Goal: Information Seeking & Learning: Learn about a topic

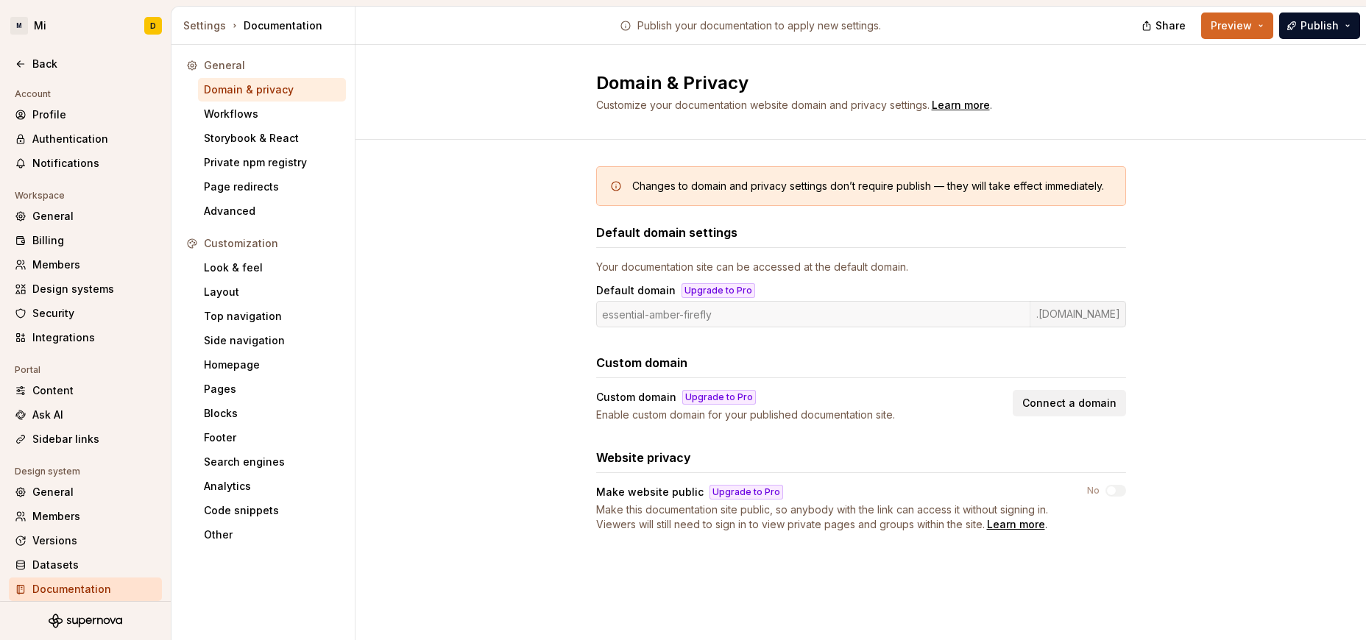
click at [454, 217] on div "Changes to domain and privacy settings don’t require publish — they will take e…" at bounding box center [860, 364] width 1010 height 448
click at [256, 511] on div "Code snippets" at bounding box center [272, 510] width 136 height 15
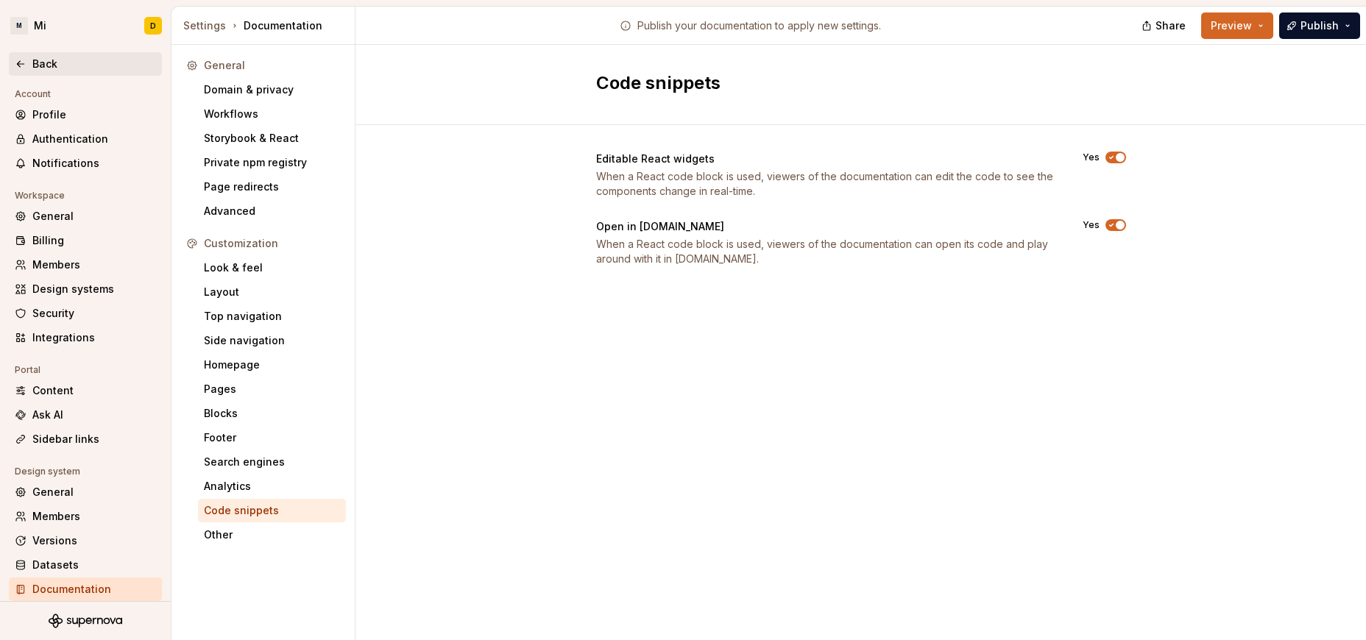
click at [25, 71] on div "Back" at bounding box center [85, 64] width 141 height 15
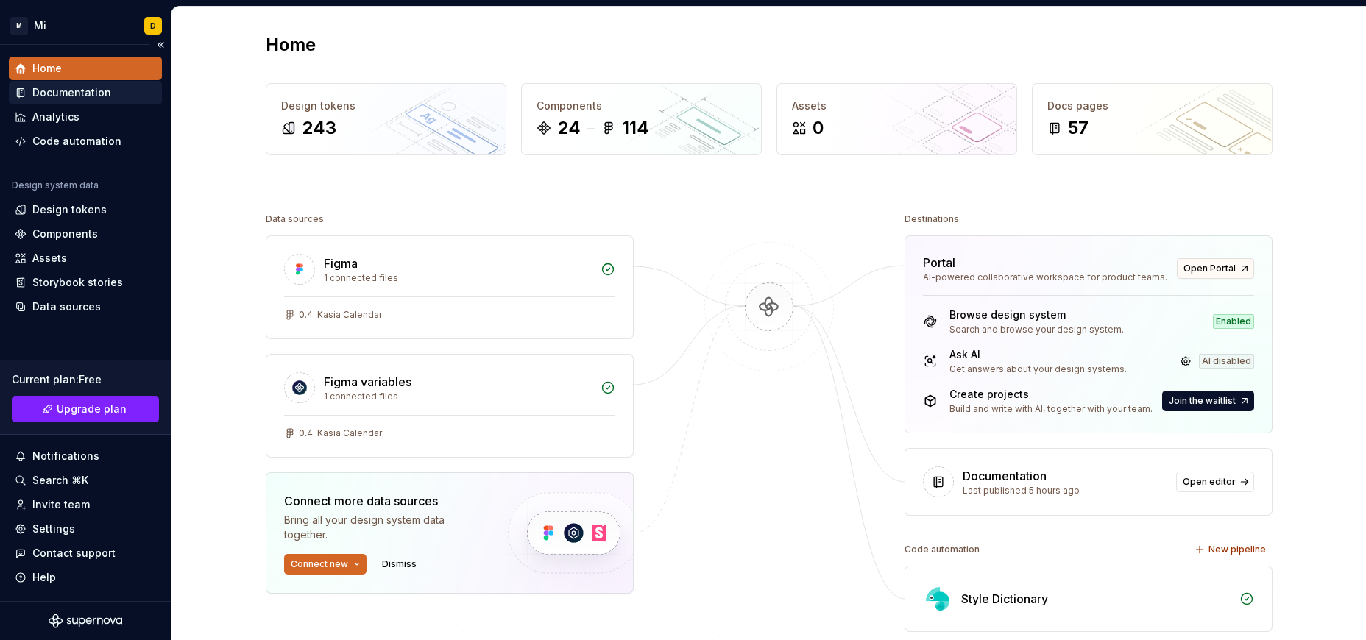
click at [77, 91] on div "Documentation" at bounding box center [71, 92] width 79 height 15
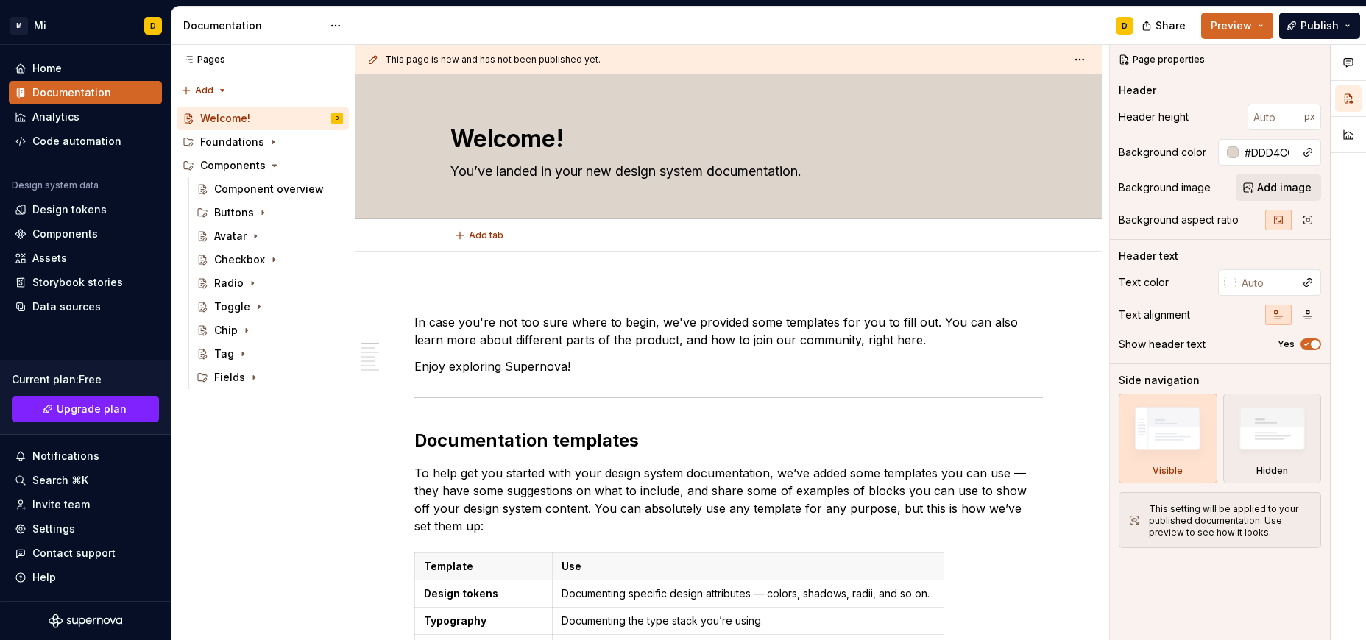
click at [400, 232] on div "Add tab" at bounding box center [728, 235] width 746 height 32
click at [656, 243] on div "Add tab" at bounding box center [728, 235] width 556 height 21
click at [255, 141] on div "Foundations" at bounding box center [232, 142] width 64 height 15
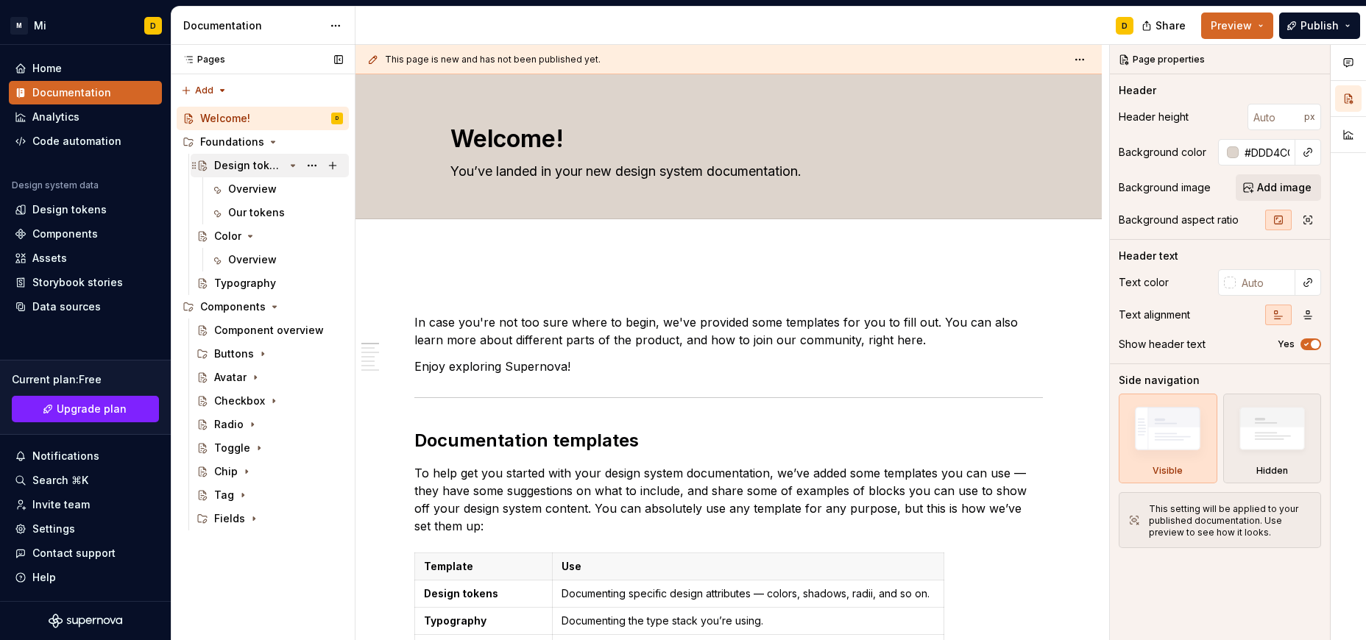
click at [293, 165] on icon "Page tree" at bounding box center [293, 165] width 4 height 1
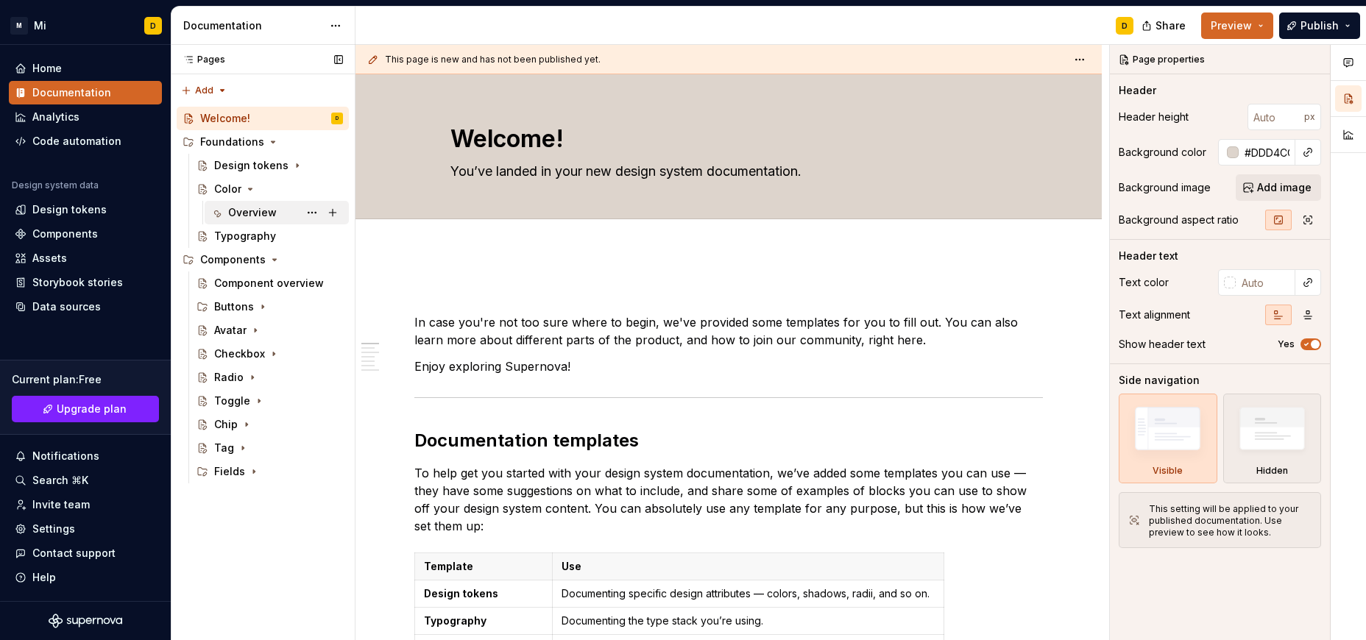
click at [249, 208] on div "Overview" at bounding box center [252, 212] width 49 height 15
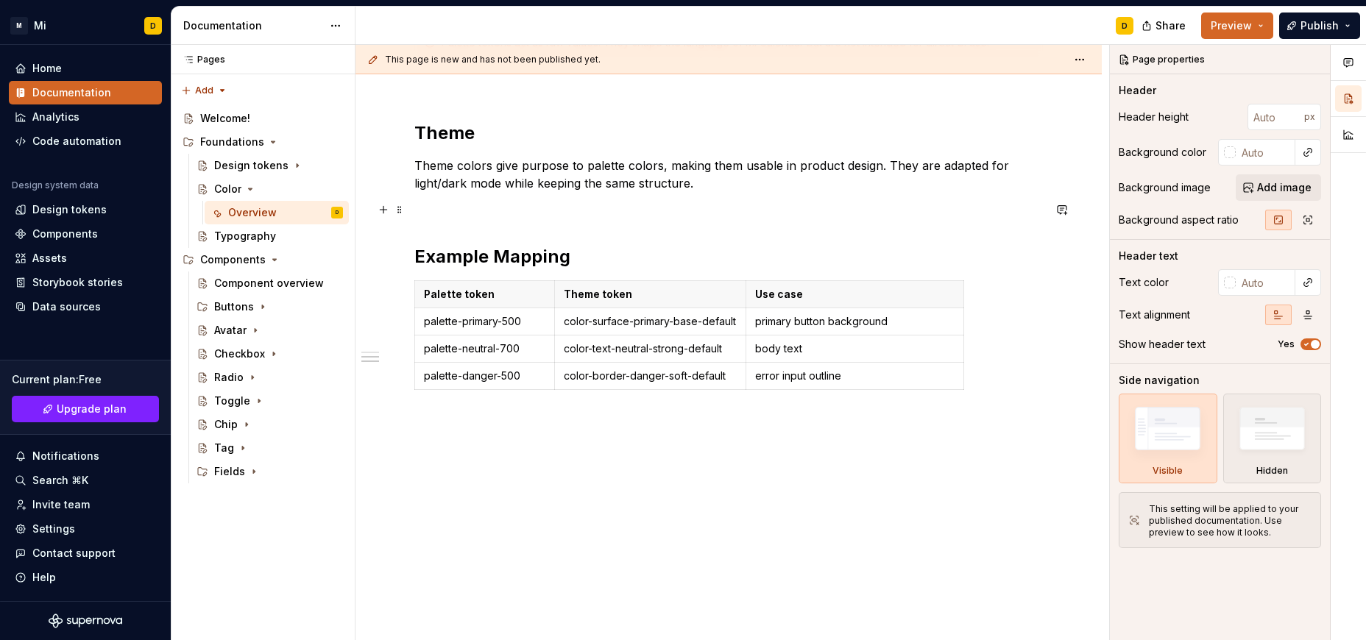
scroll to position [709, 0]
click at [224, 446] on div "Tag" at bounding box center [224, 448] width 20 height 15
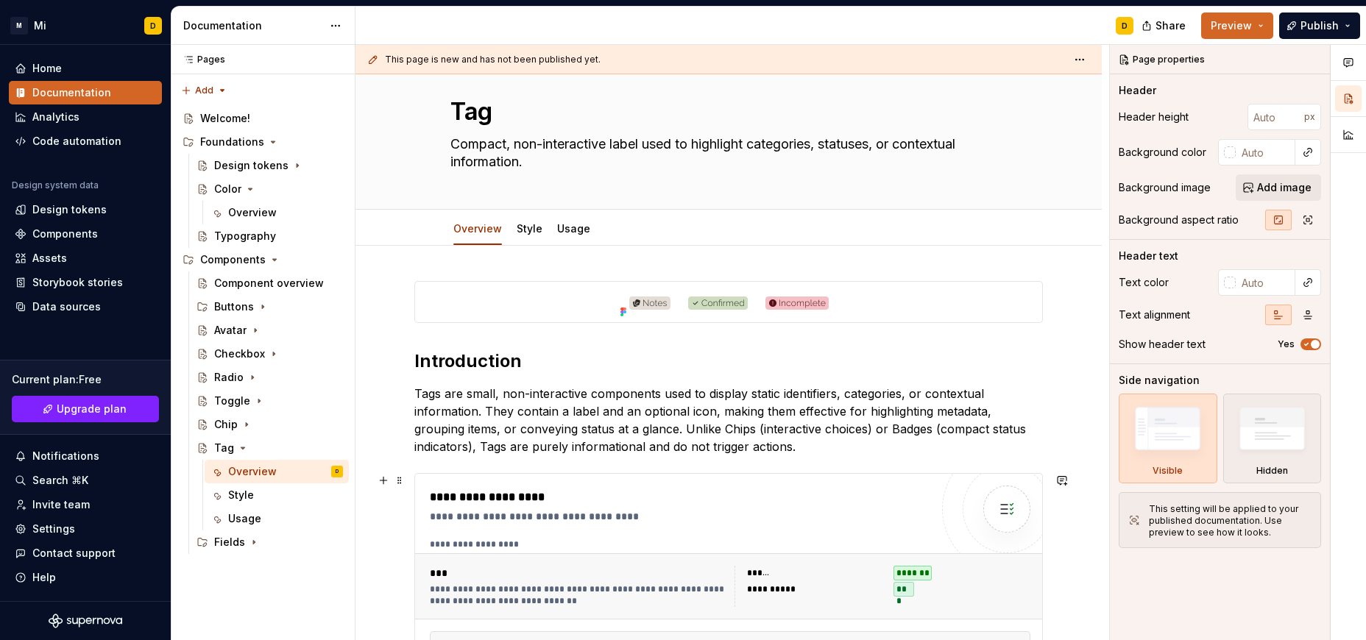
scroll to position [196, 0]
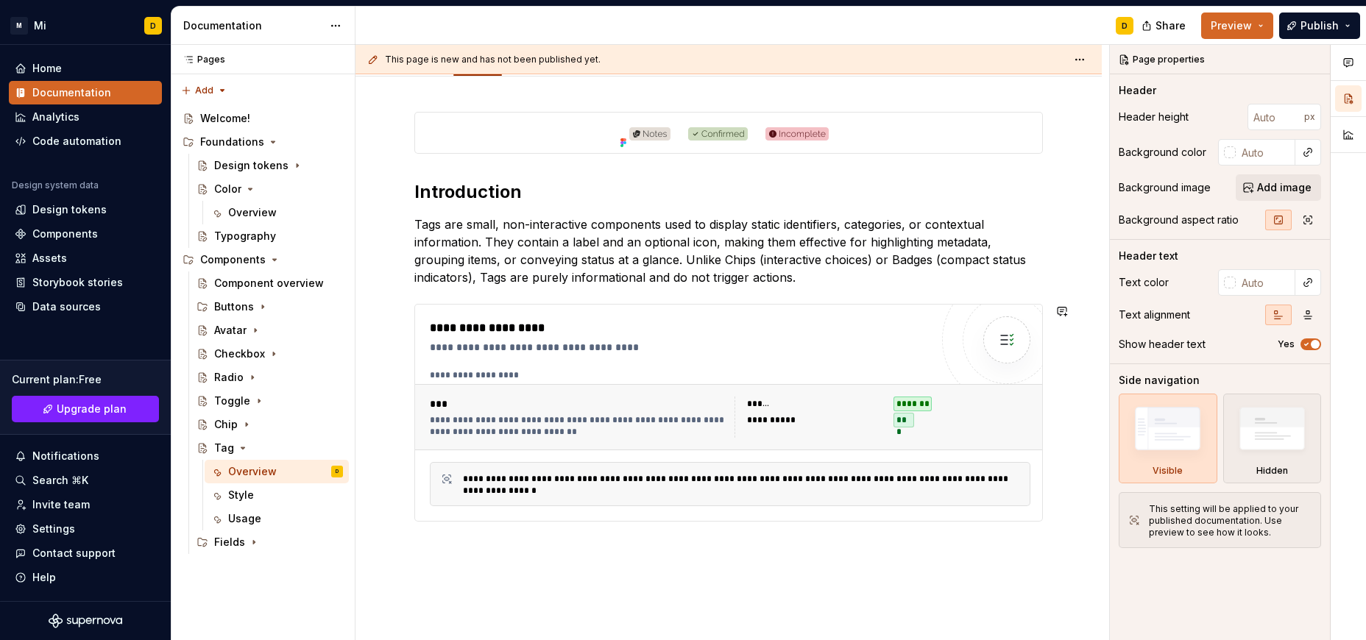
click at [776, 608] on div "**********" at bounding box center [728, 422] width 746 height 690
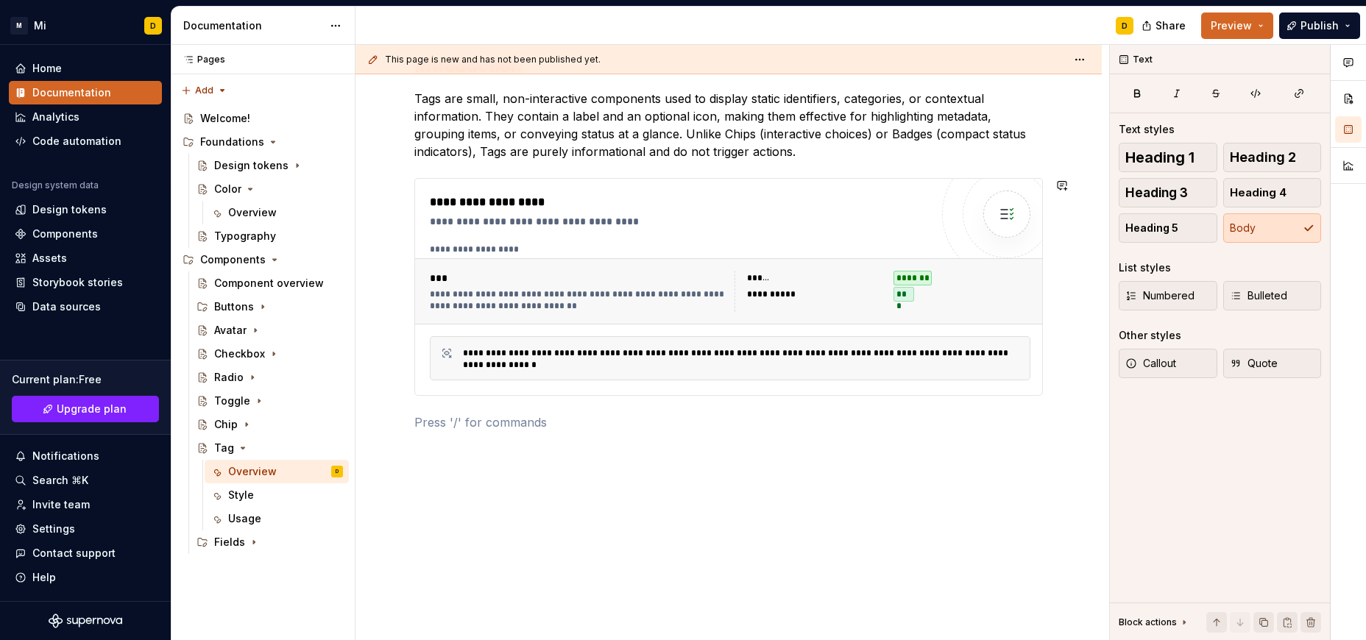
scroll to position [0, 0]
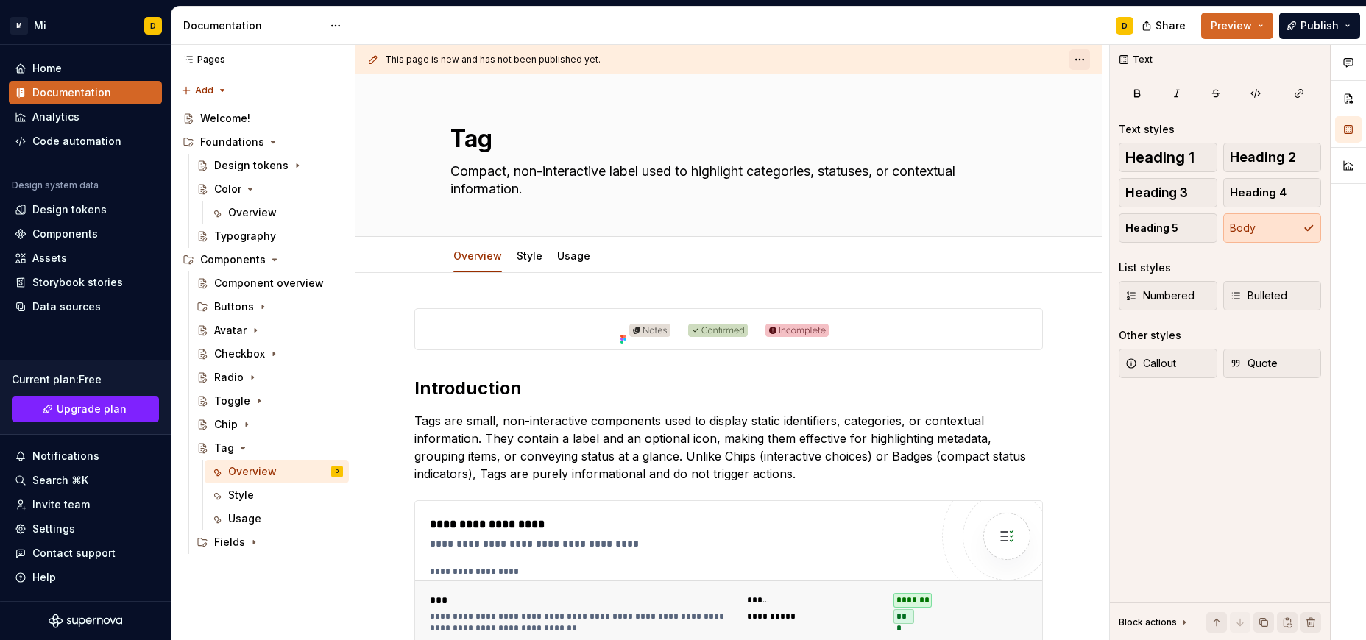
click at [1085, 59] on html "M Mi D Home Documentation Analytics Code automation Design system data Design t…" at bounding box center [683, 320] width 1366 height 640
click at [524, 258] on html "M Mi D Home Documentation Analytics Code automation Design system data Design t…" at bounding box center [683, 320] width 1366 height 640
click at [524, 258] on link "Style" at bounding box center [529, 255] width 26 height 13
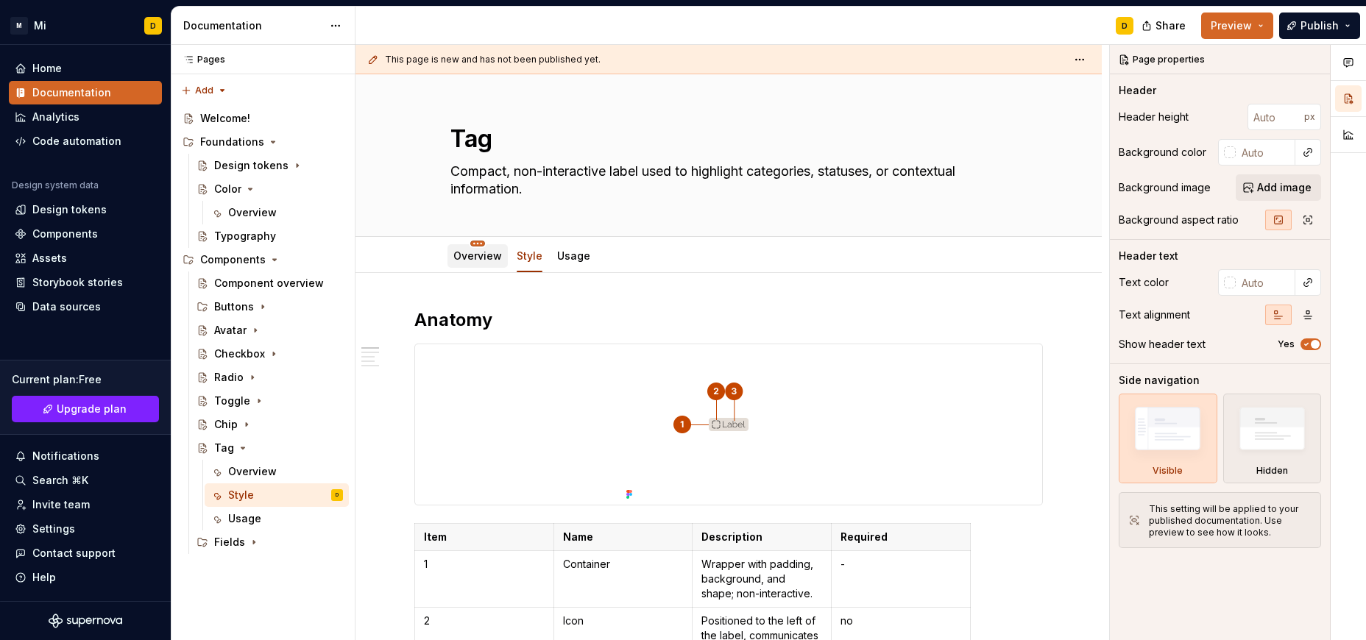
click at [477, 246] on html "M Mi D Home Documentation Analytics Code automation Design system data Design t…" at bounding box center [683, 320] width 1366 height 640
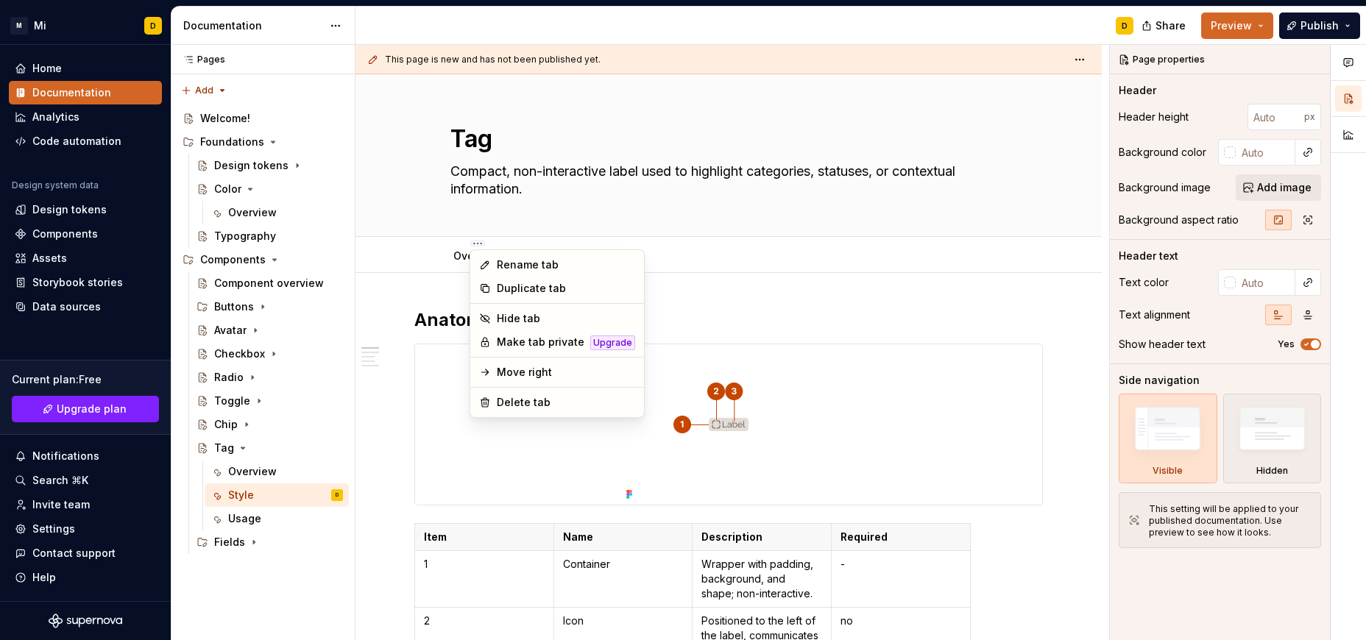
click at [458, 254] on html "M Mi D Home Documentation Analytics Code automation Design system data Design t…" at bounding box center [683, 320] width 1366 height 640
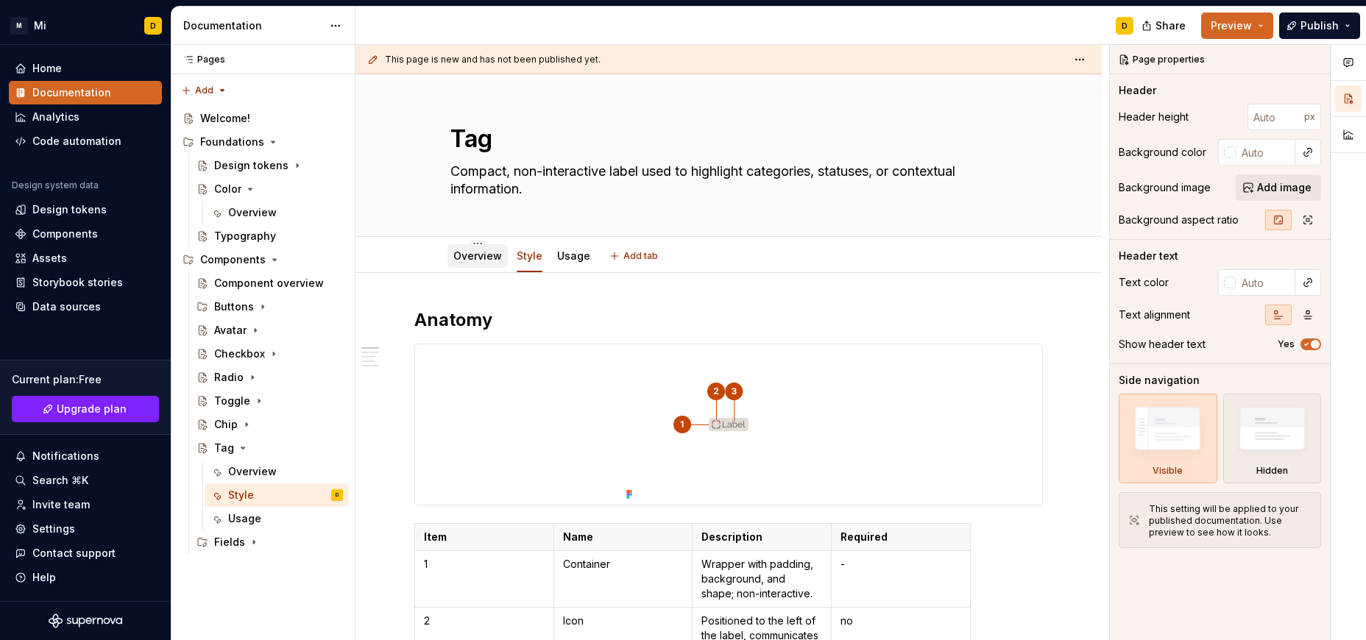
click at [468, 258] on link "Overview" at bounding box center [477, 255] width 49 height 13
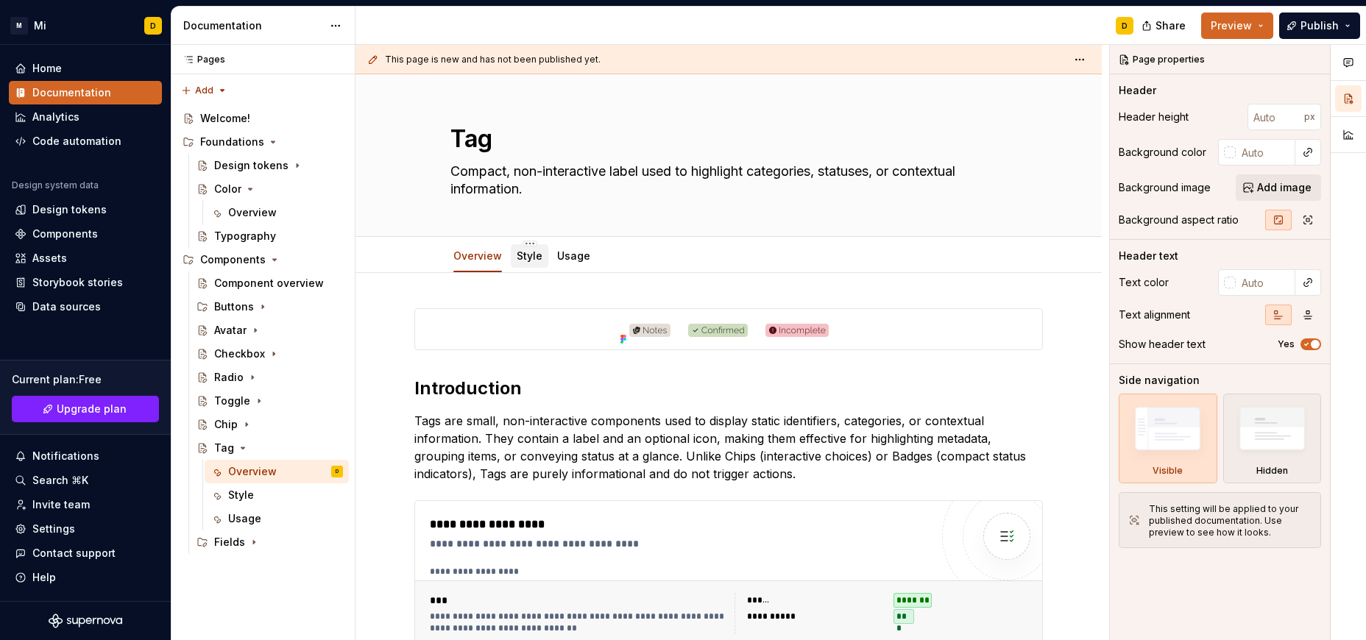
click at [529, 257] on link "Style" at bounding box center [529, 255] width 26 height 13
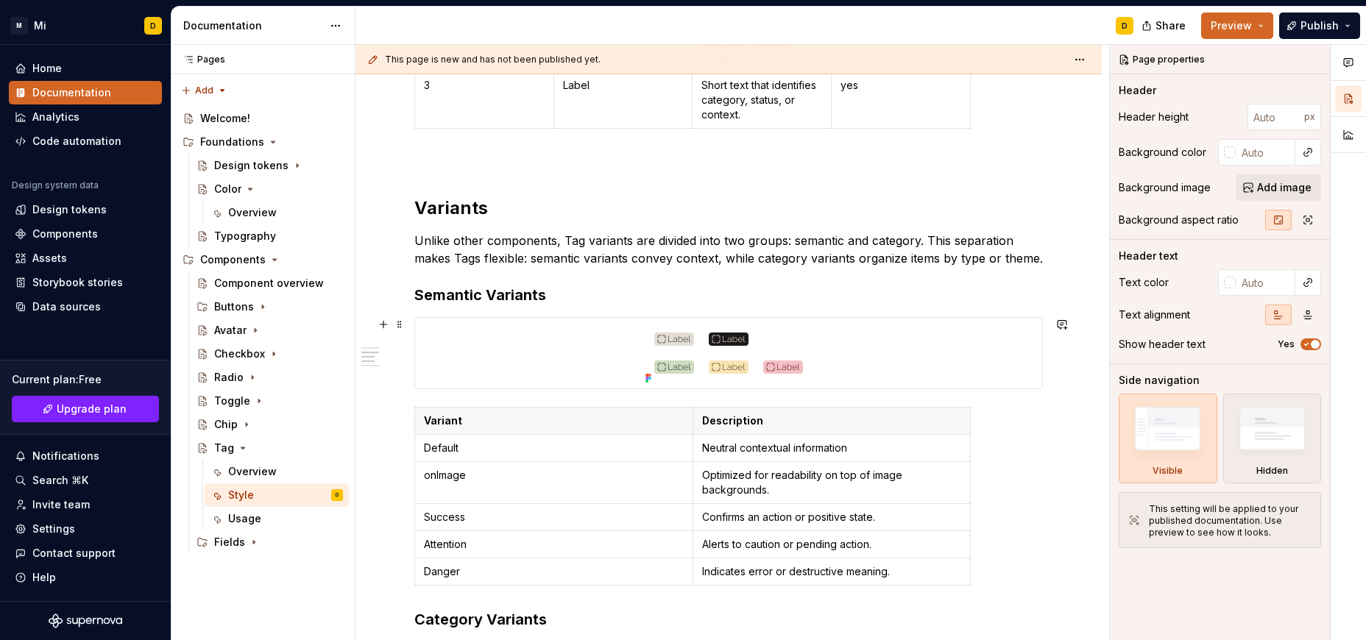
scroll to position [697, 0]
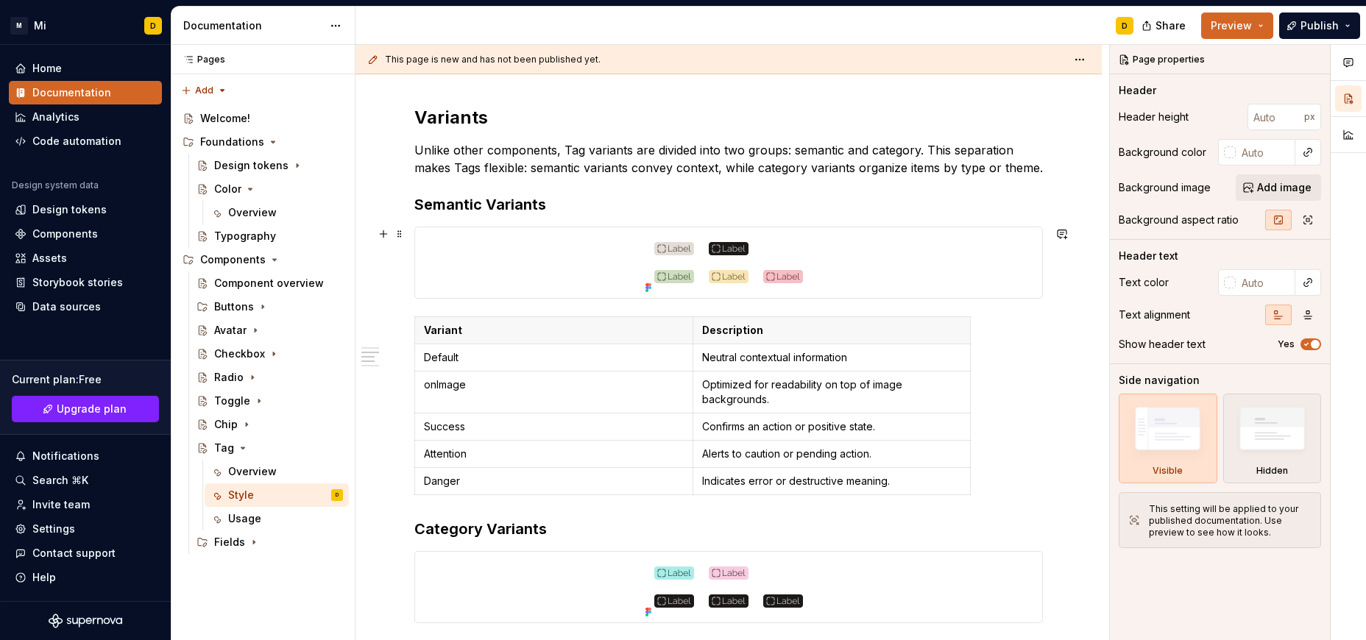
click at [853, 255] on div at bounding box center [728, 262] width 627 height 71
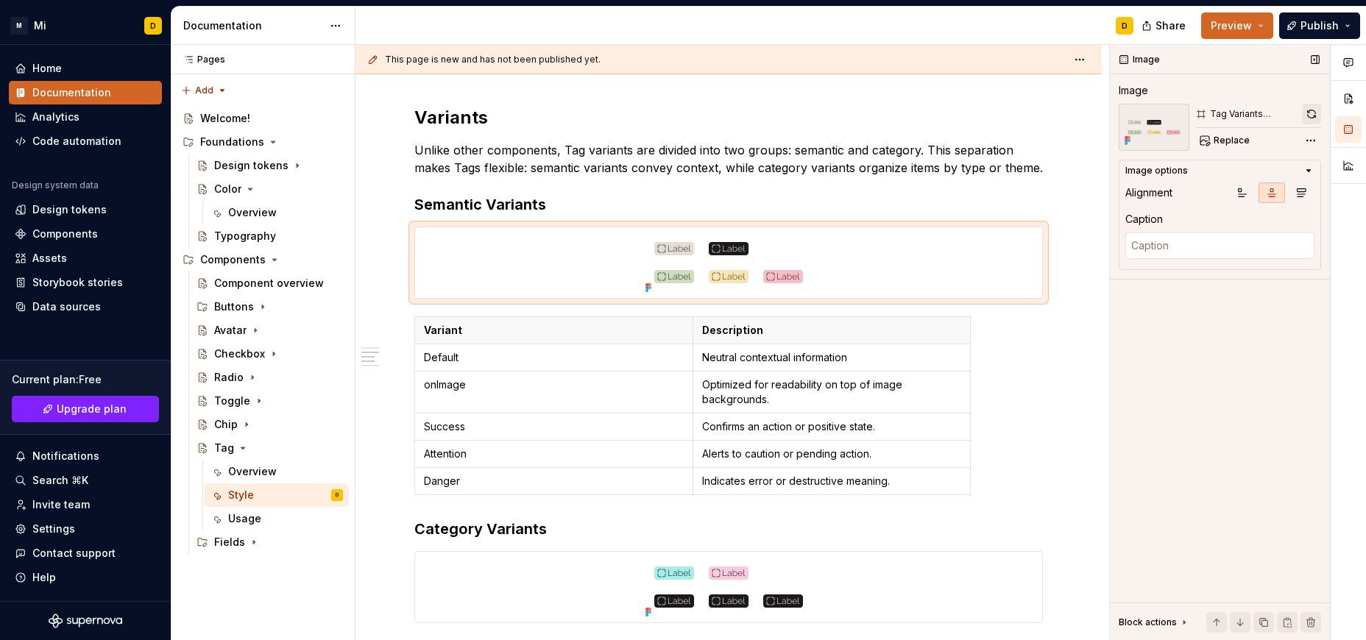
click at [1304, 116] on button "button" at bounding box center [1311, 114] width 19 height 21
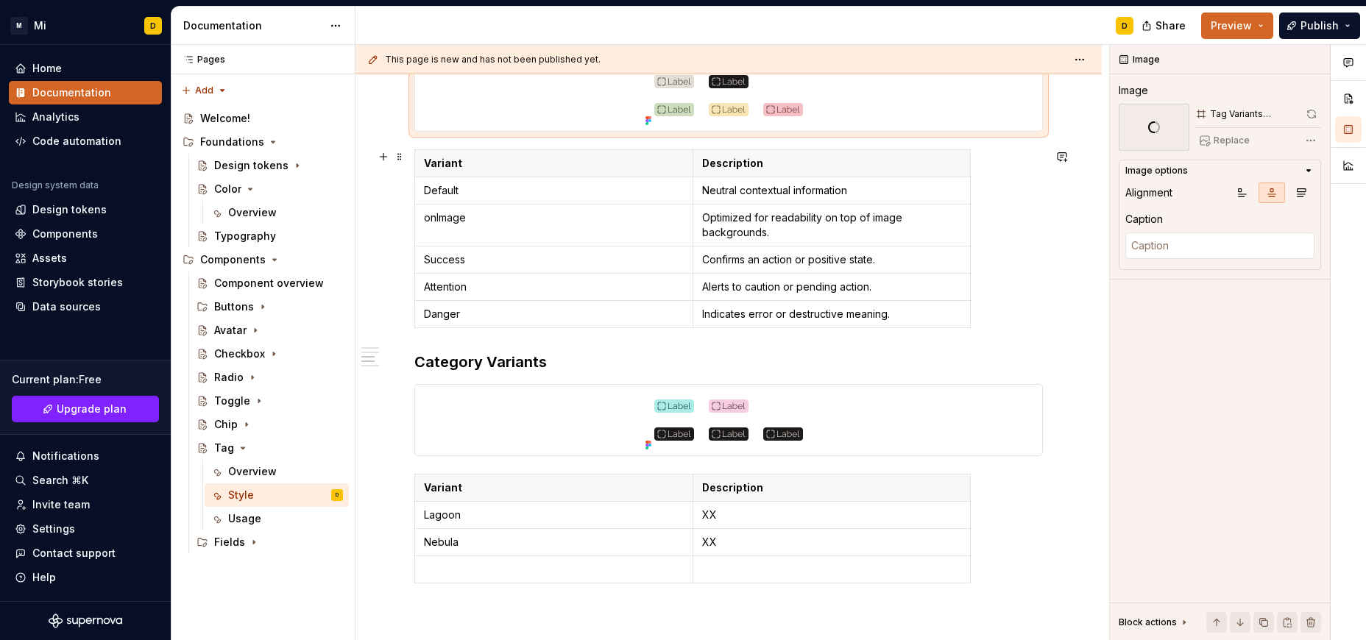
scroll to position [870, 0]
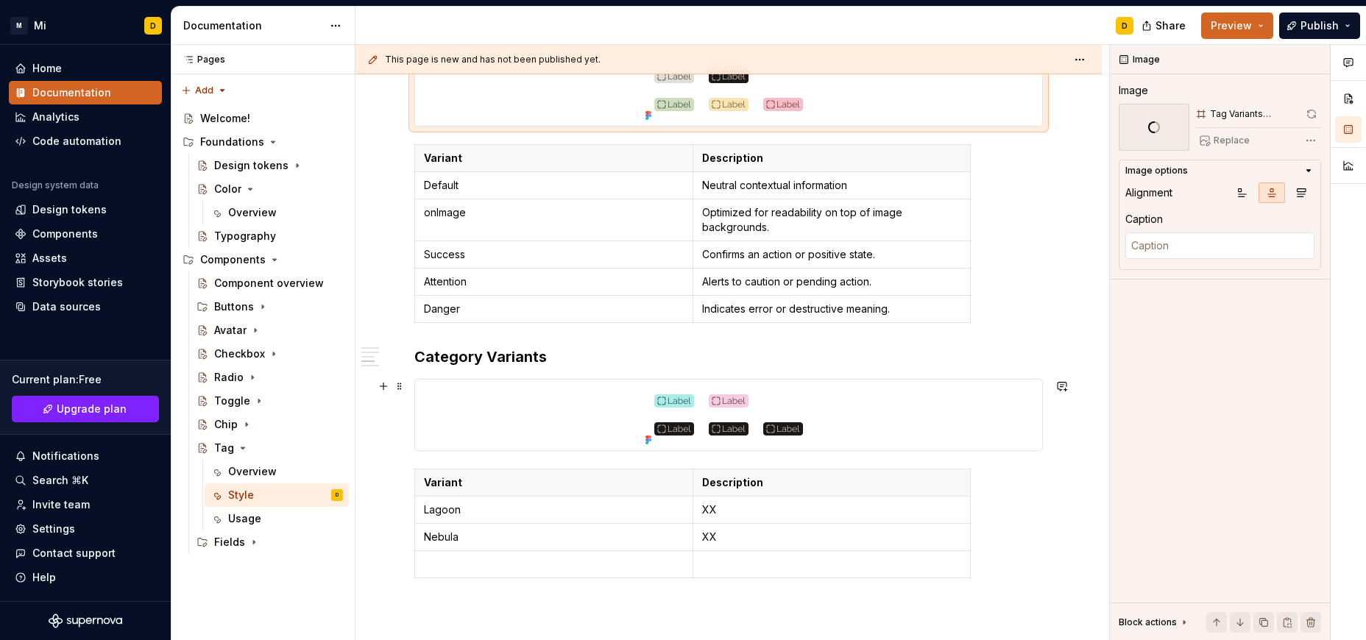
click at [896, 404] on div at bounding box center [728, 415] width 627 height 71
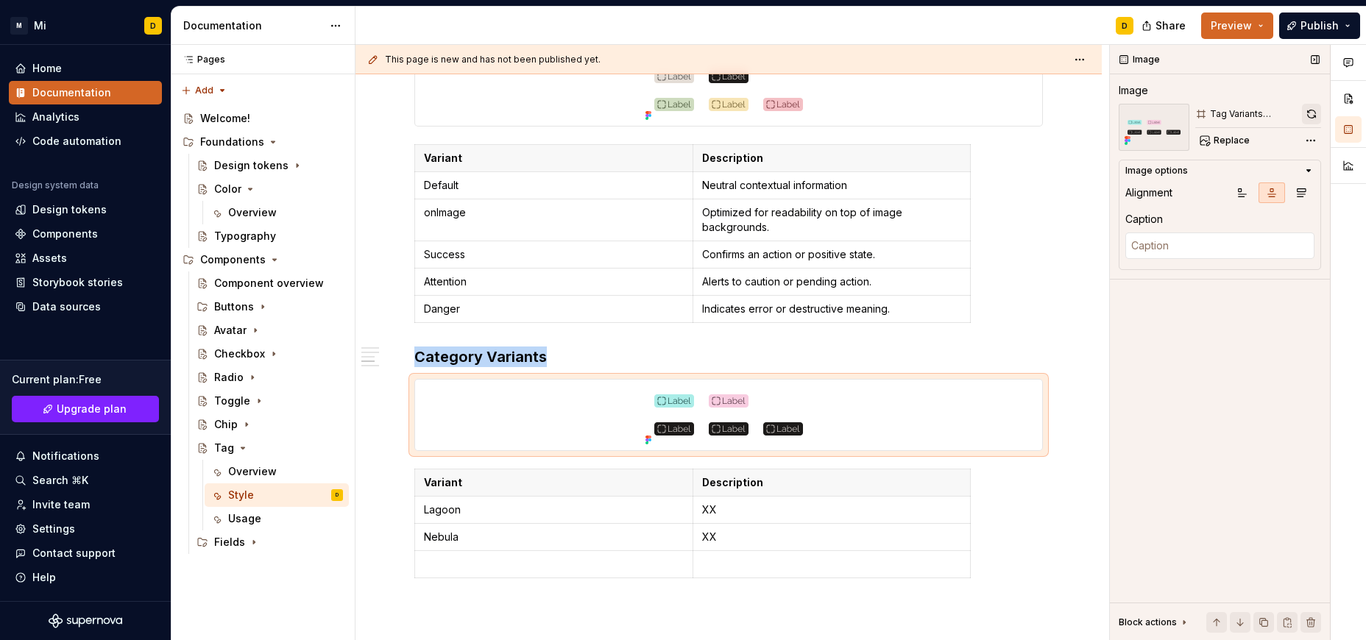
click at [1306, 109] on button "button" at bounding box center [1311, 114] width 19 height 21
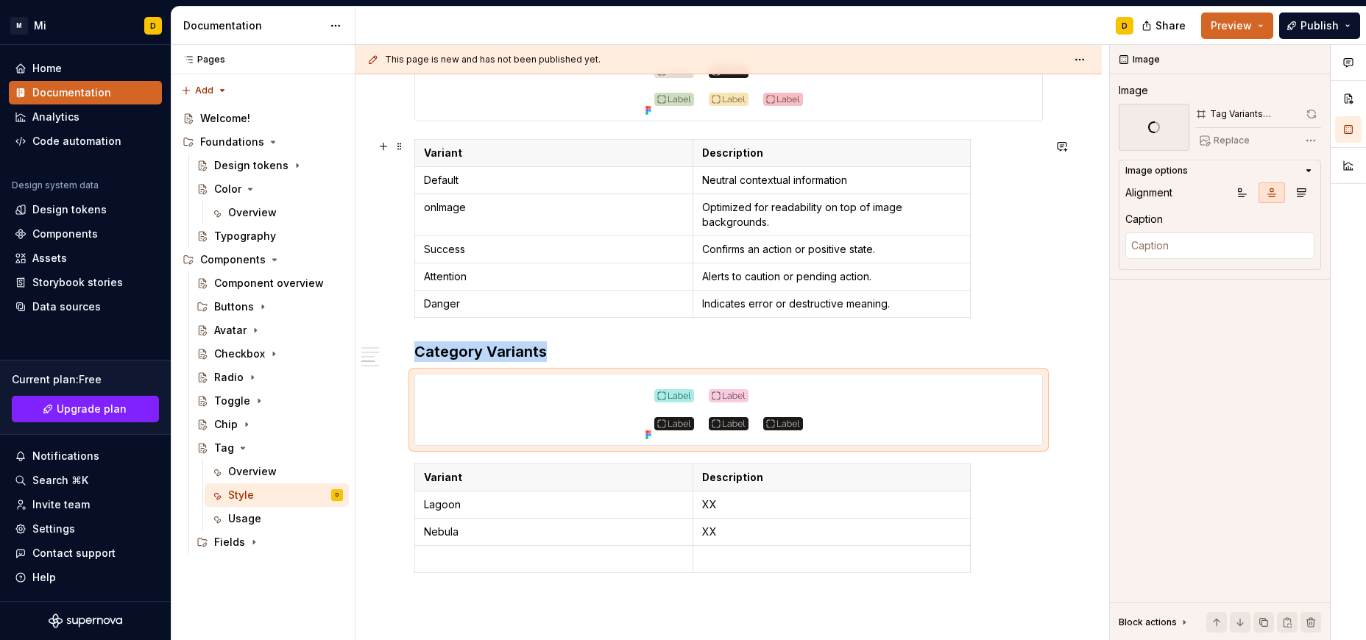
scroll to position [873, 0]
click at [539, 565] on p at bounding box center [554, 560] width 260 height 15
type textarea "*"
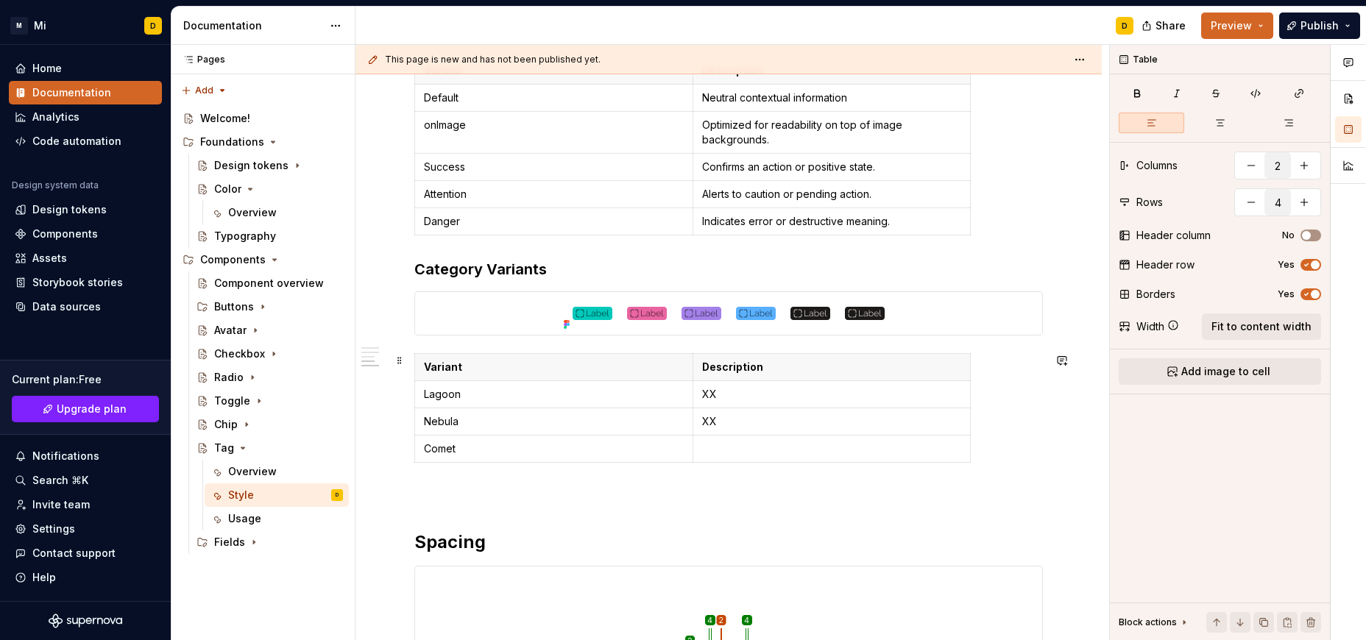
scroll to position [931, 0]
type textarea "*"
click at [457, 446] on p "Comet" at bounding box center [554, 447] width 260 height 15
click at [418, 449] on html "M Mi D Home Documentation Analytics Code automation Design system data Design t…" at bounding box center [683, 320] width 1366 height 640
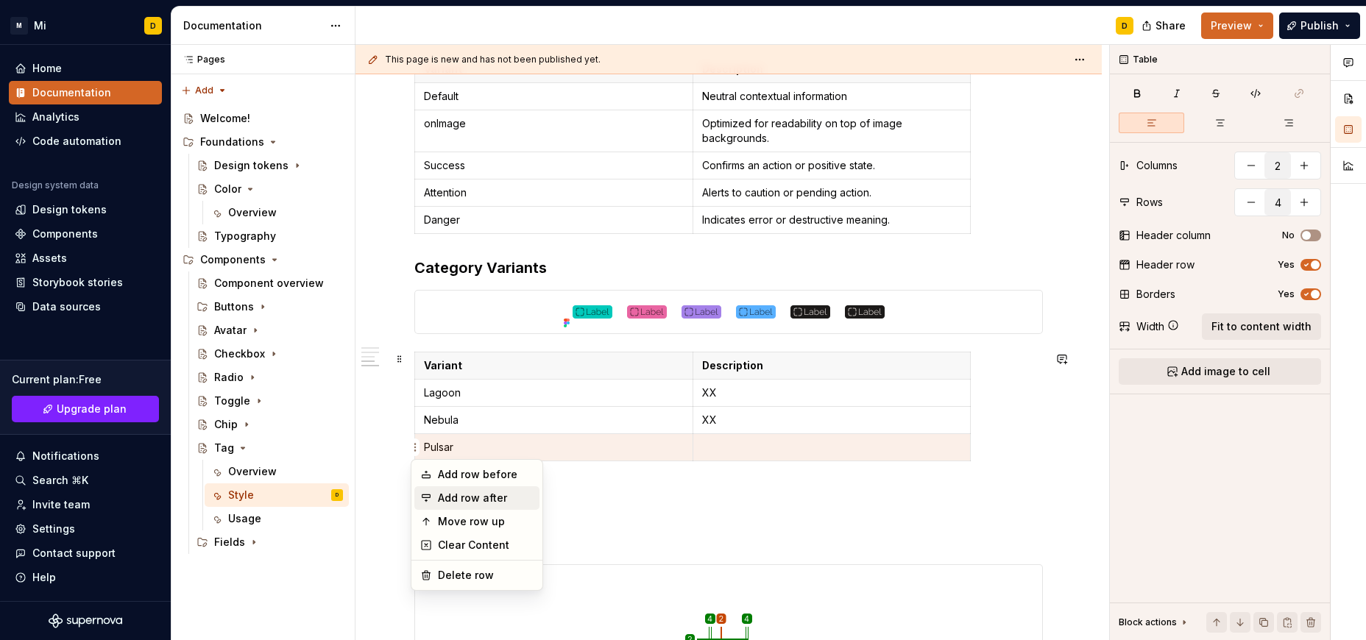
click at [457, 496] on div "Add row after" at bounding box center [486, 498] width 96 height 15
type input "5"
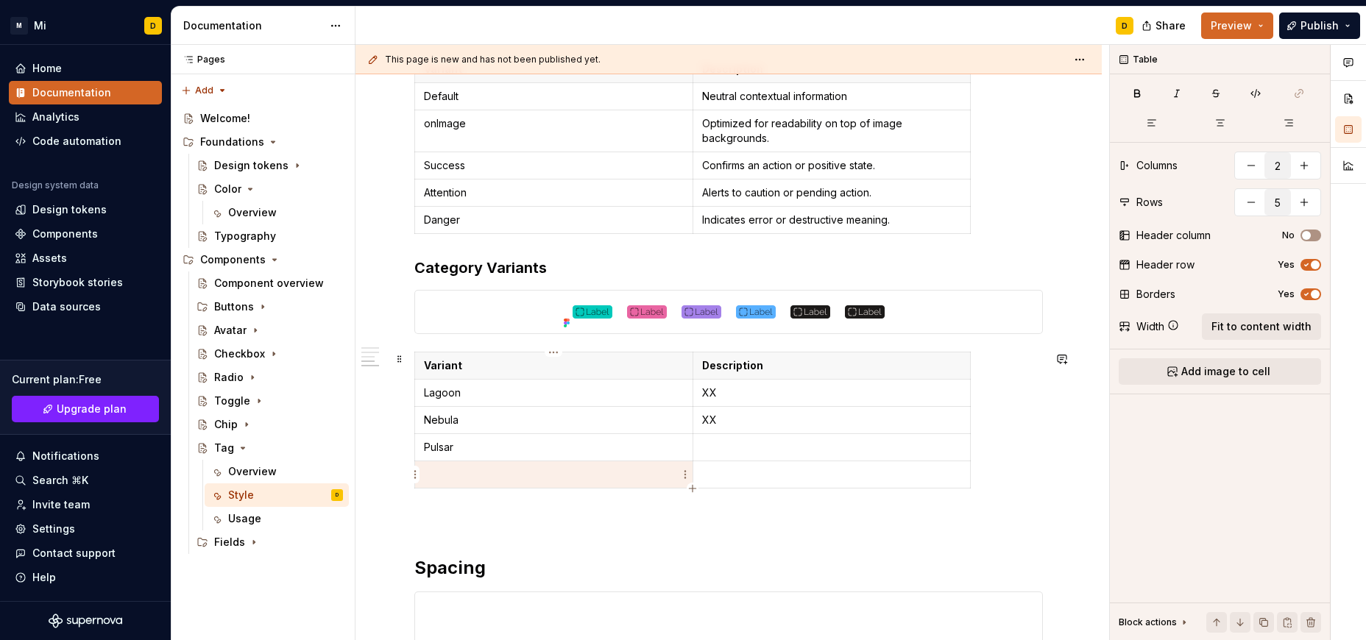
click at [451, 478] on p at bounding box center [554, 474] width 260 height 15
click at [719, 443] on p at bounding box center [832, 447] width 260 height 15
click at [735, 475] on p at bounding box center [832, 474] width 260 height 15
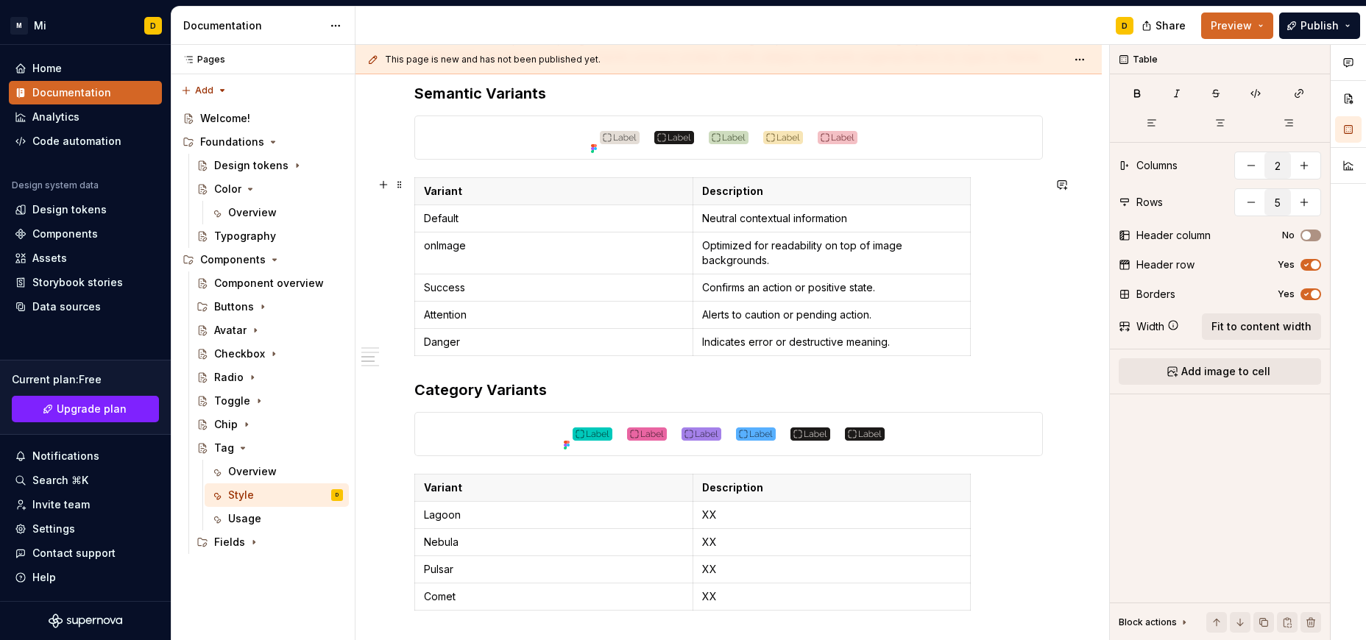
scroll to position [806, 0]
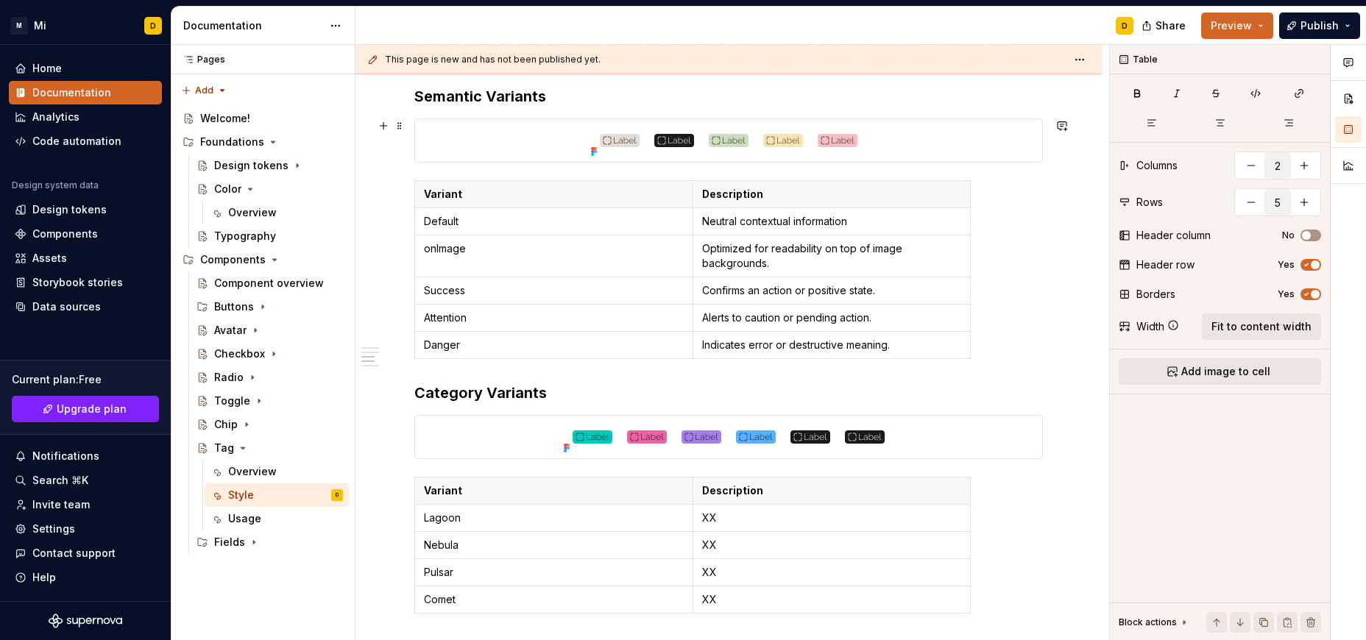
click at [934, 146] on div at bounding box center [728, 140] width 627 height 43
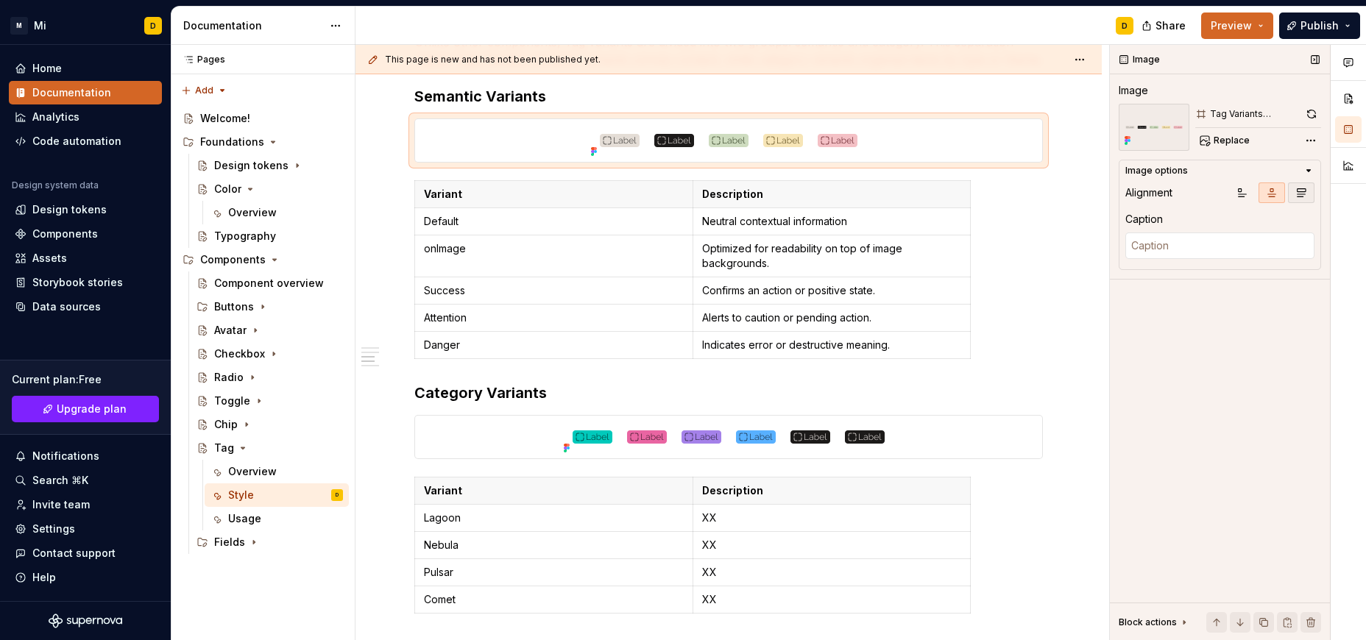
click at [1302, 193] on icon "button" at bounding box center [1301, 193] width 12 height 12
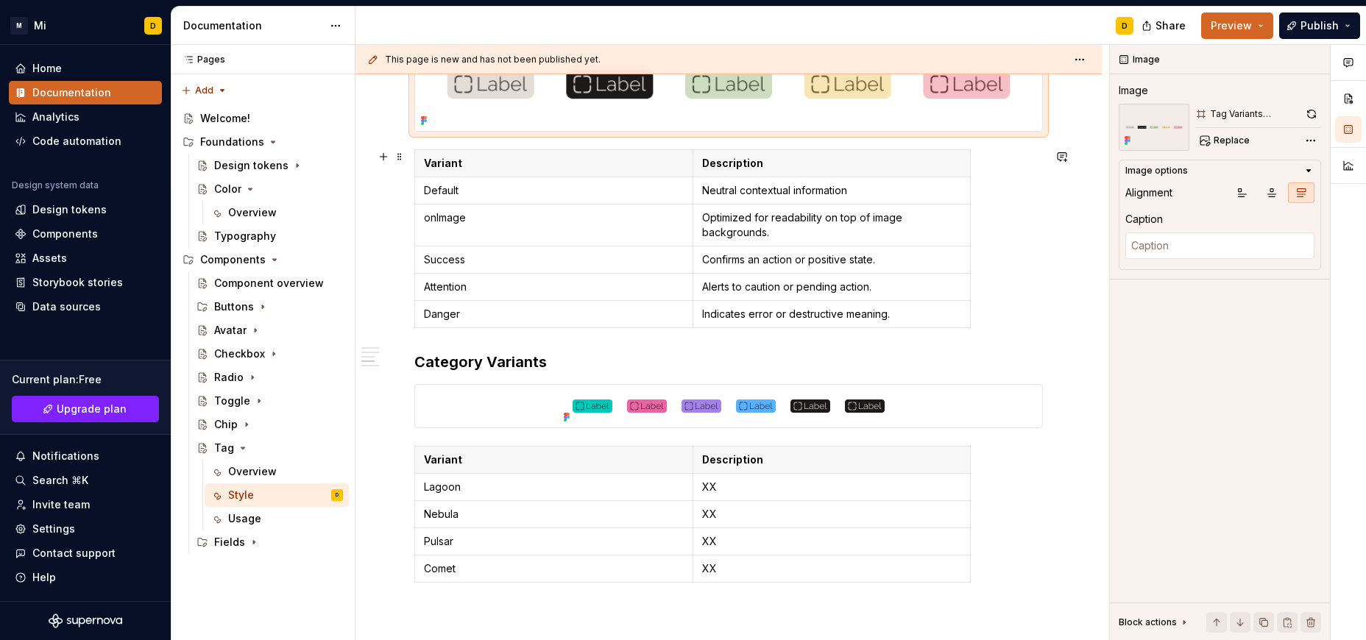
scroll to position [888, 0]
click at [960, 408] on div at bounding box center [728, 405] width 627 height 43
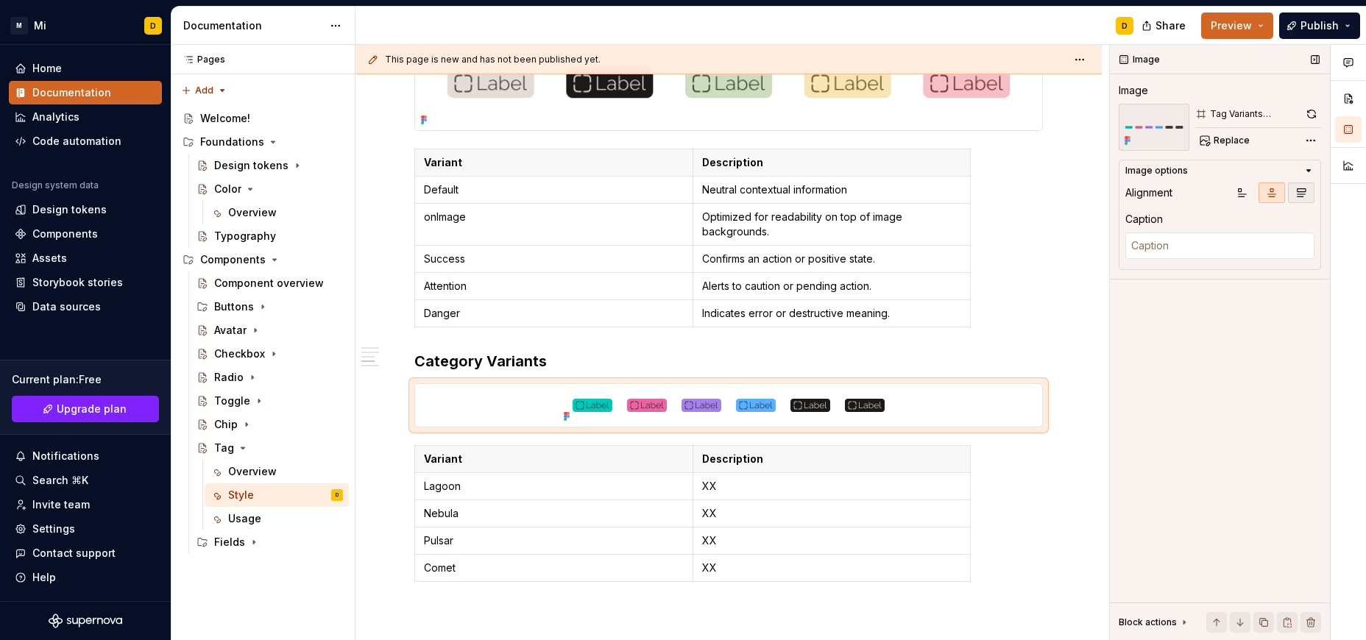
click at [1303, 193] on icon "button" at bounding box center [1301, 193] width 12 height 12
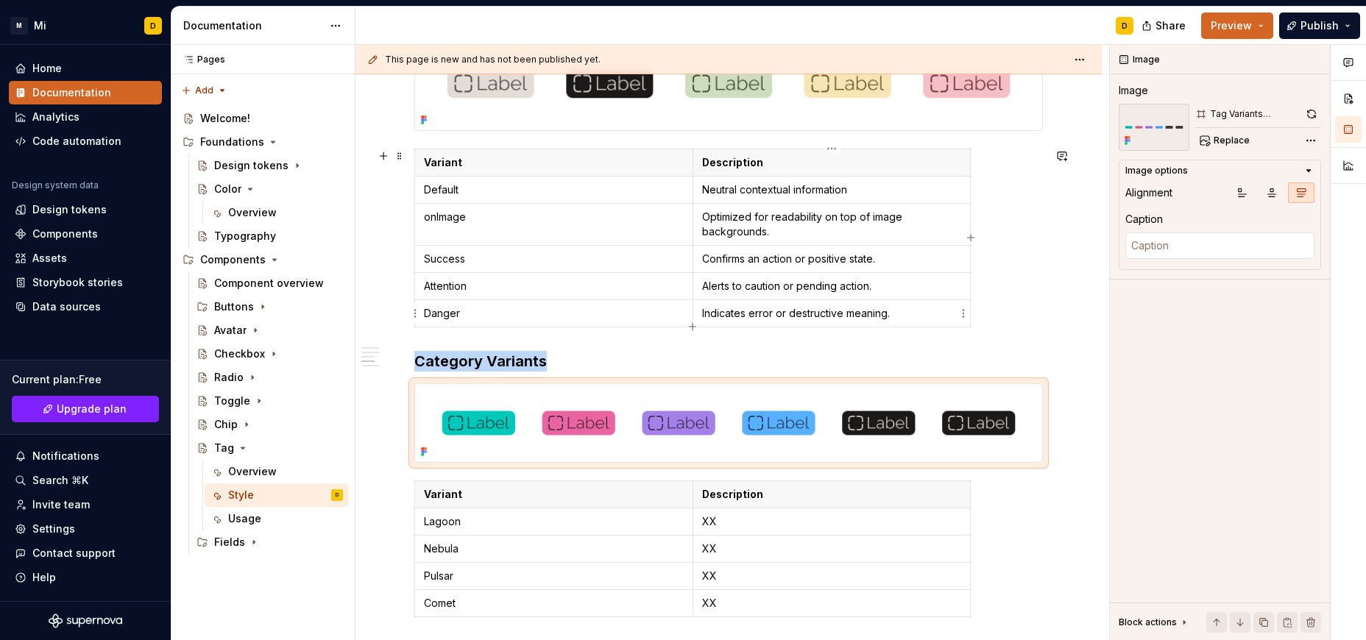
click at [940, 313] on p "Indicates error or destructive meaning." at bounding box center [832, 313] width 260 height 15
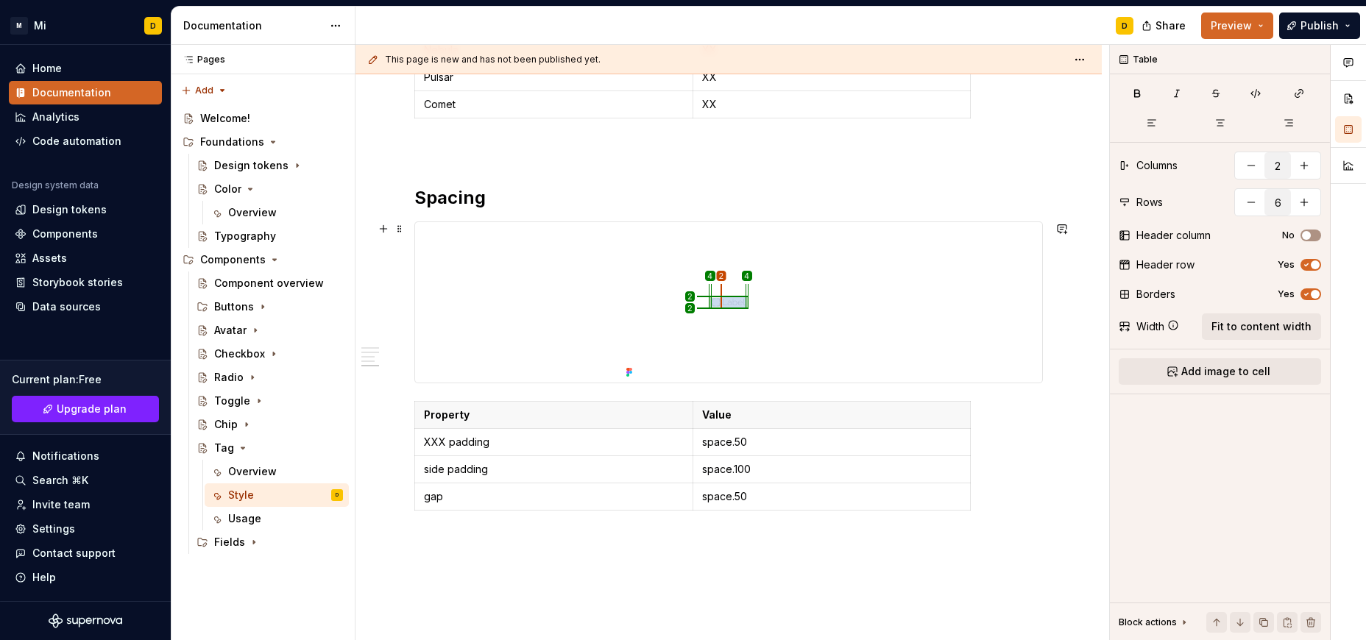
scroll to position [1388, 0]
click at [853, 316] on div at bounding box center [728, 301] width 627 height 160
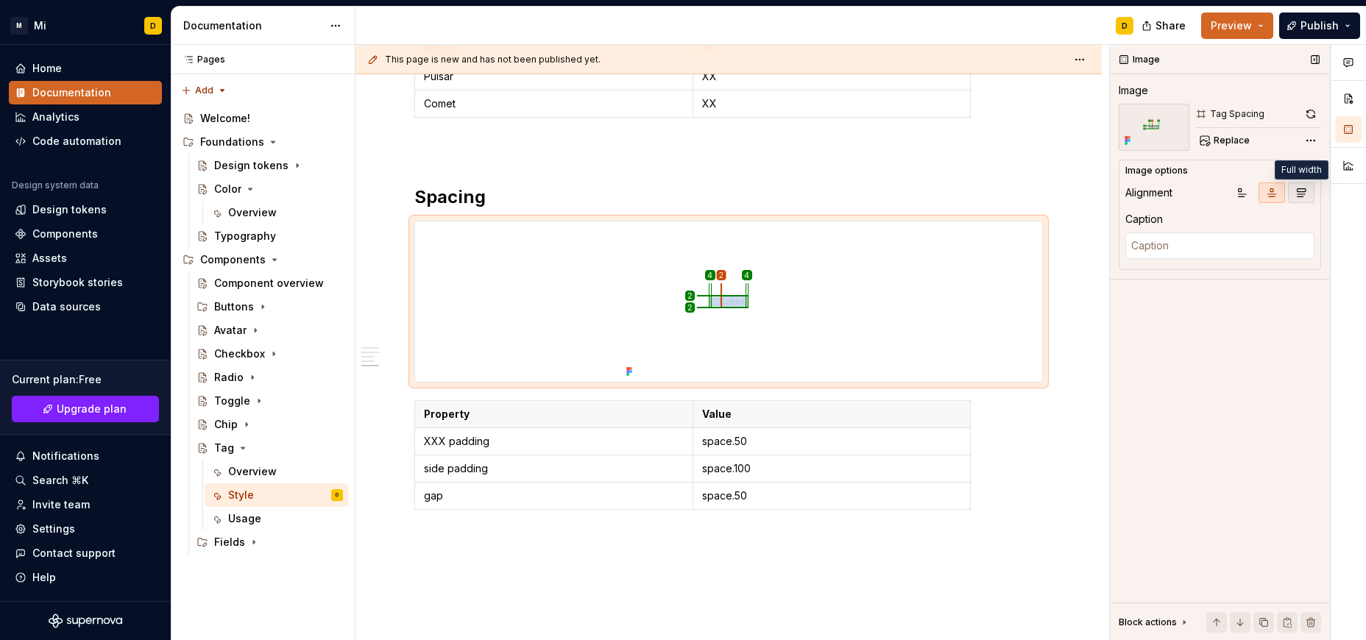
click at [1300, 191] on icon "button" at bounding box center [1301, 193] width 12 height 12
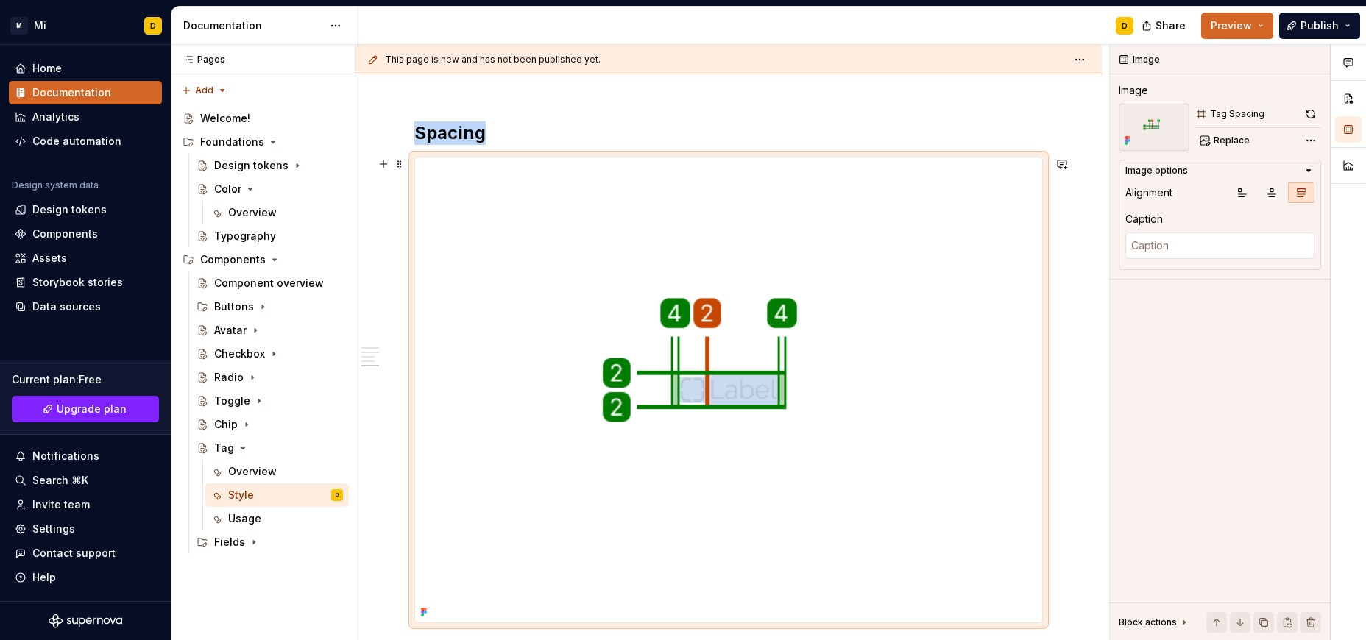
scroll to position [1449, 0]
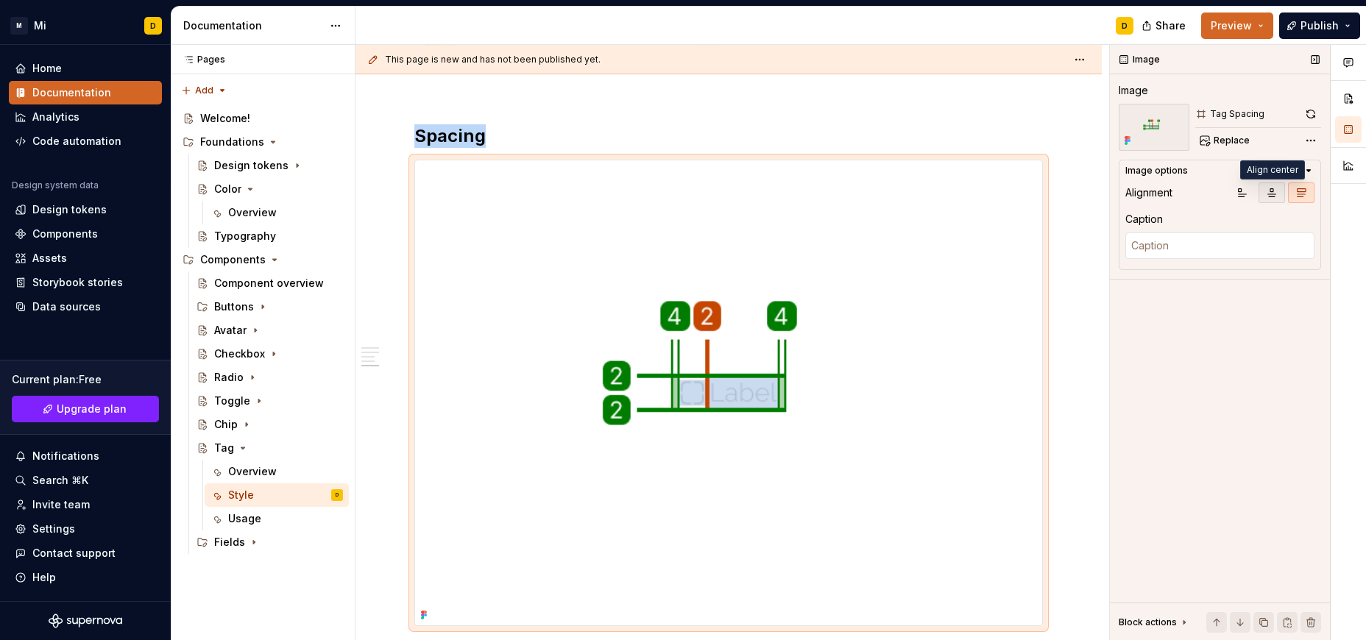
click at [1274, 186] on button "button" at bounding box center [1271, 192] width 26 height 21
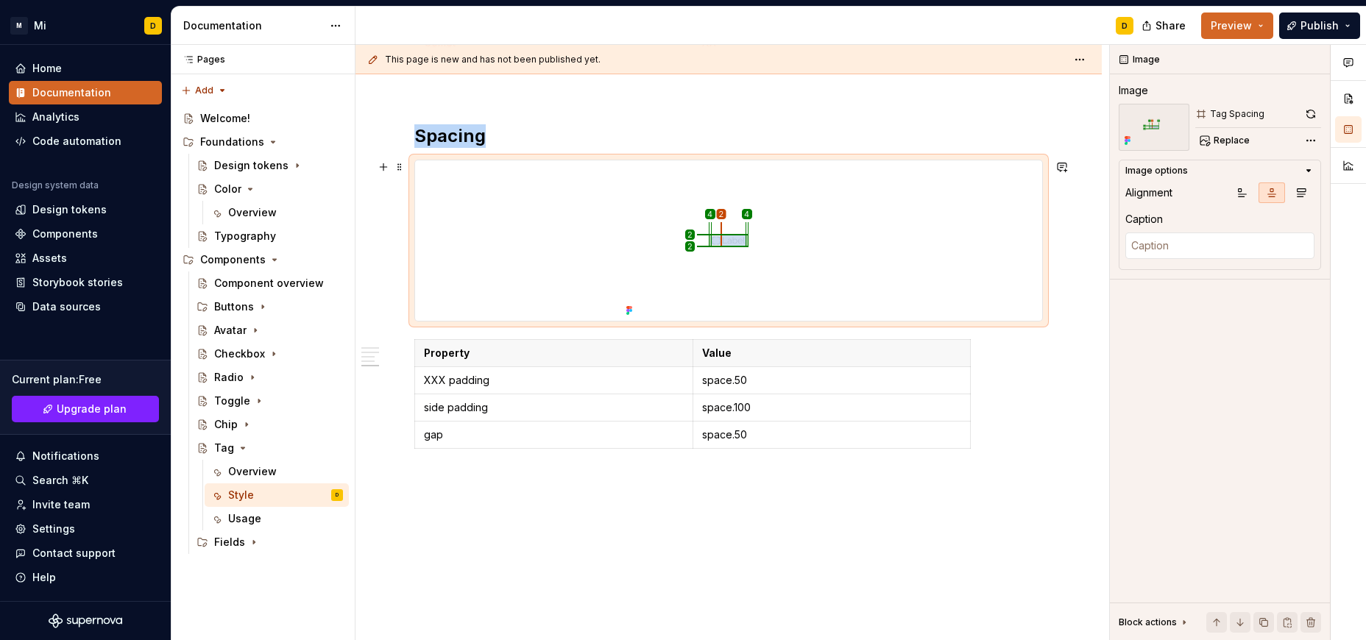
scroll to position [1502, 0]
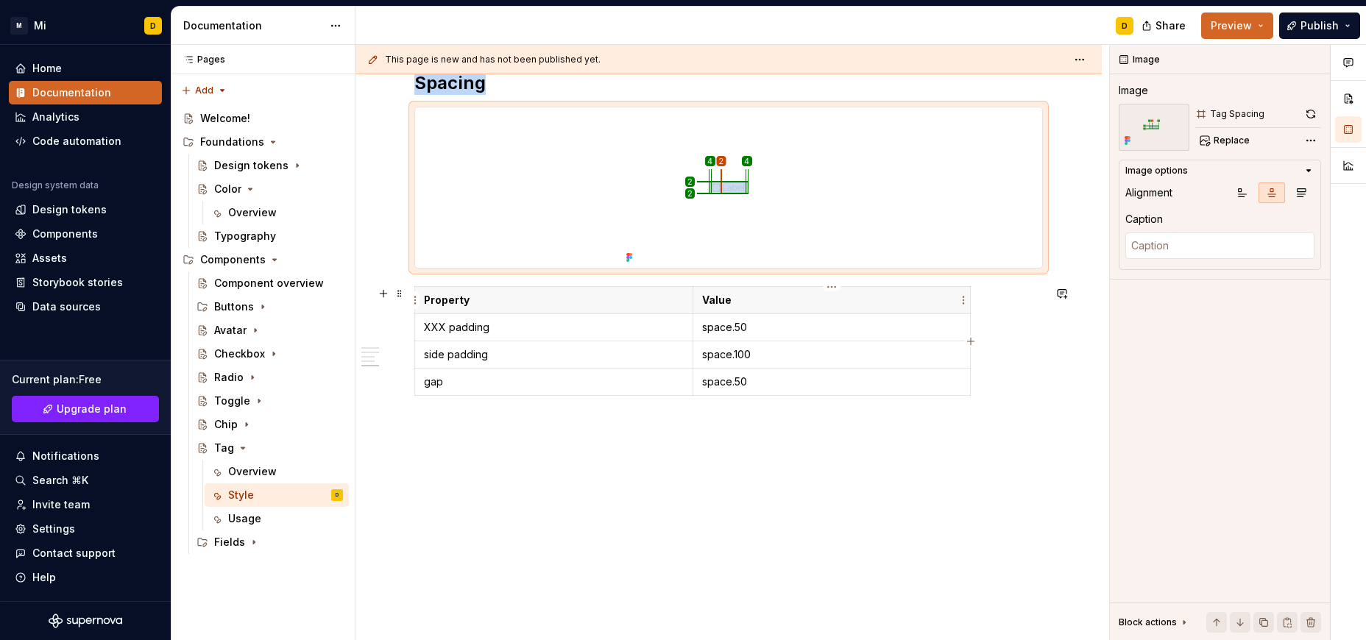
click at [909, 306] on p "Value" at bounding box center [832, 300] width 260 height 15
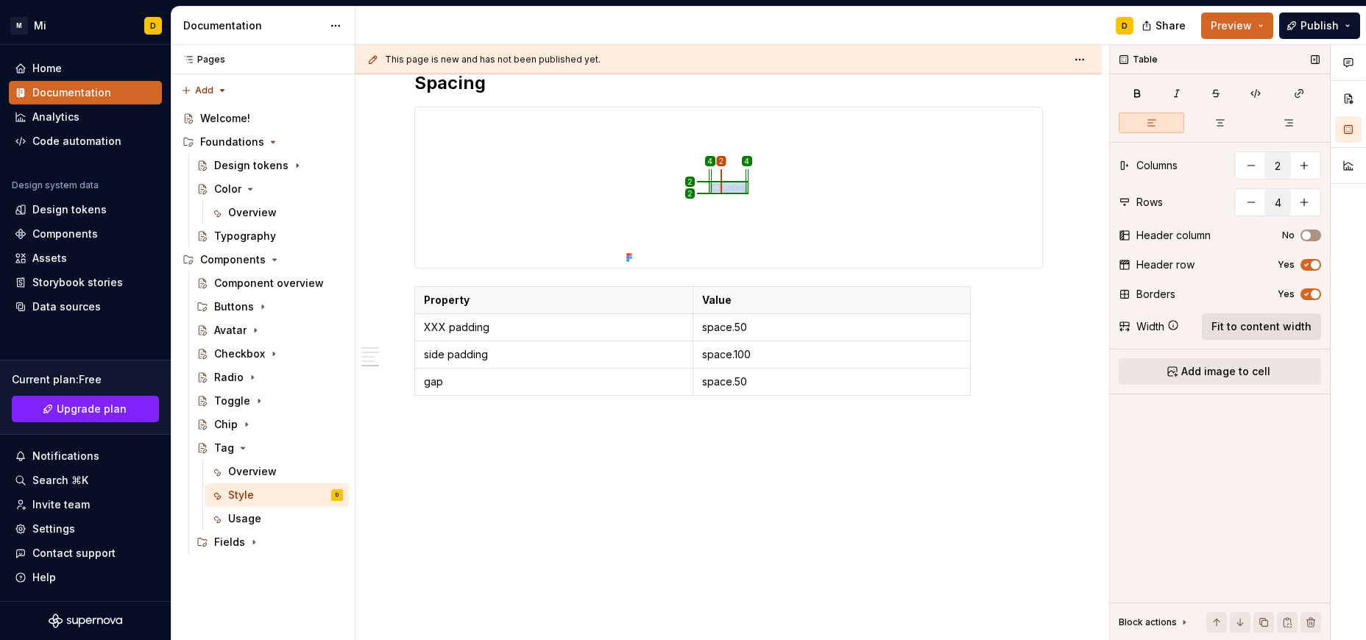
click at [1271, 321] on span "Fit to content width" at bounding box center [1261, 326] width 100 height 15
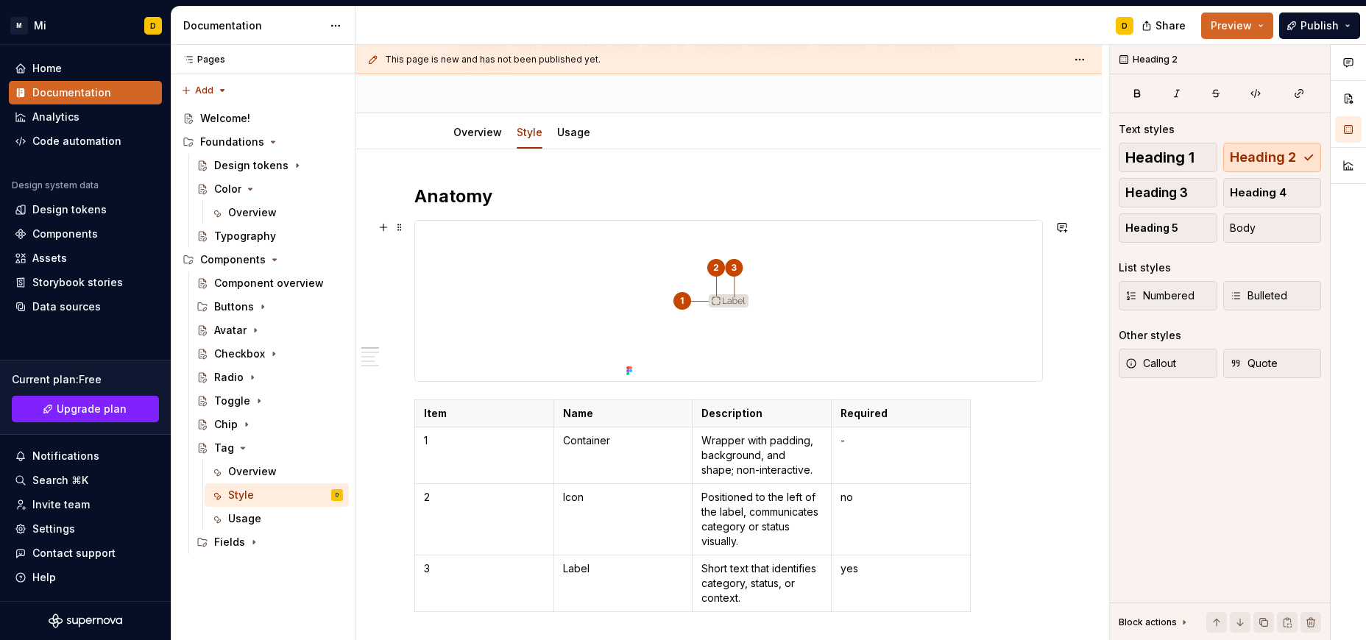
scroll to position [0, 0]
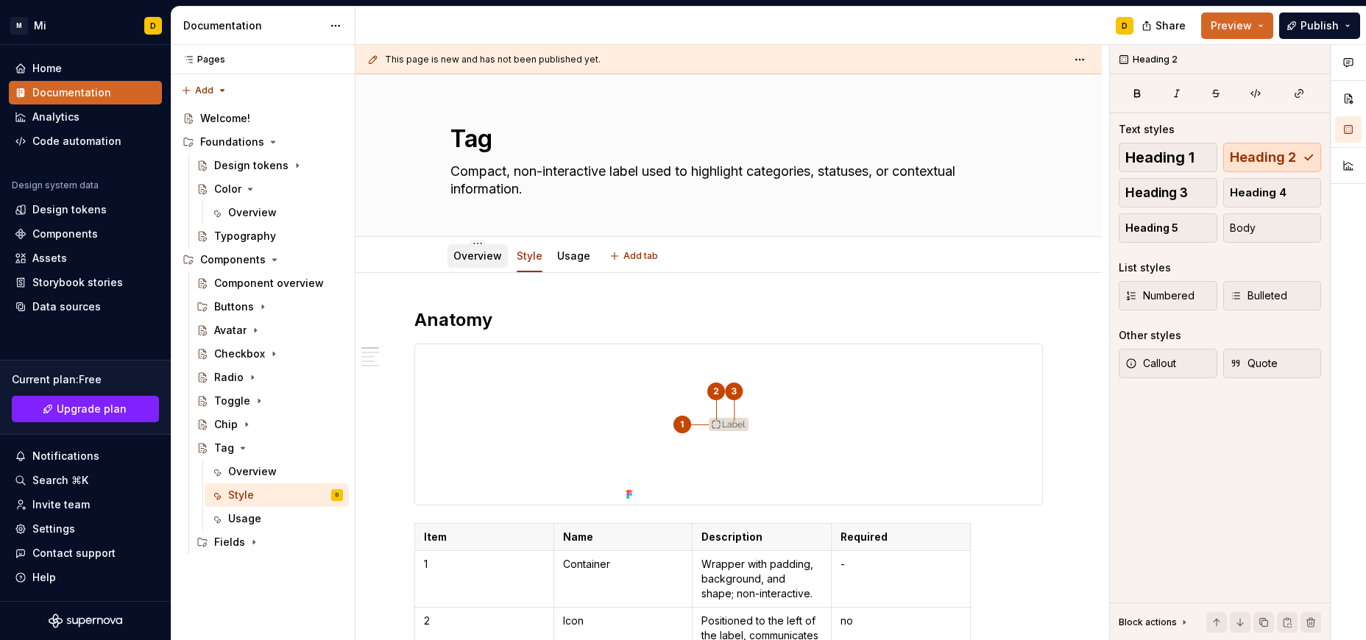
click at [480, 261] on link "Overview" at bounding box center [477, 255] width 49 height 13
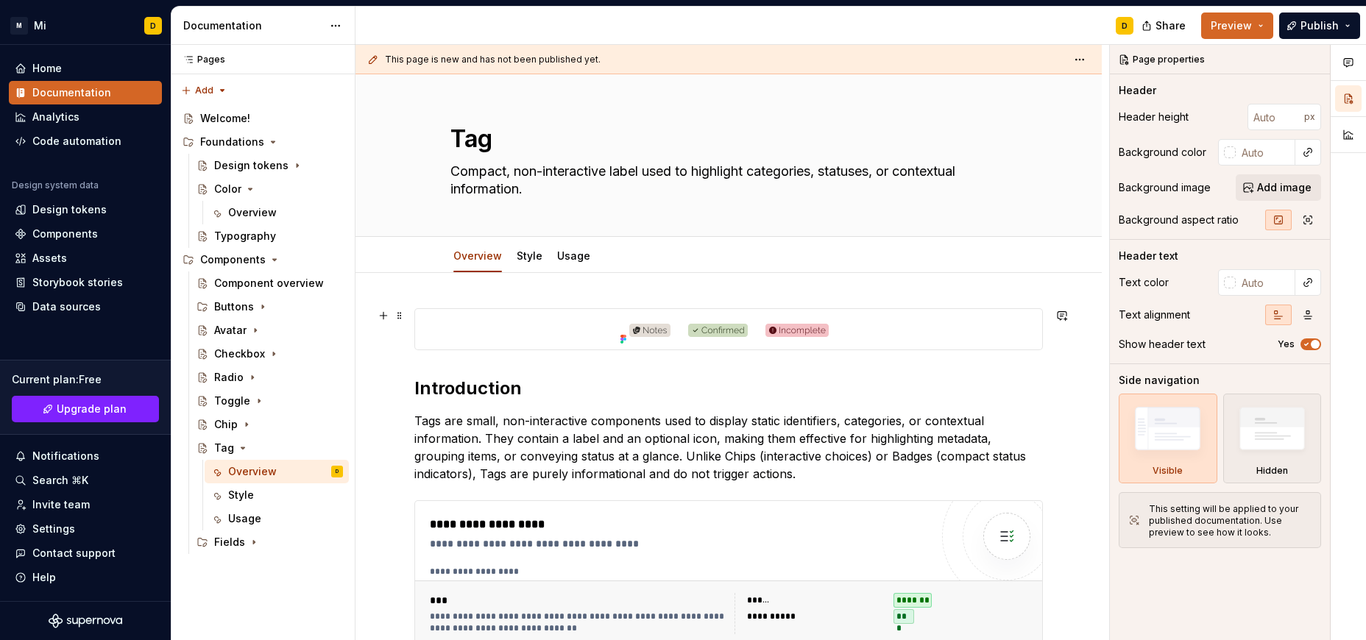
click at [892, 323] on div at bounding box center [728, 329] width 627 height 40
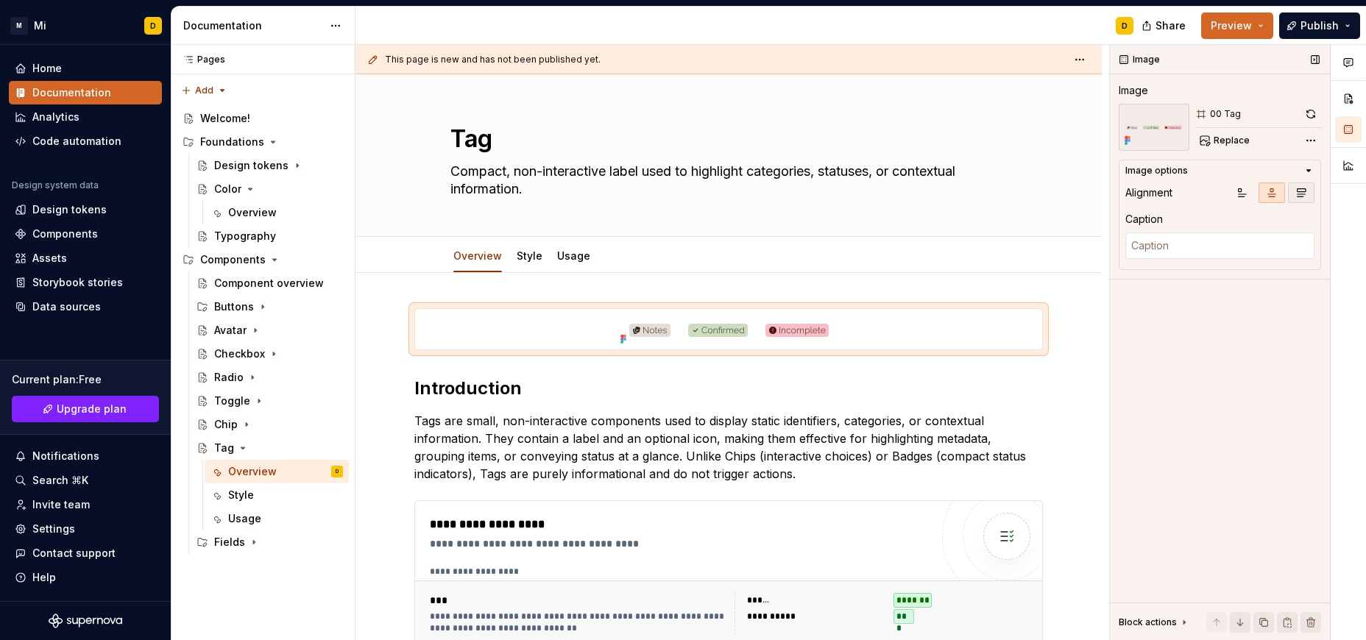
click at [1302, 193] on icon "button" at bounding box center [1301, 193] width 12 height 12
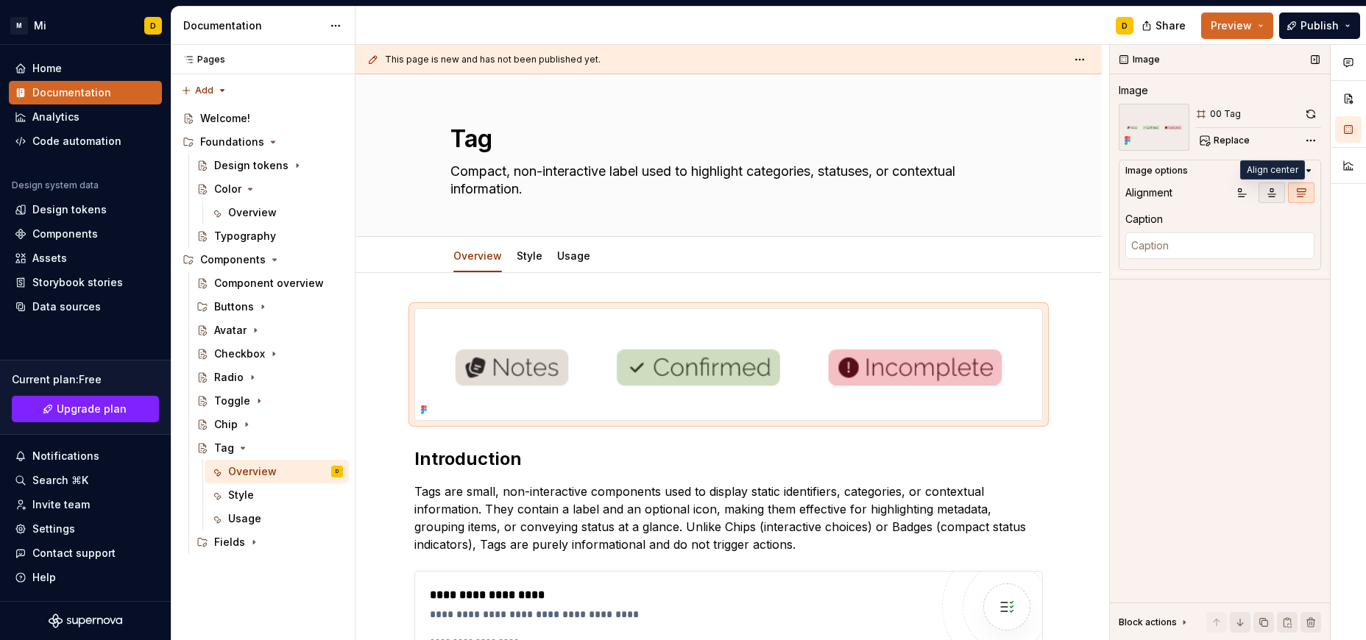
click at [1273, 187] on icon "button" at bounding box center [1271, 193] width 12 height 12
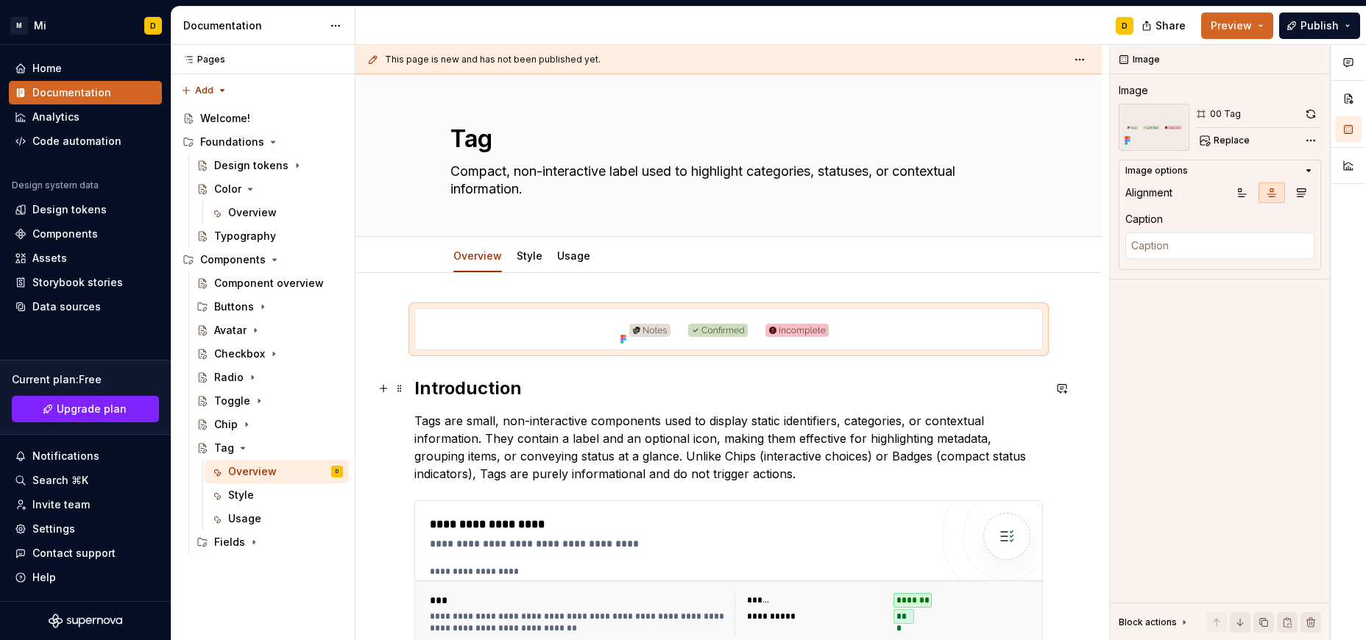
click at [693, 394] on h2 "Introduction" at bounding box center [728, 389] width 628 height 24
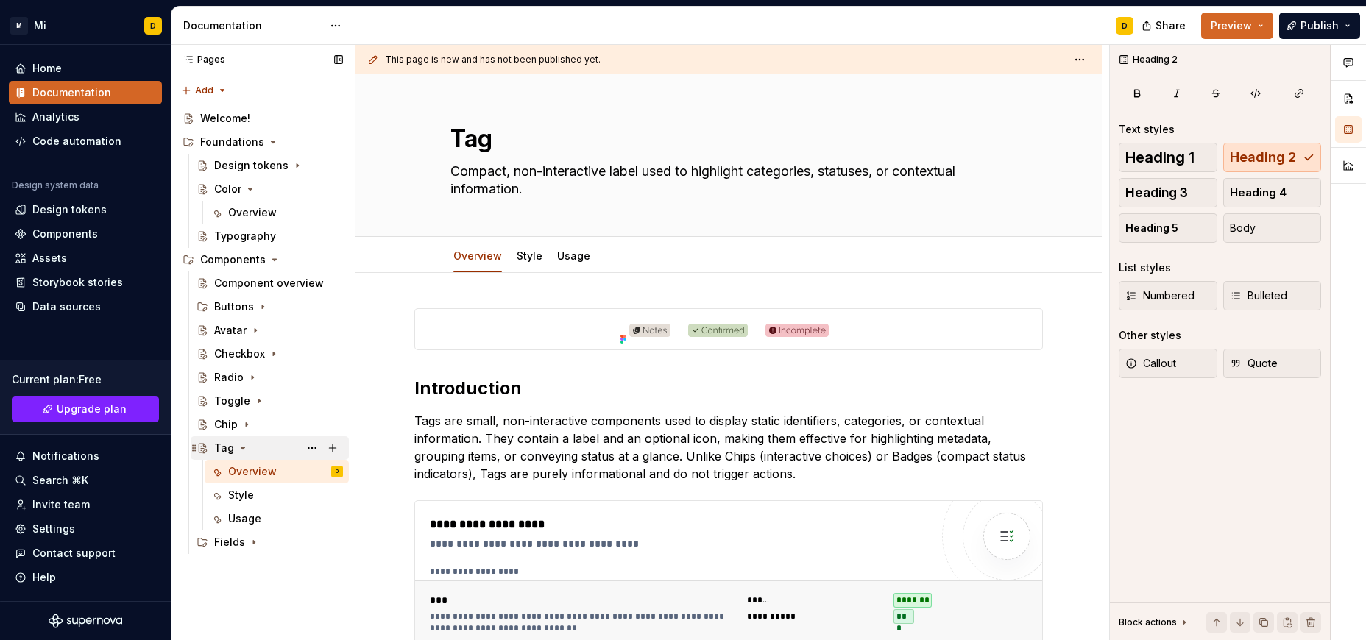
click at [245, 447] on icon "Page tree" at bounding box center [243, 448] width 12 height 12
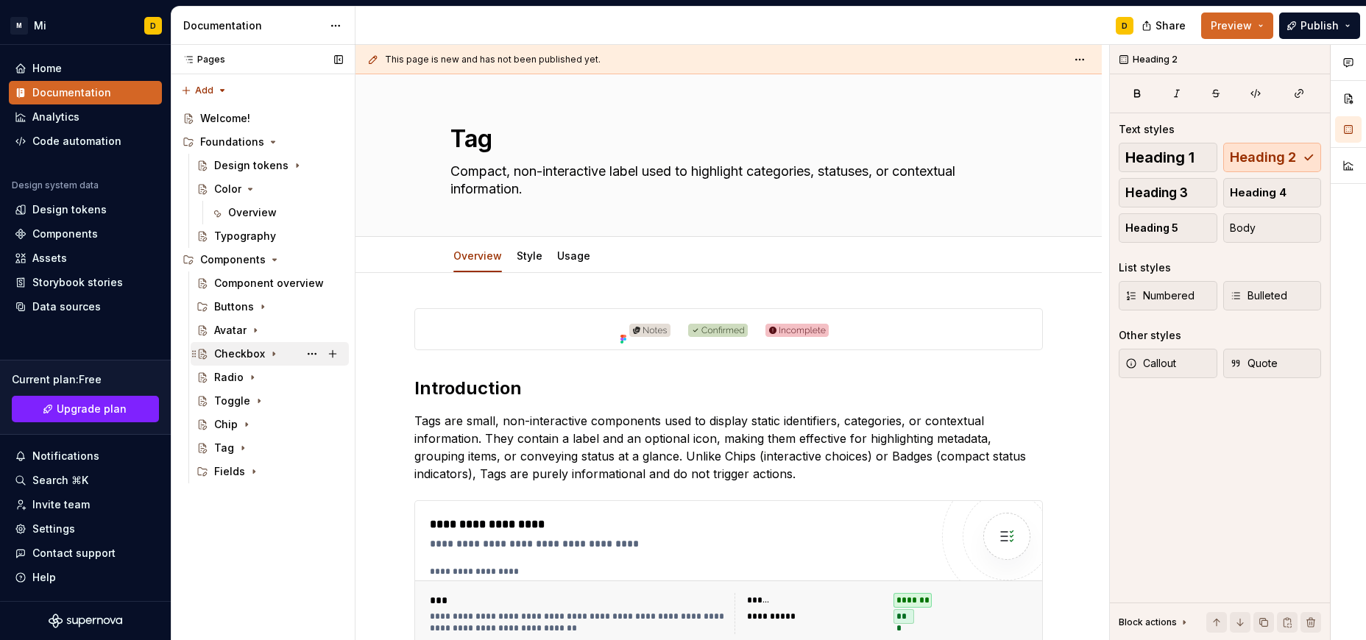
click at [229, 353] on div "Checkbox" at bounding box center [239, 354] width 51 height 15
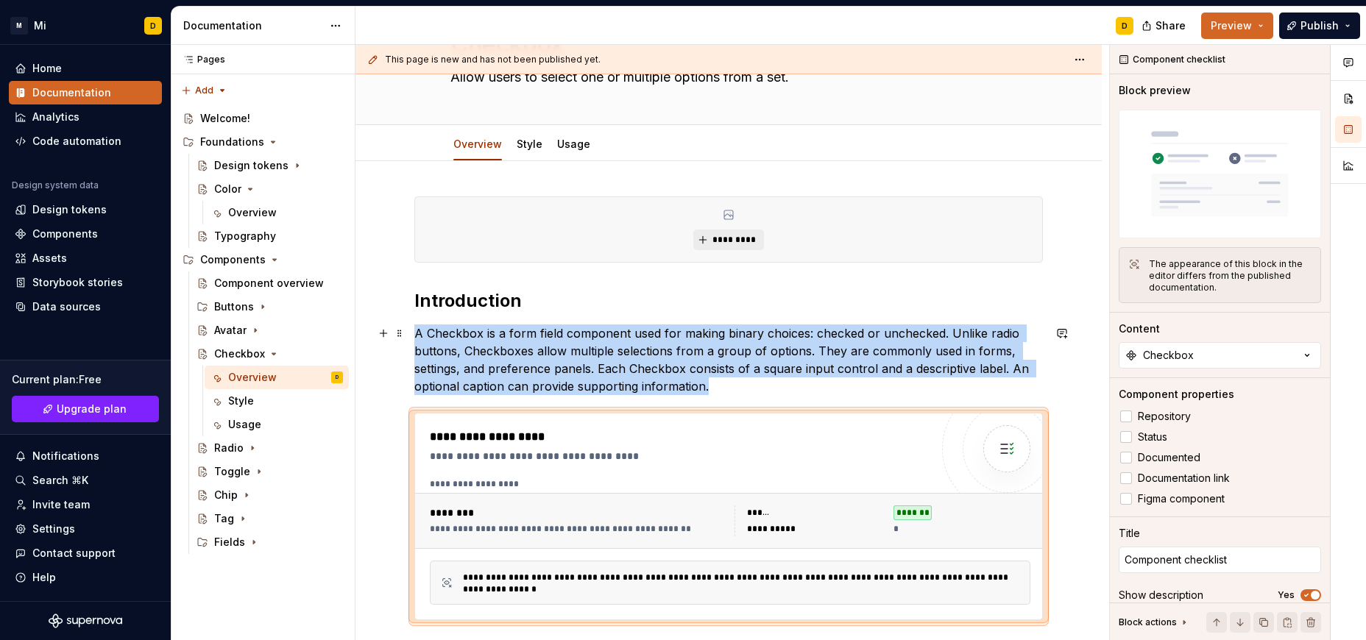
scroll to position [93, 0]
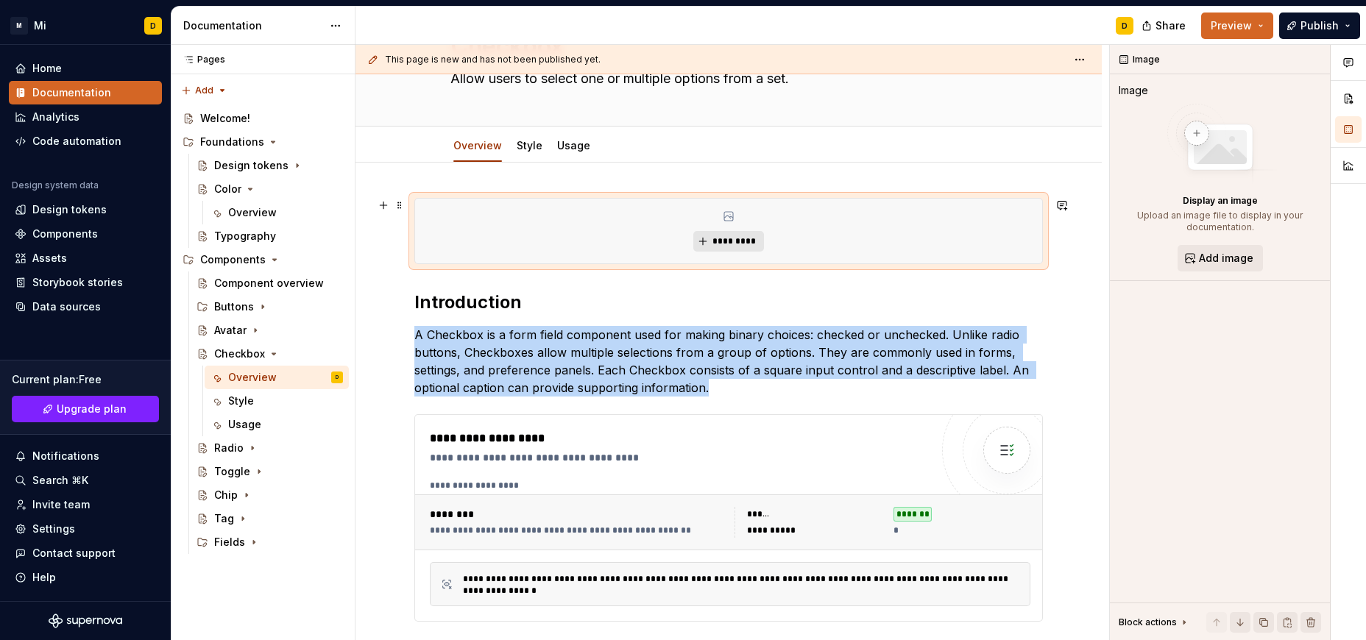
click at [731, 237] on span "*********" at bounding box center [733, 241] width 45 height 12
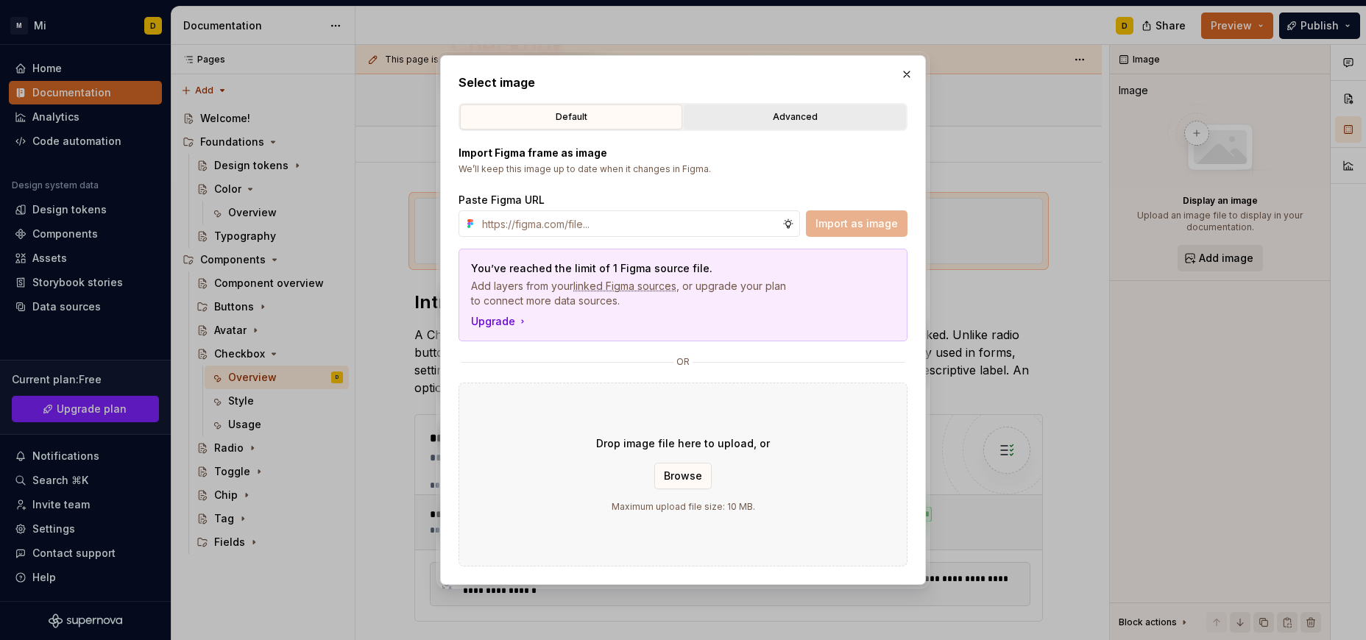
click at [792, 119] on div "Advanced" at bounding box center [795, 117] width 212 height 15
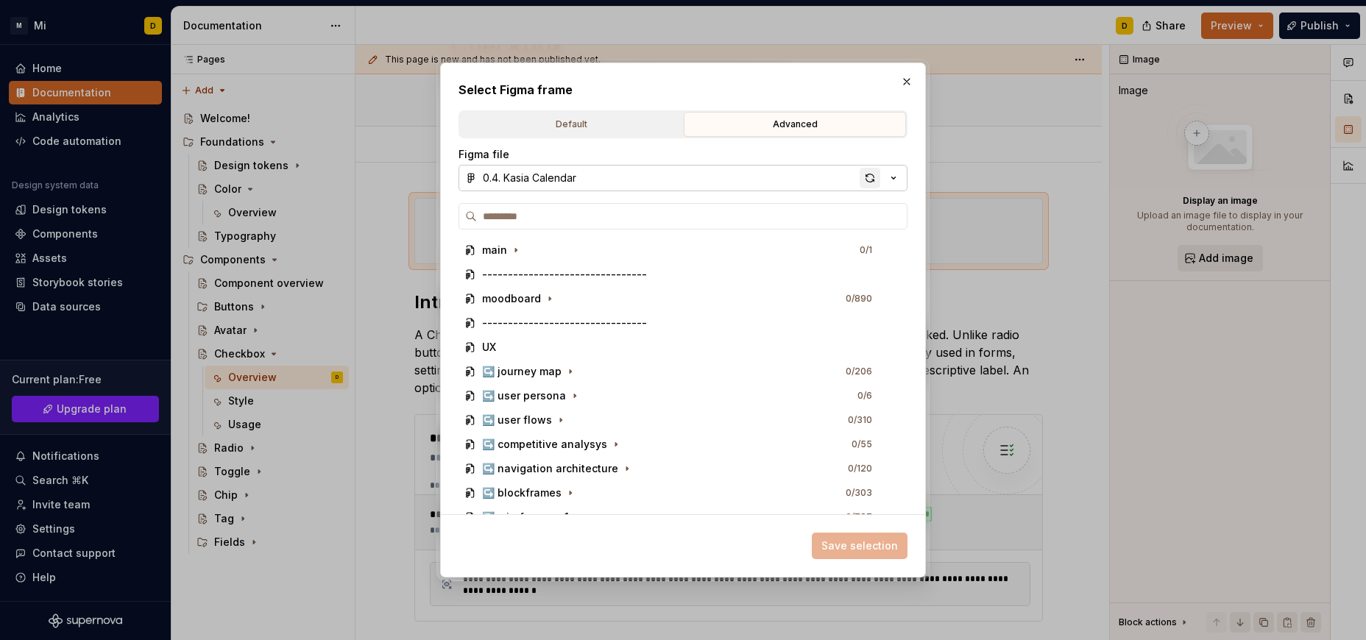
click at [866, 176] on div "button" at bounding box center [869, 178] width 21 height 21
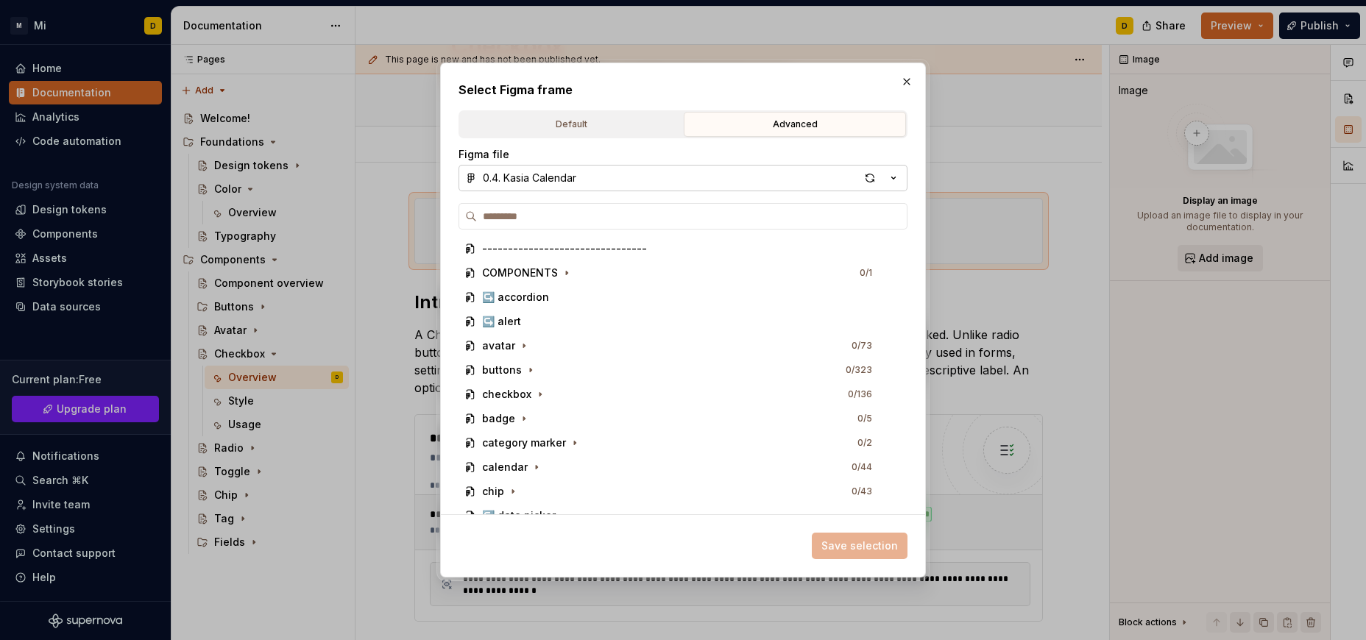
scroll to position [512, 0]
click at [539, 396] on icon "button" at bounding box center [539, 394] width 1 height 4
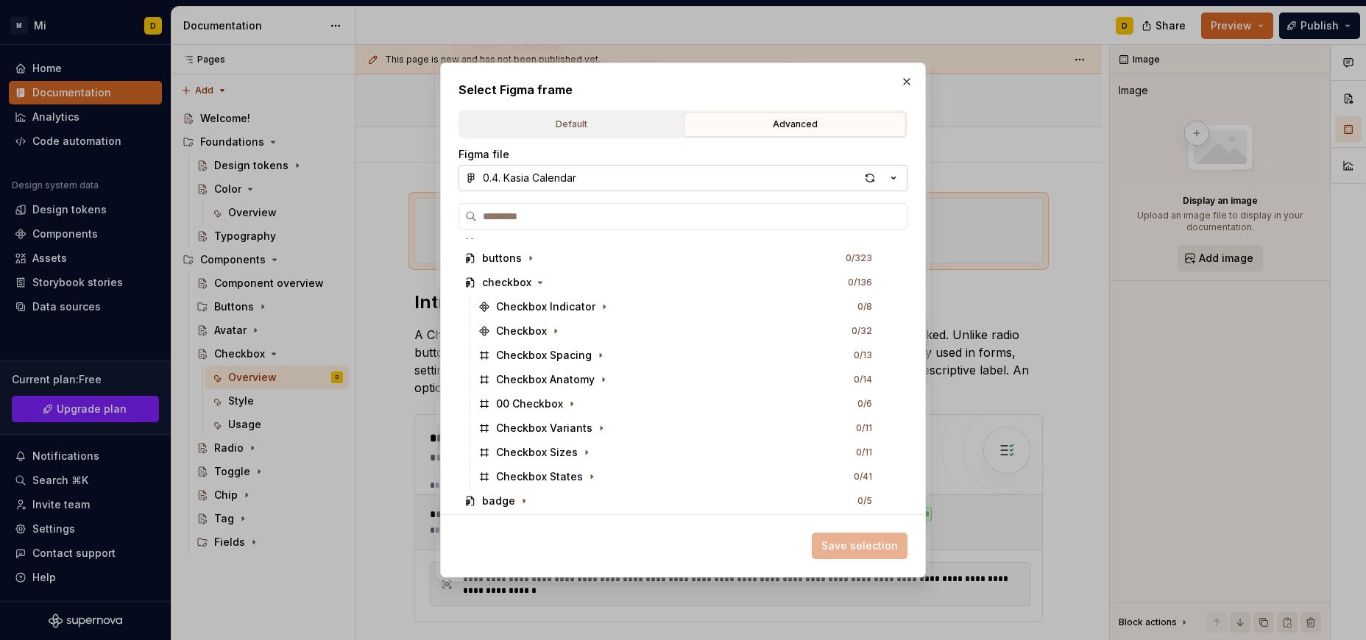
scroll to position [636, 0]
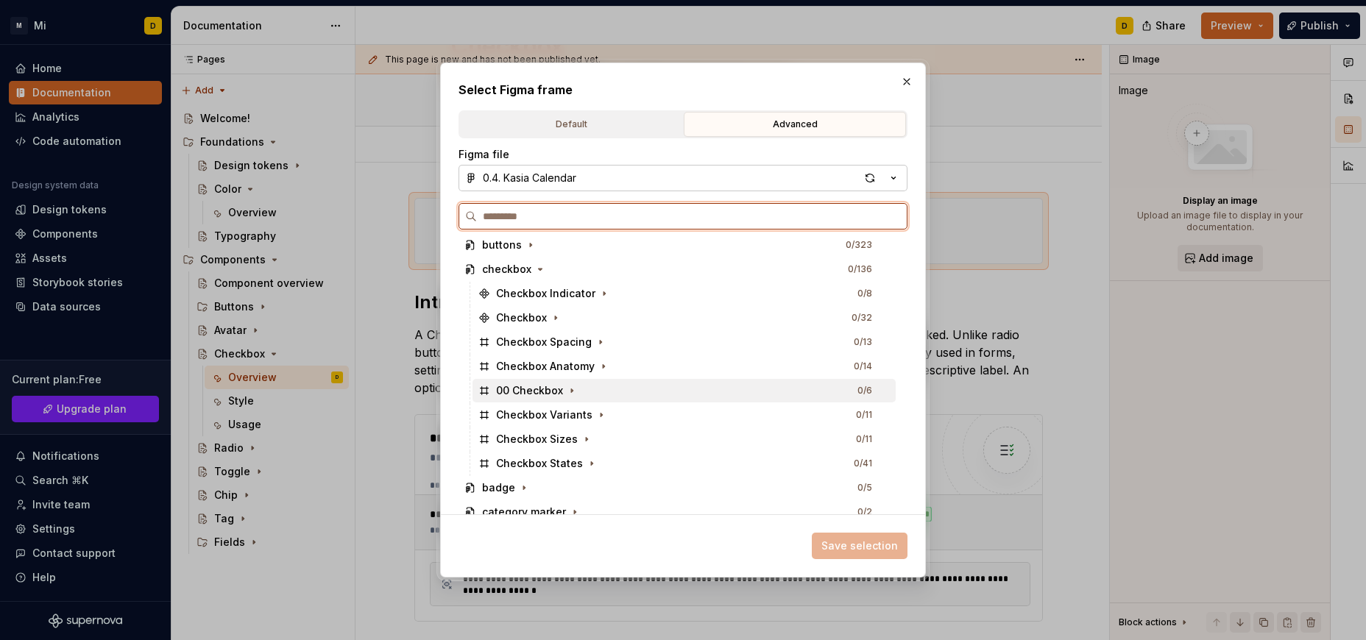
click at [632, 393] on div "00 Checkbox 0 / 6" at bounding box center [683, 391] width 423 height 24
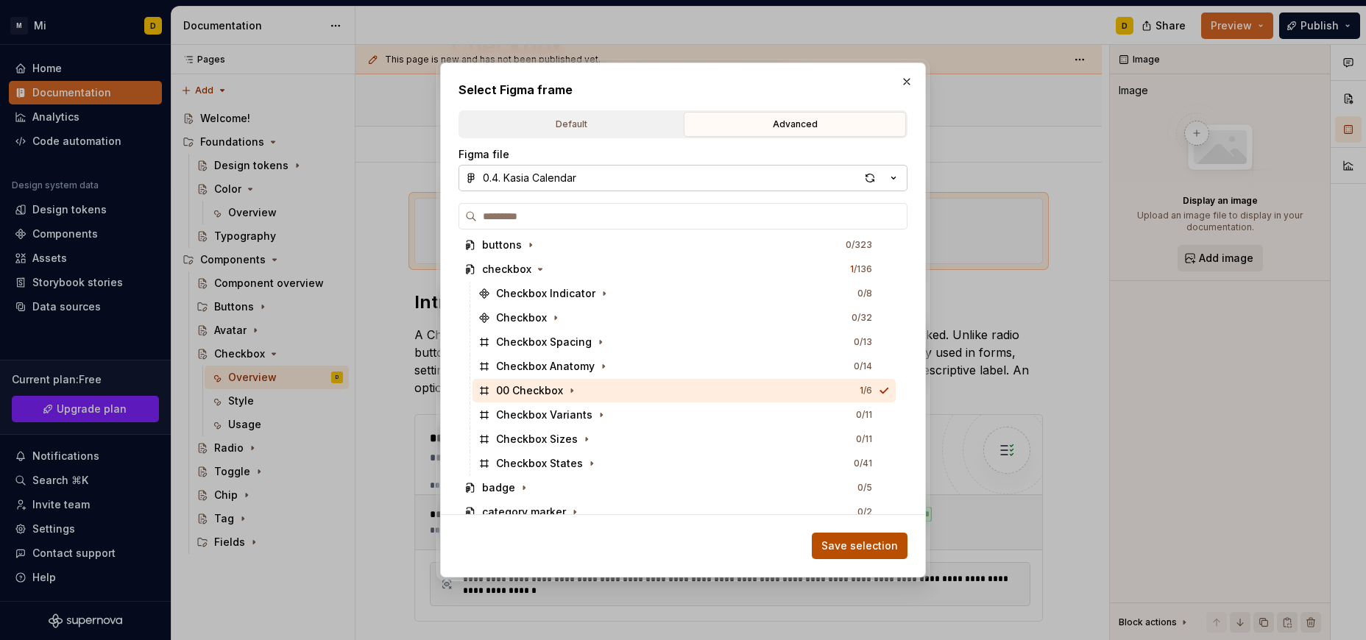
click at [861, 548] on span "Save selection" at bounding box center [859, 546] width 77 height 15
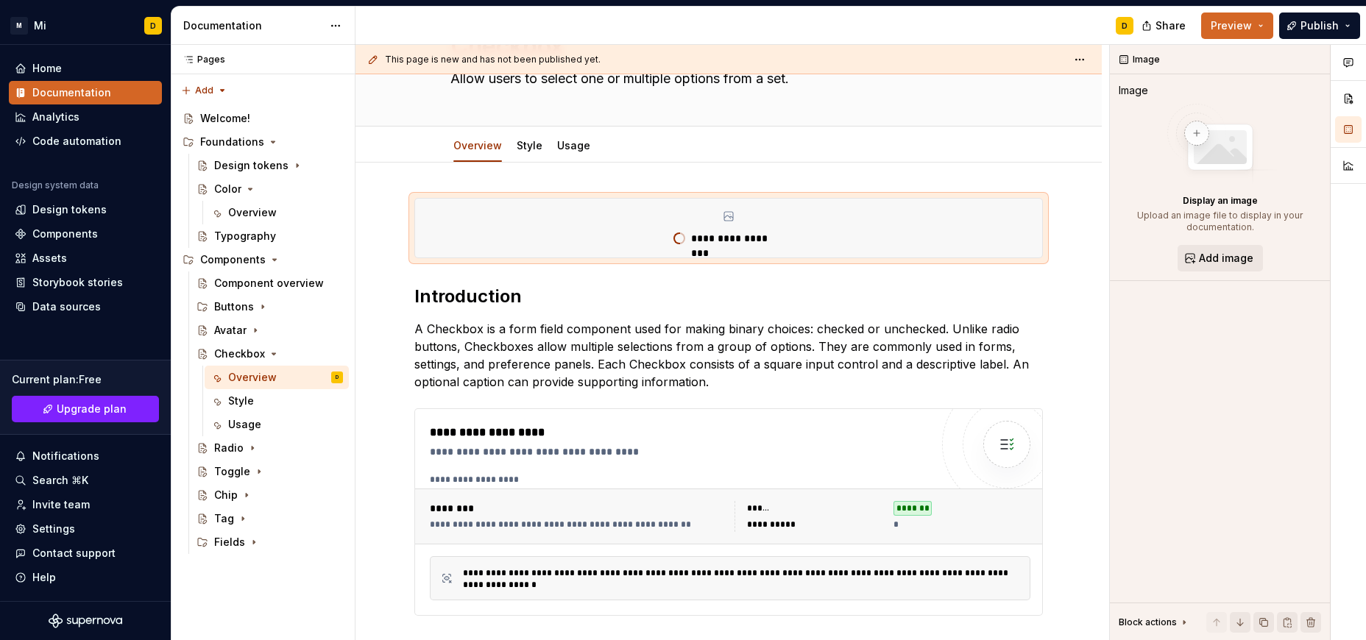
scroll to position [93, 0]
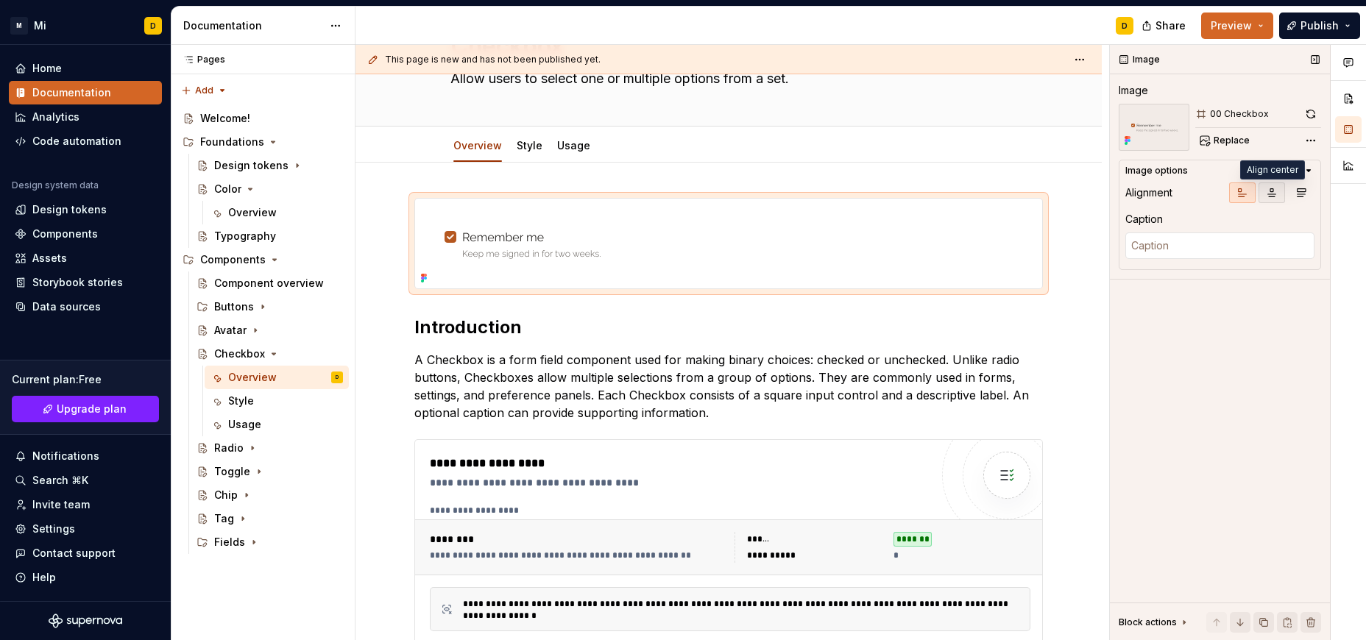
click at [1268, 193] on icon "button" at bounding box center [1271, 193] width 12 height 12
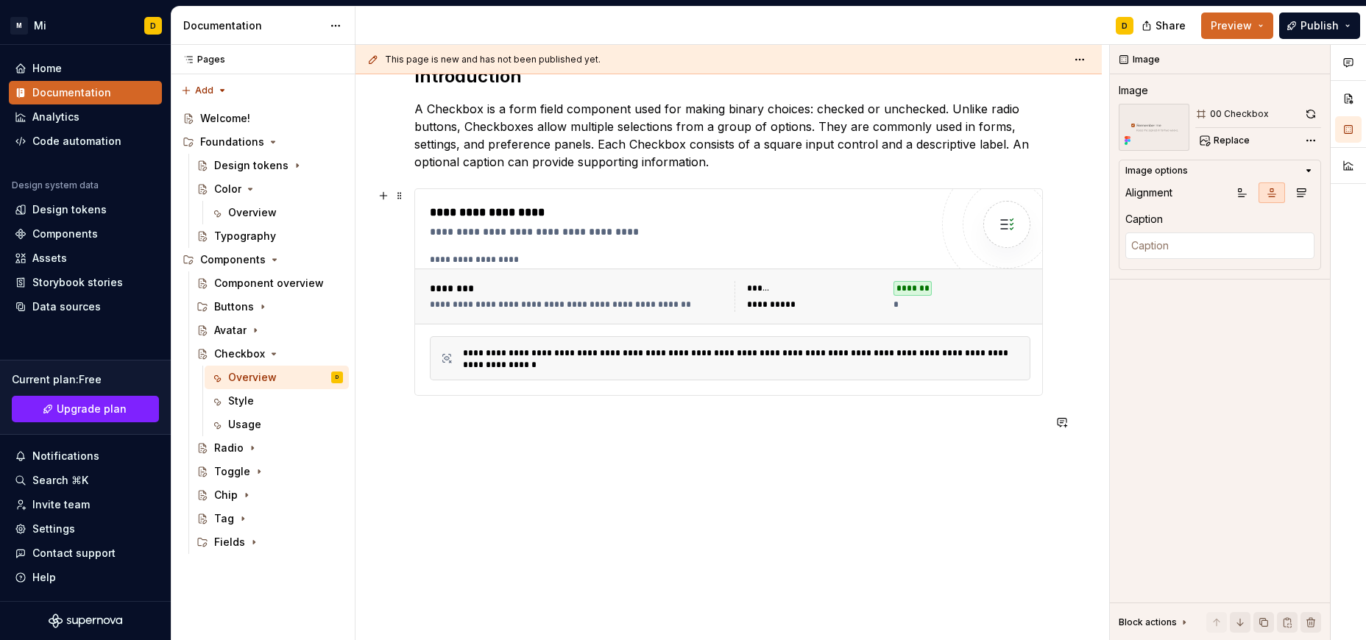
scroll to position [0, 0]
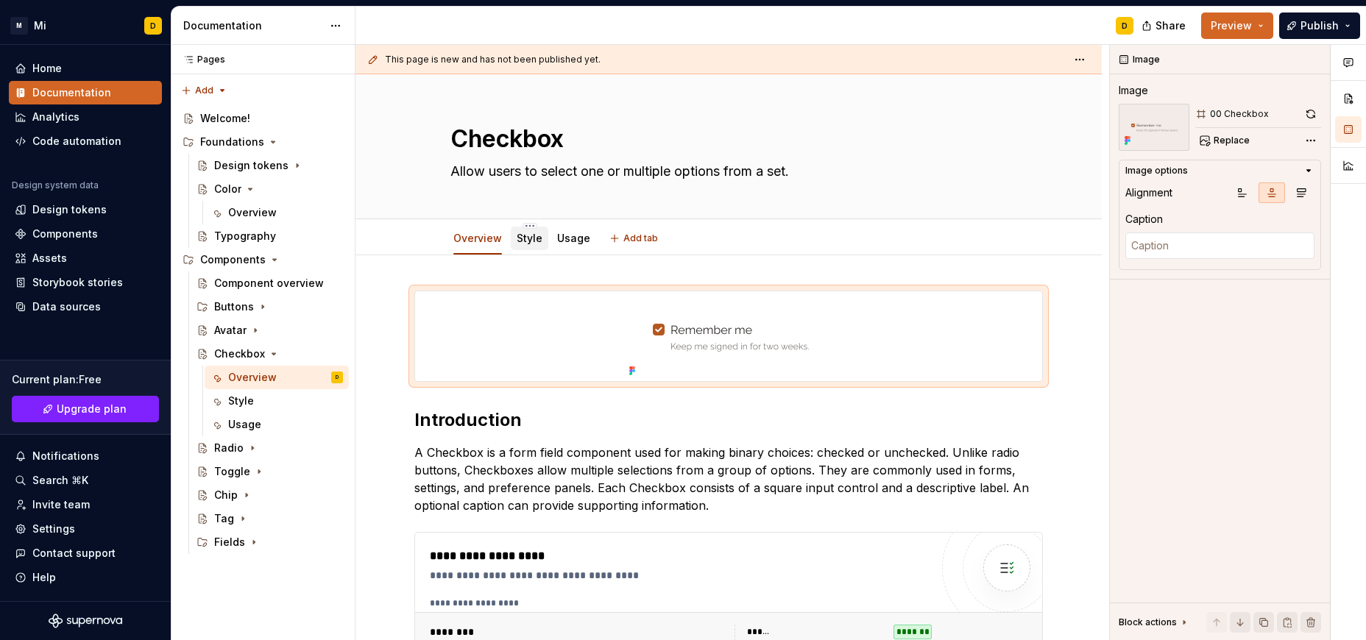
click at [525, 243] on link "Style" at bounding box center [529, 238] width 26 height 13
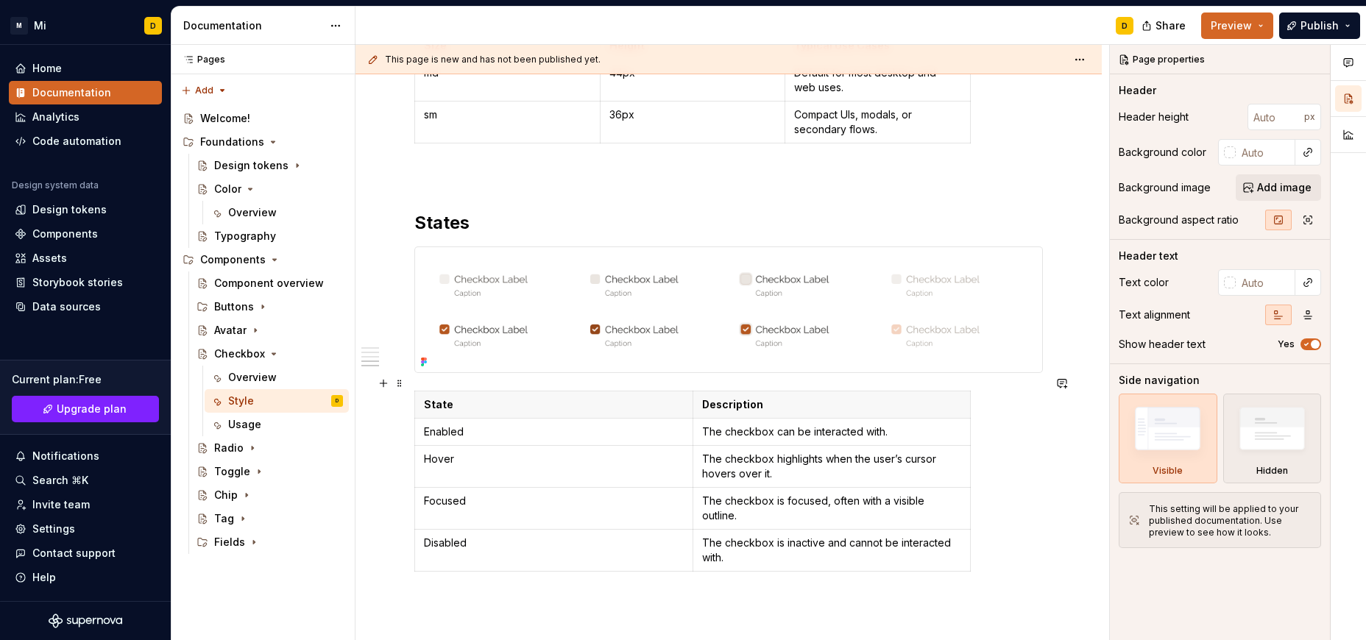
scroll to position [1268, 0]
click at [867, 397] on p "Description" at bounding box center [832, 404] width 260 height 15
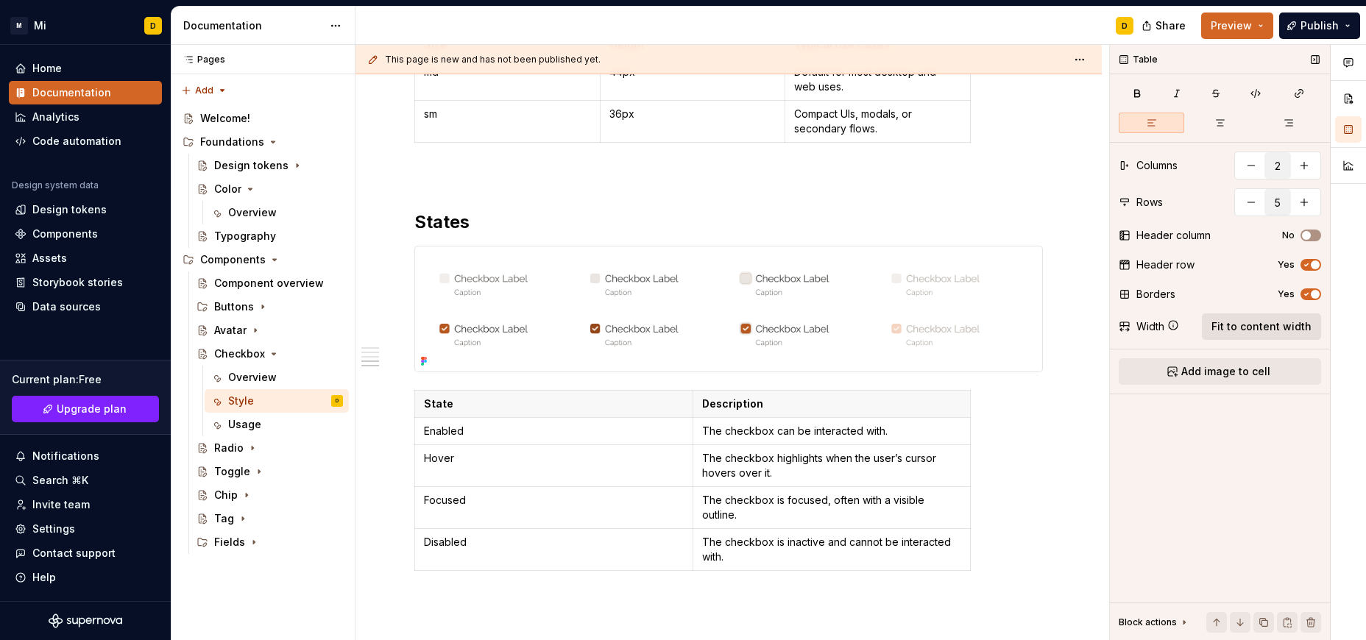
click at [1277, 324] on span "Fit to content width" at bounding box center [1261, 326] width 100 height 15
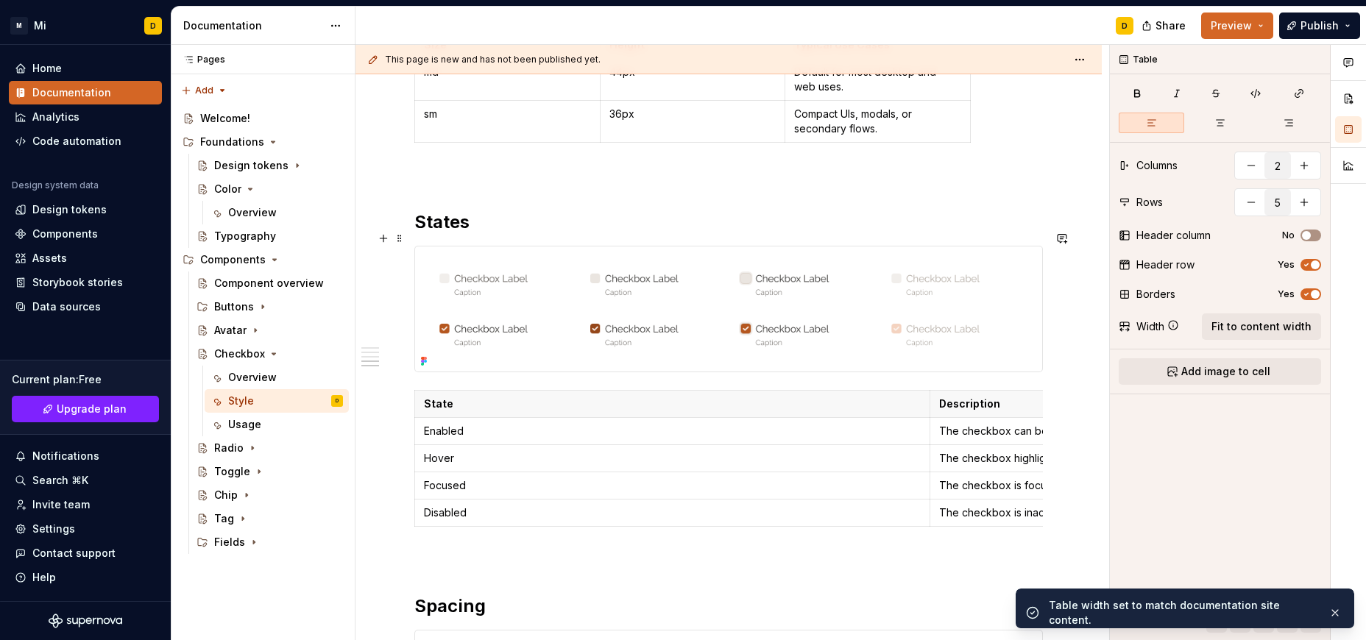
click at [830, 258] on img at bounding box center [728, 308] width 627 height 125
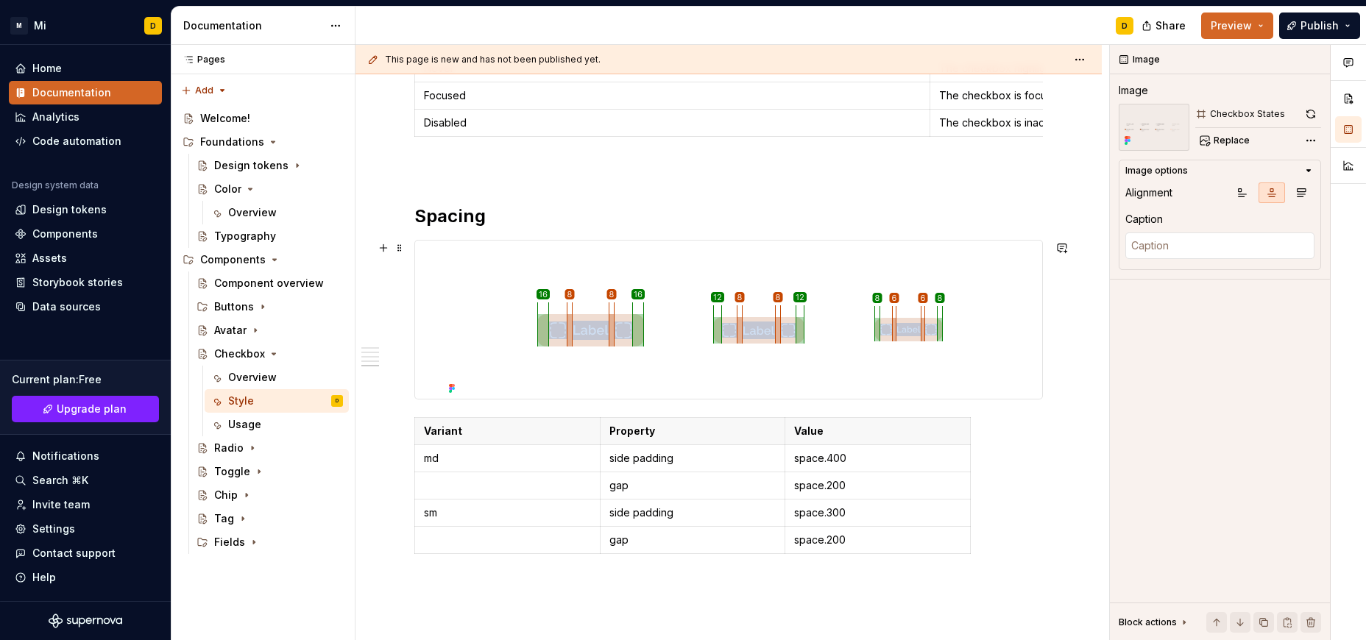
scroll to position [1659, 0]
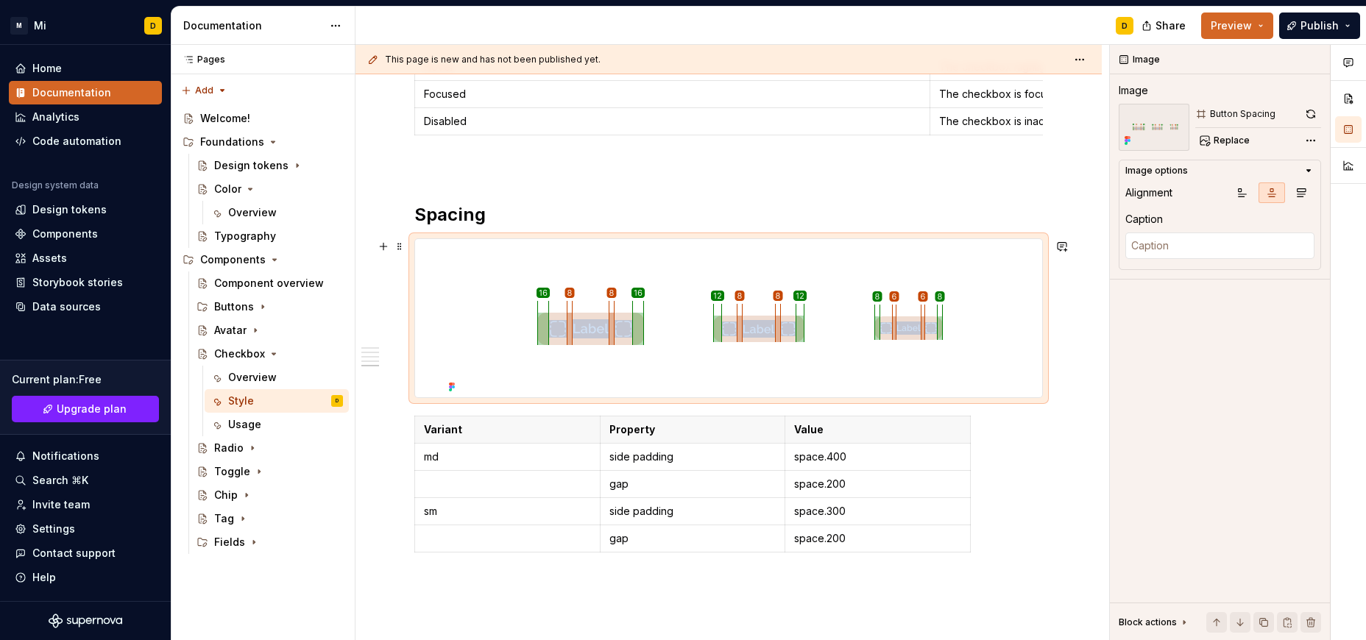
click at [839, 299] on img at bounding box center [729, 318] width 572 height 158
click at [1231, 146] on span "Replace" at bounding box center [1231, 141] width 36 height 12
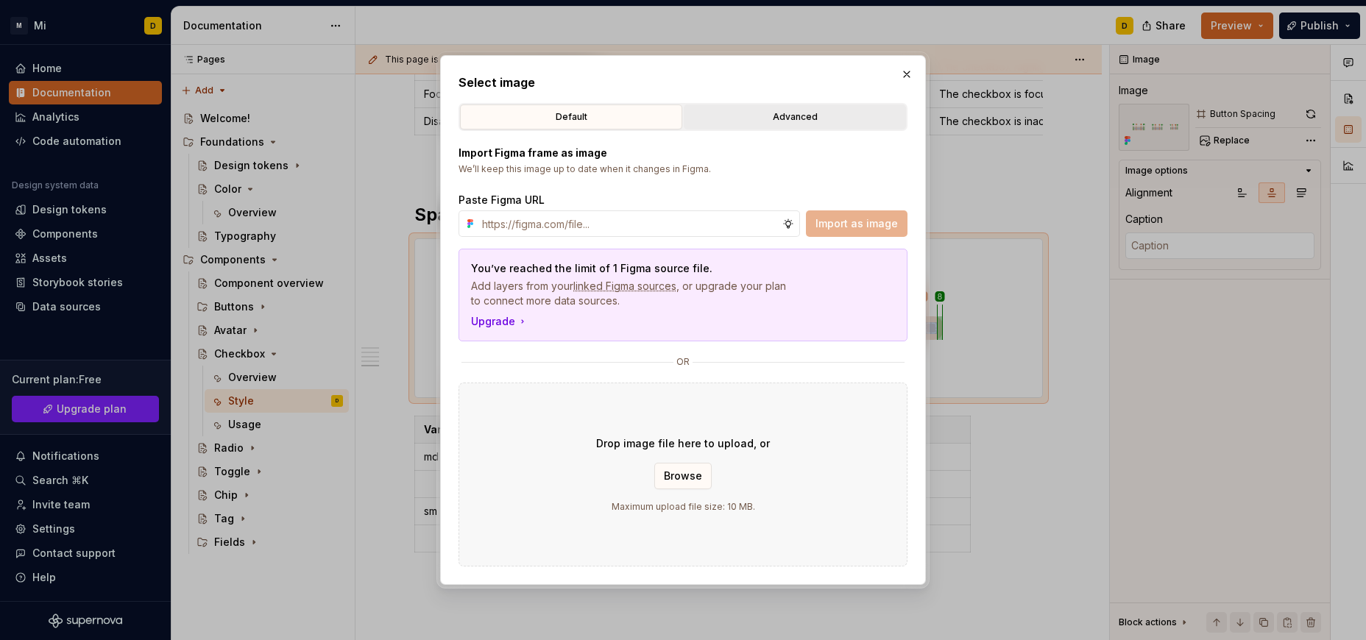
click at [747, 113] on div "Advanced" at bounding box center [795, 117] width 212 height 15
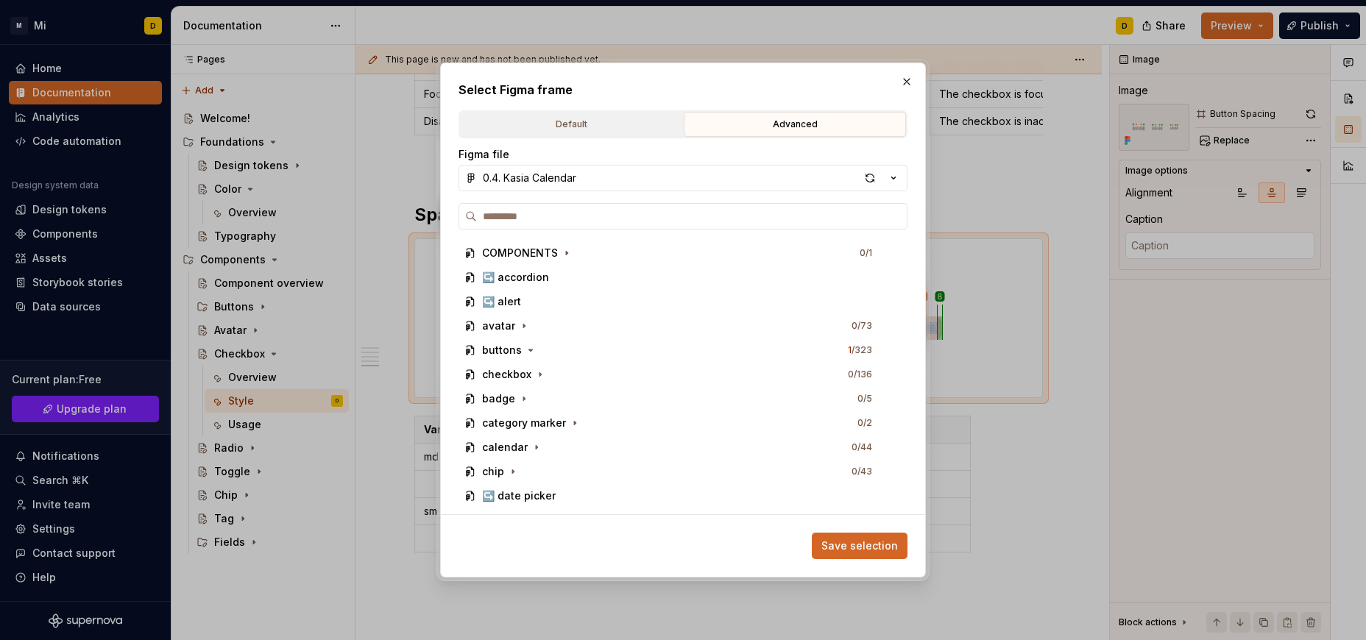
scroll to position [533, 0]
click at [541, 371] on icon "button" at bounding box center [540, 373] width 12 height 12
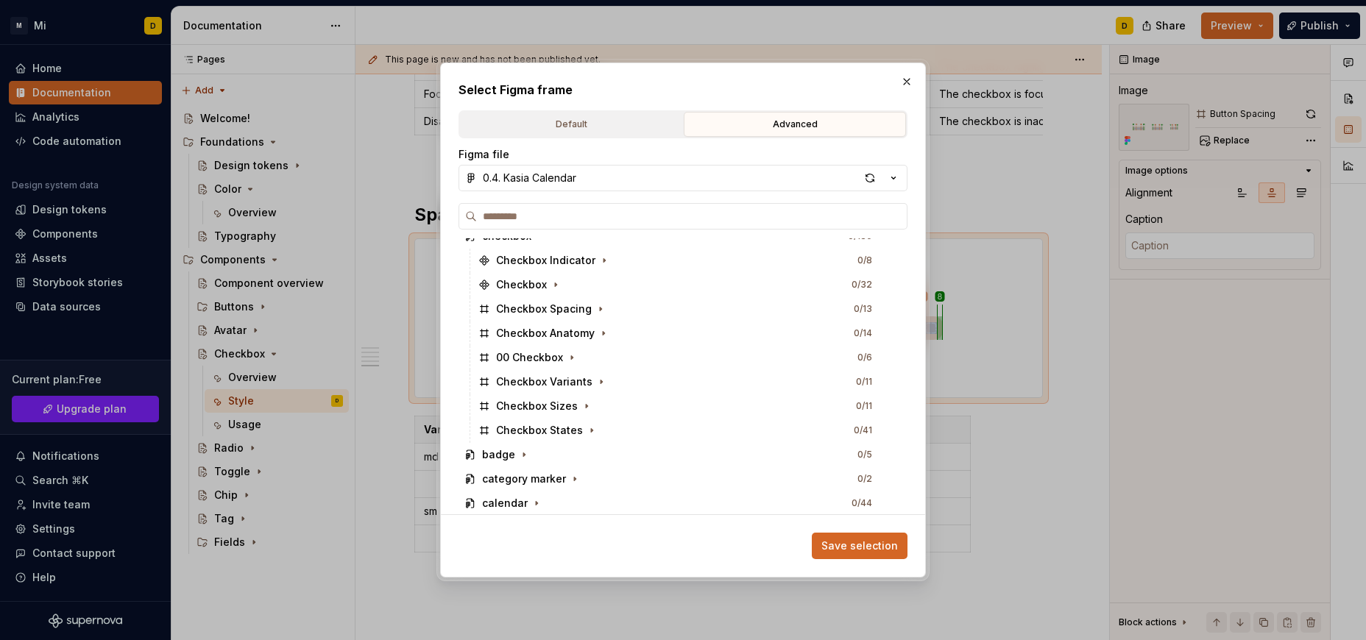
scroll to position [656, 0]
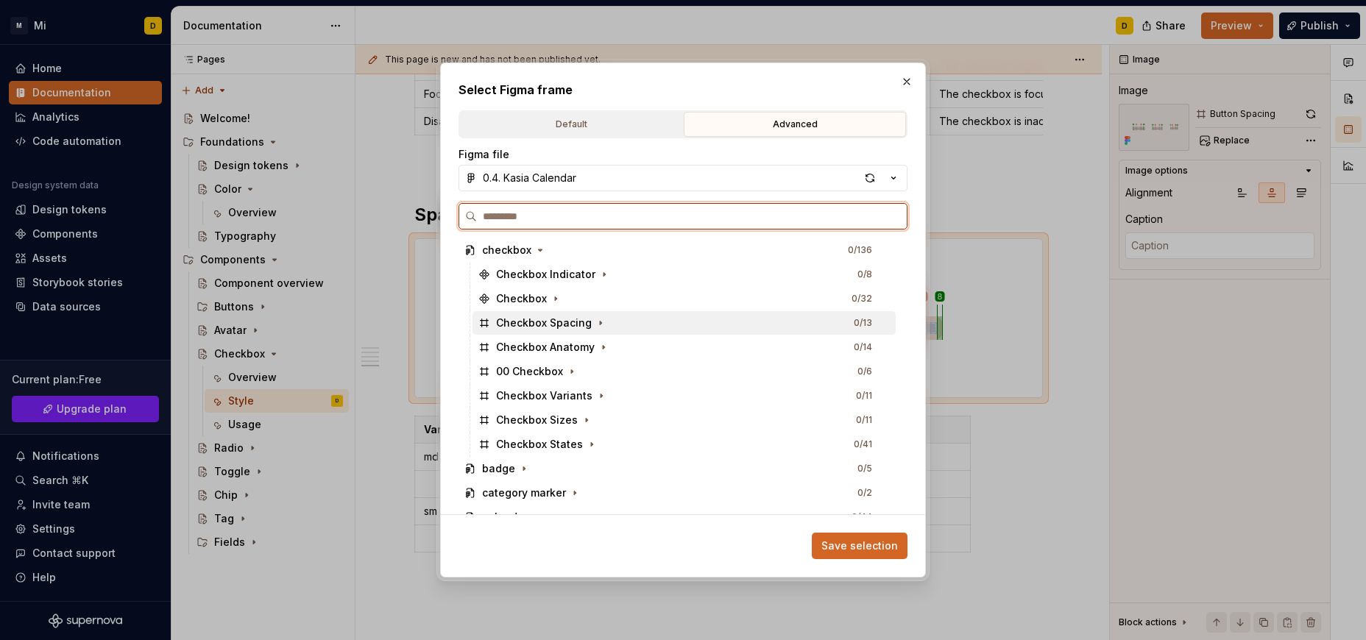
click at [626, 329] on div "Checkbox Spacing 0 / 13" at bounding box center [683, 323] width 423 height 24
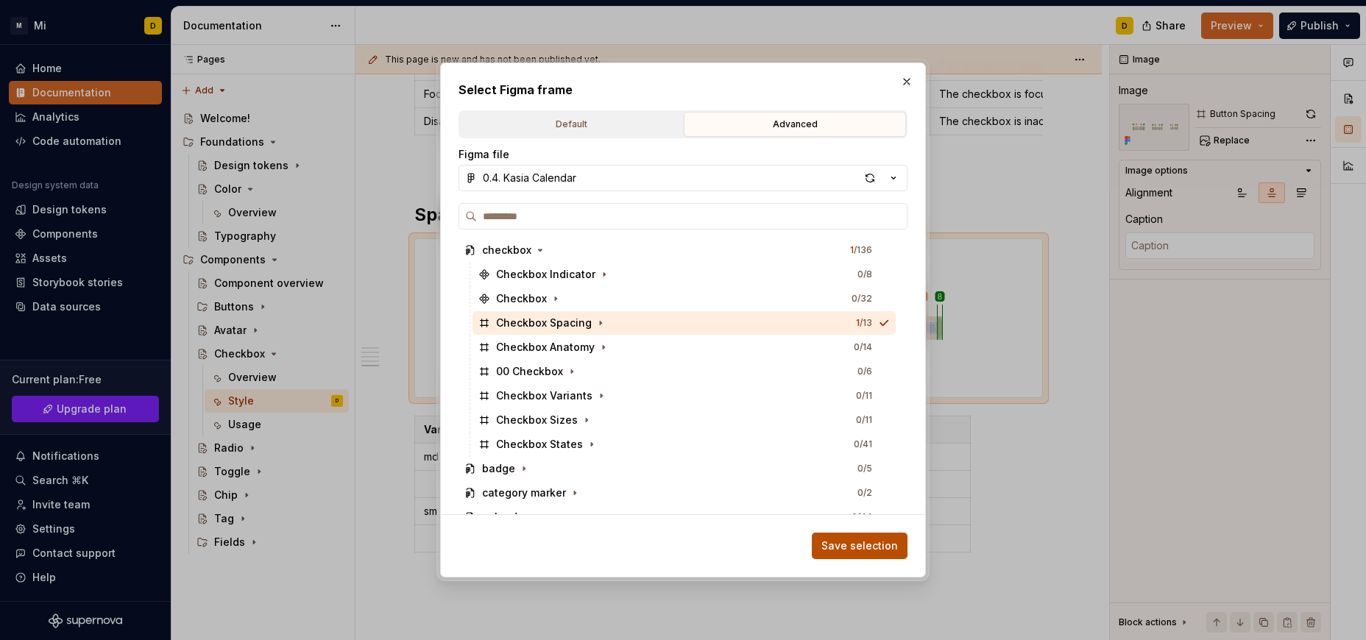
click at [856, 541] on span "Save selection" at bounding box center [859, 546] width 77 height 15
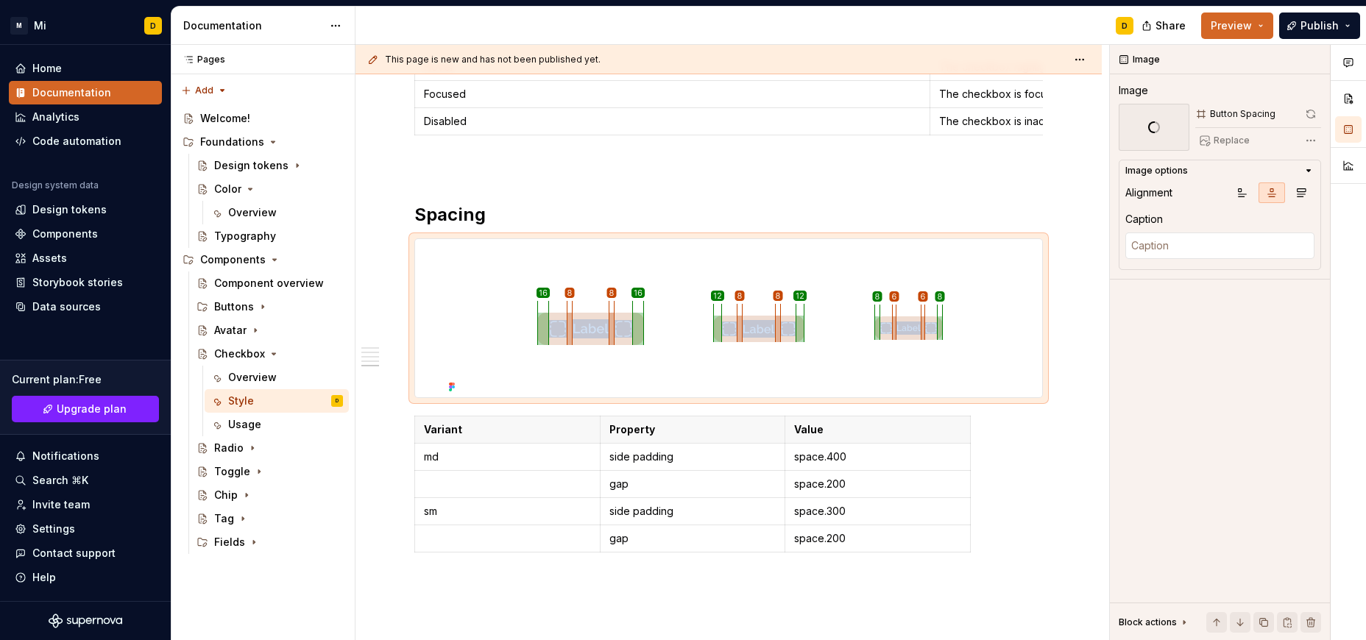
scroll to position [1659, 0]
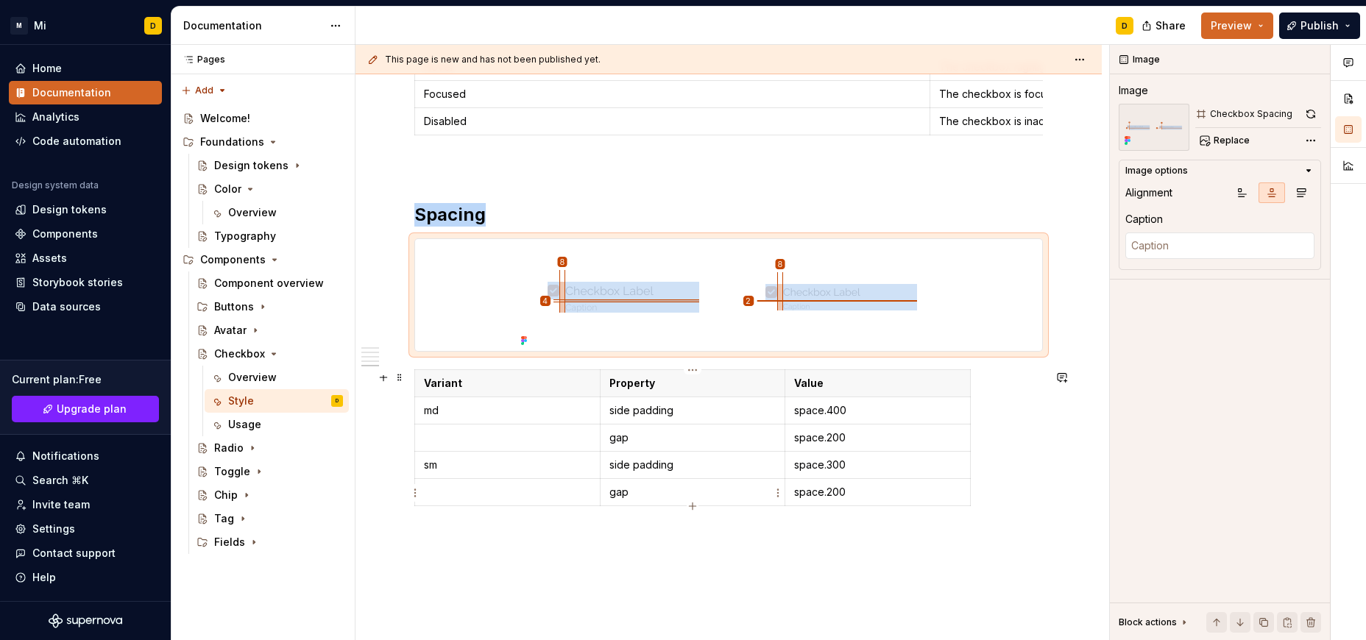
type textarea "*"
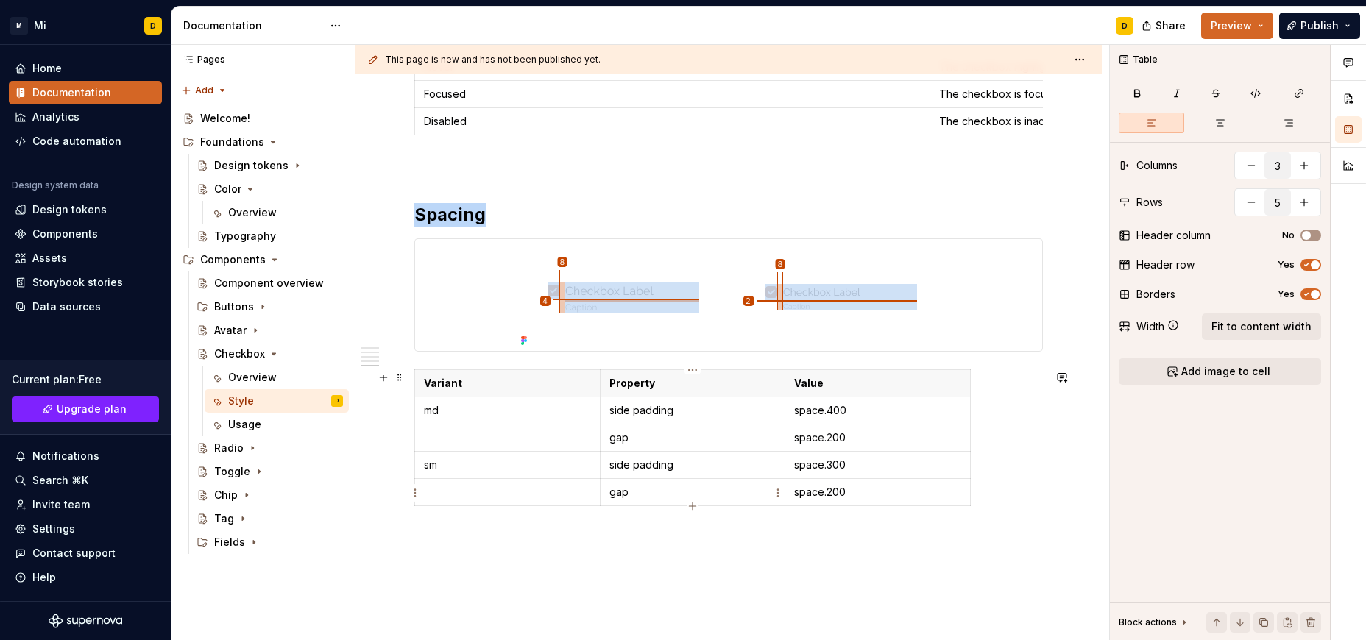
click at [695, 499] on p "gap" at bounding box center [692, 492] width 167 height 15
drag, startPoint x: 687, startPoint y: 414, endPoint x: 606, endPoint y: 417, distance: 81.0
click at [606, 417] on td "side padding" at bounding box center [692, 410] width 185 height 27
click at [610, 433] on p "gap" at bounding box center [692, 437] width 167 height 15
click at [882, 416] on p "space.400" at bounding box center [877, 410] width 167 height 15
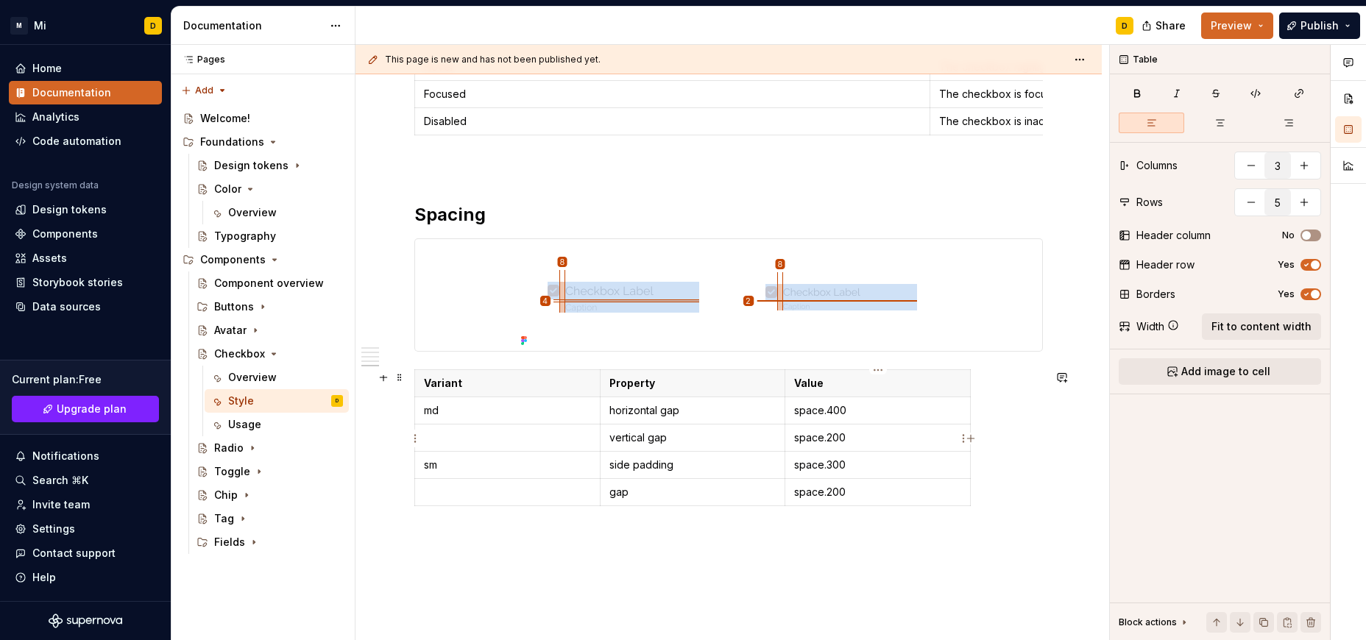
click at [876, 436] on p "space.200" at bounding box center [877, 437] width 167 height 15
click at [696, 468] on p "side padding" at bounding box center [692, 465] width 167 height 15
click at [836, 468] on p "space.300" at bounding box center [877, 465] width 167 height 15
click at [671, 491] on p "gap" at bounding box center [692, 492] width 167 height 15
click at [834, 488] on p "space.200" at bounding box center [877, 492] width 167 height 15
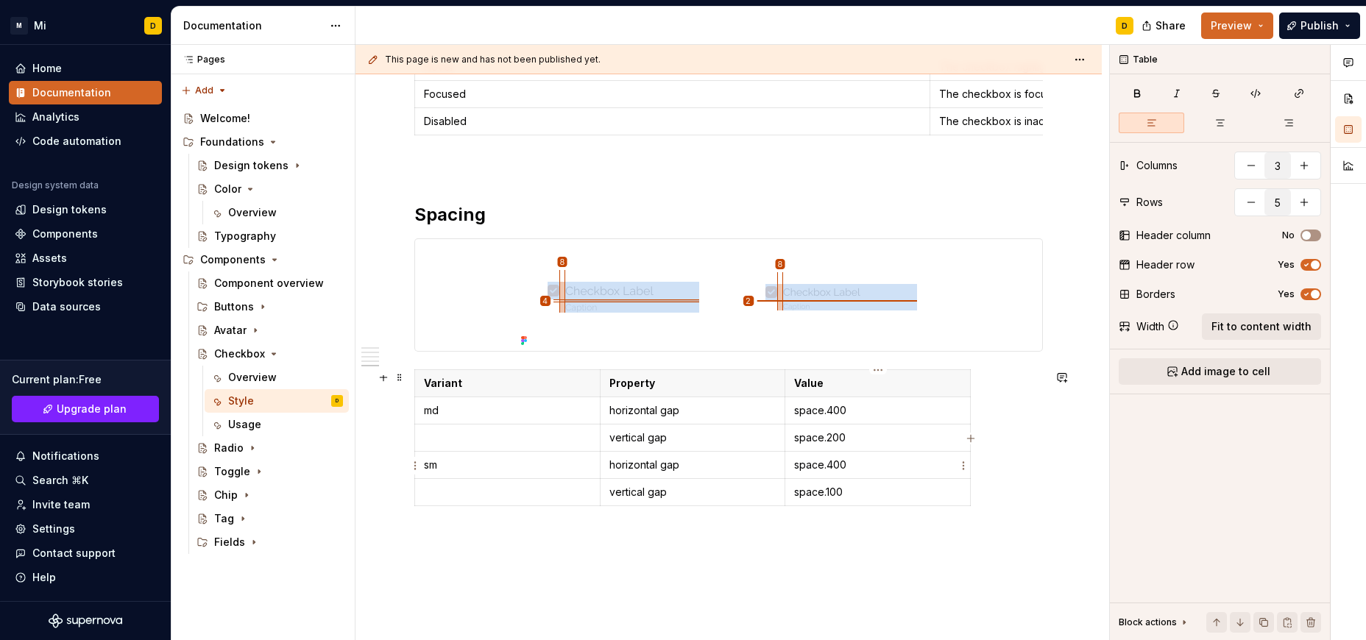
click at [869, 469] on p "space.400" at bounding box center [877, 465] width 167 height 15
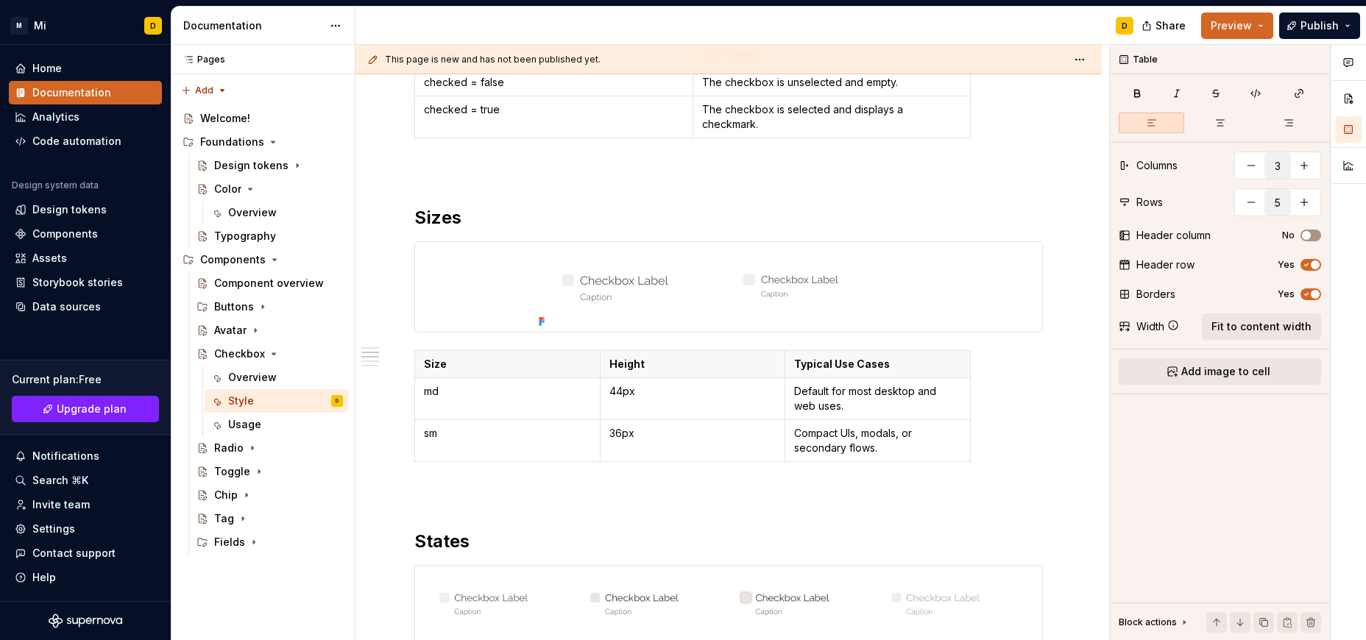
scroll to position [706, 0]
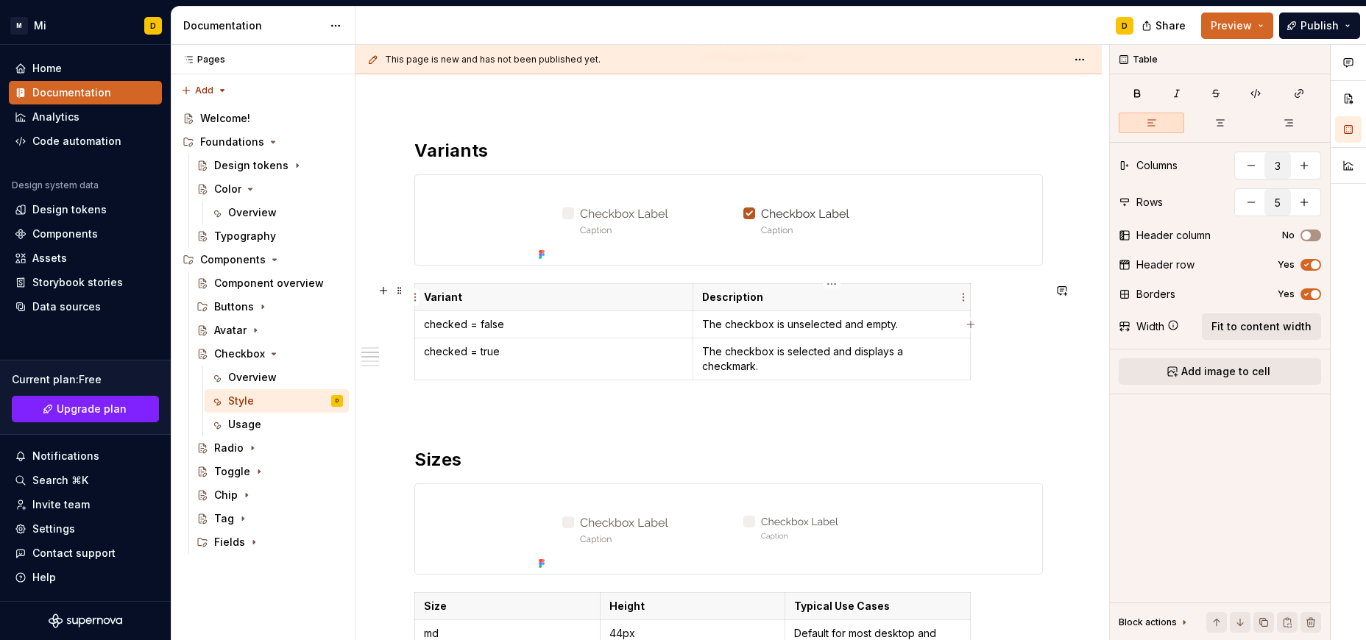
type input "2"
type input "3"
click at [908, 293] on p "Description" at bounding box center [832, 297] width 260 height 15
click at [1249, 322] on span "Fit to content width" at bounding box center [1261, 326] width 100 height 15
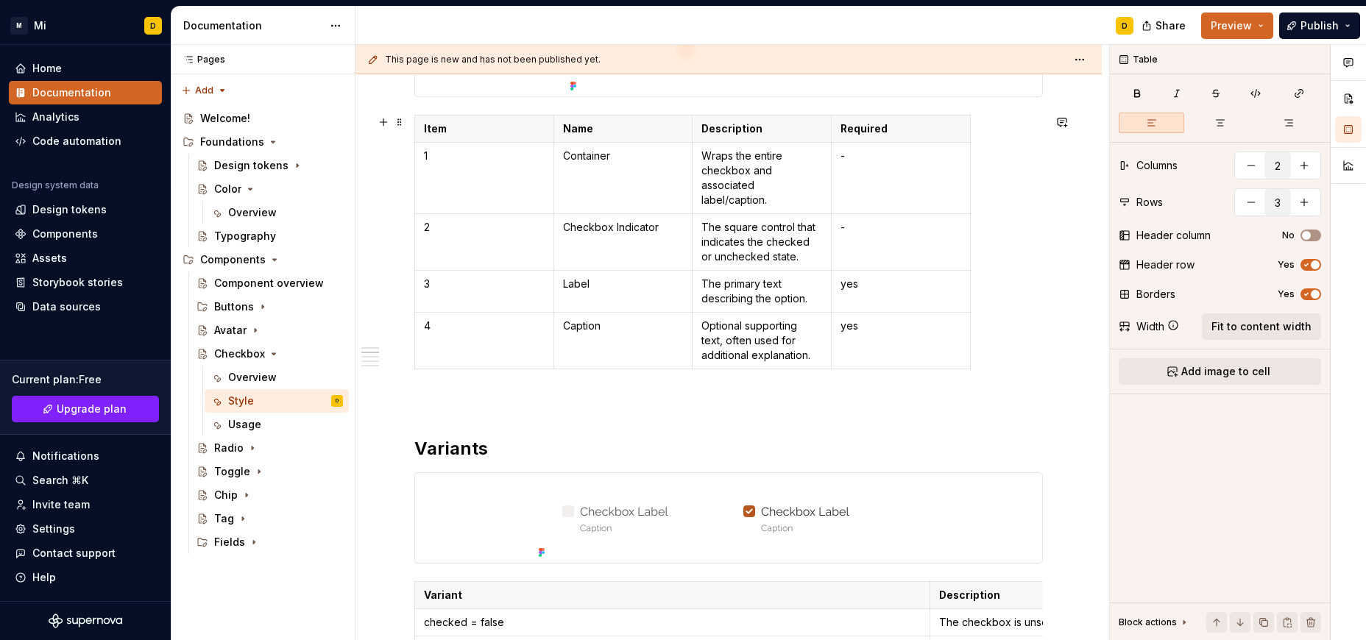
type textarea "*"
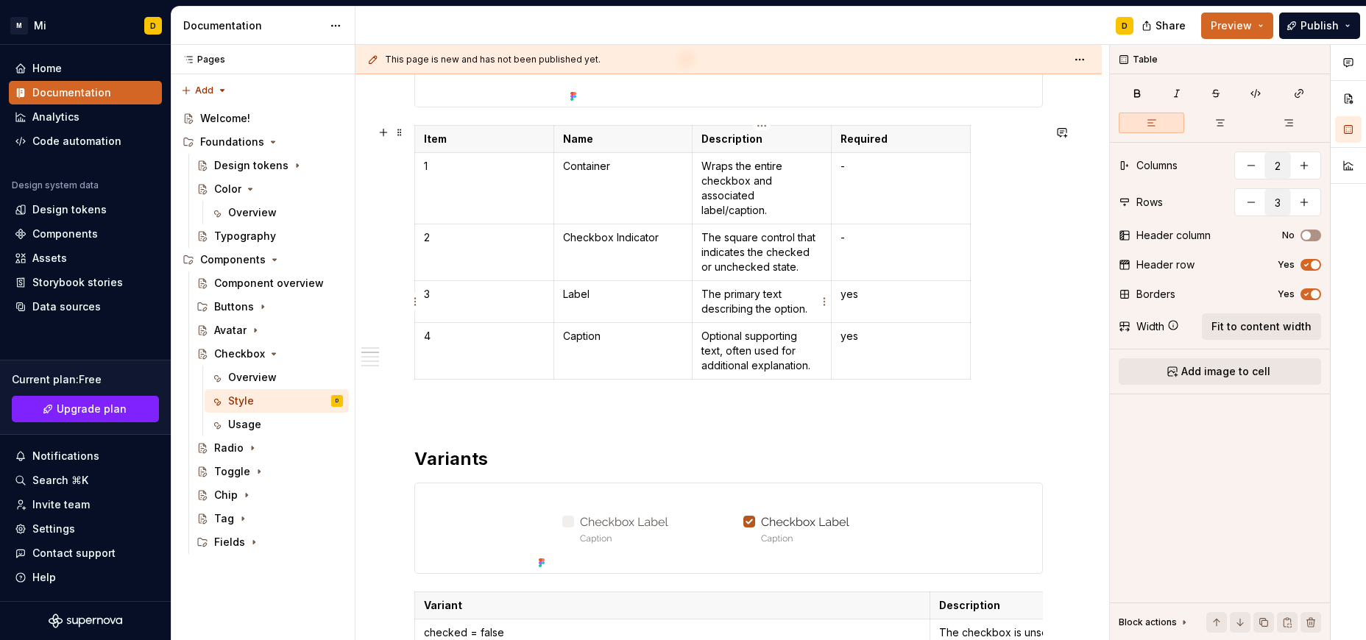
type input "4"
type input "5"
click at [766, 302] on p "The primary text describing the option." at bounding box center [761, 301] width 121 height 29
click at [781, 296] on p "The primary text describing the option." at bounding box center [761, 301] width 121 height 29
click at [881, 293] on p "yes" at bounding box center [900, 294] width 121 height 15
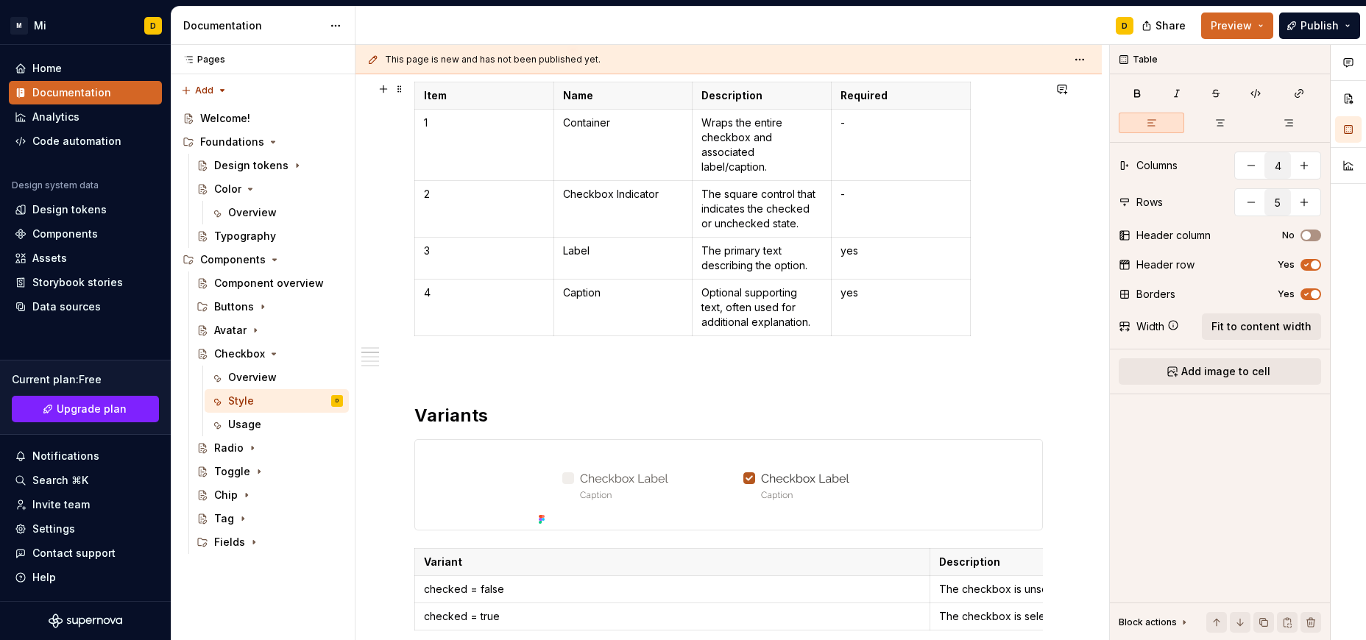
scroll to position [441, 0]
click at [884, 304] on td "yes" at bounding box center [900, 308] width 139 height 57
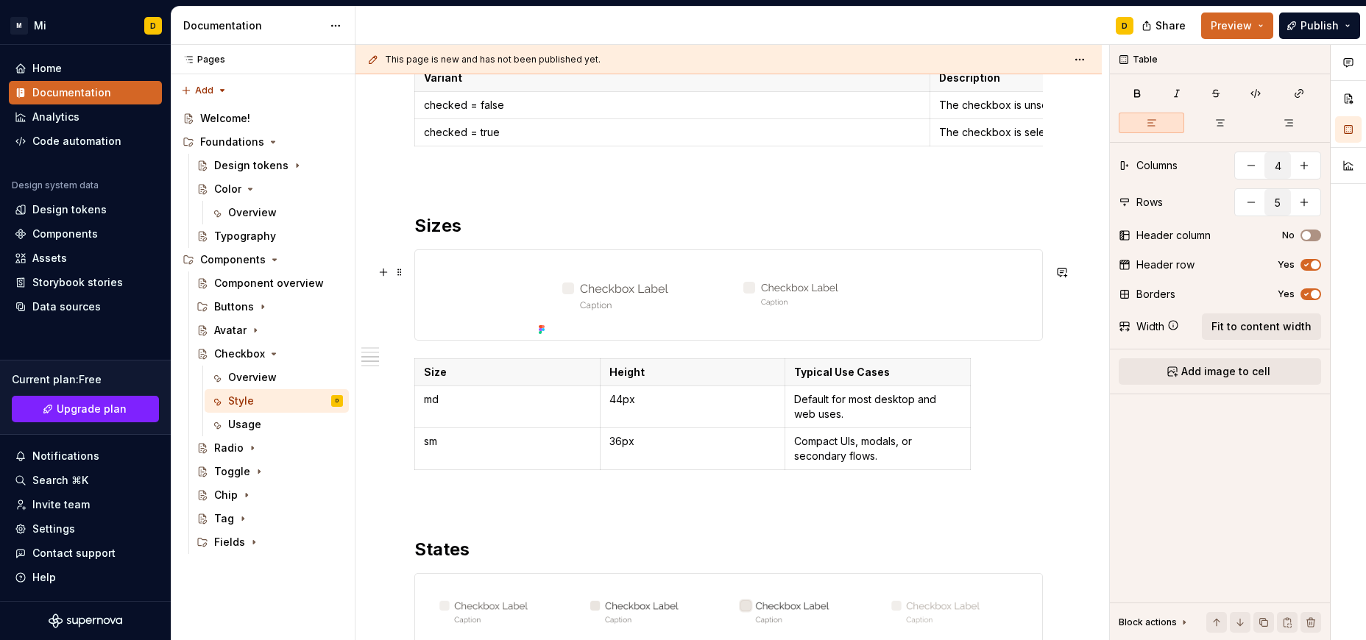
scroll to position [1007, 0]
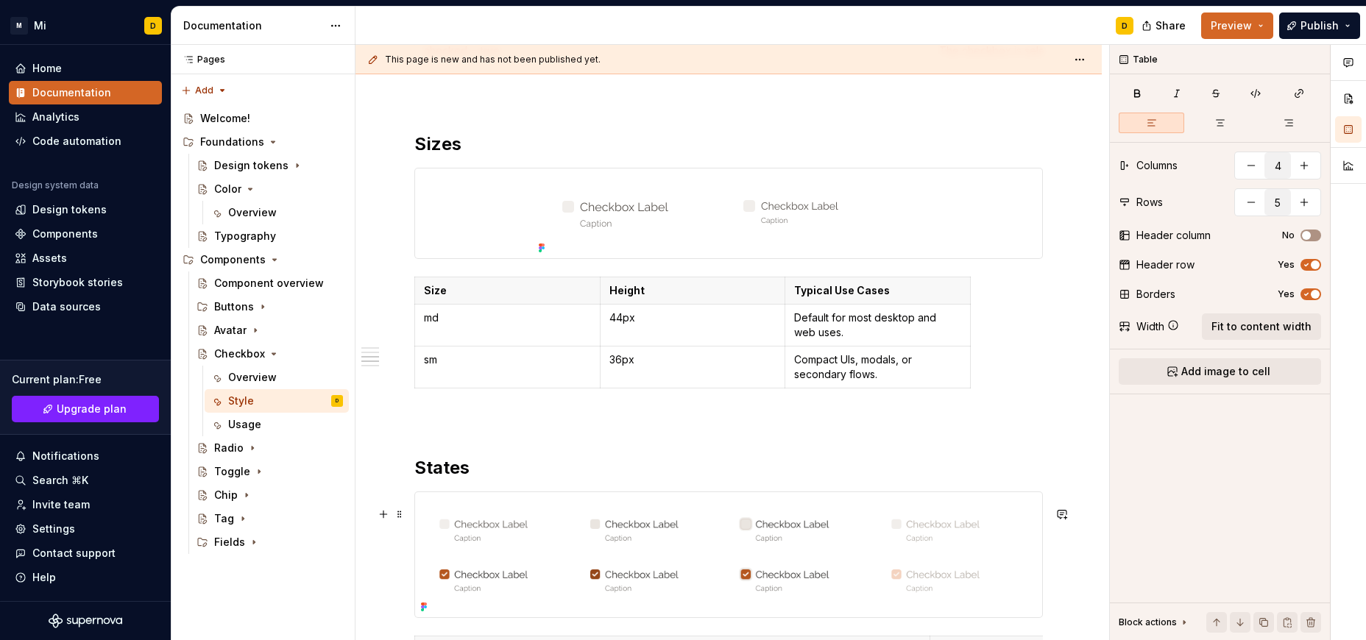
type textarea "*"
type input "3"
click at [658, 325] on p "44px" at bounding box center [692, 317] width 167 height 15
drag, startPoint x: 852, startPoint y: 349, endPoint x: 789, endPoint y: 335, distance: 63.9
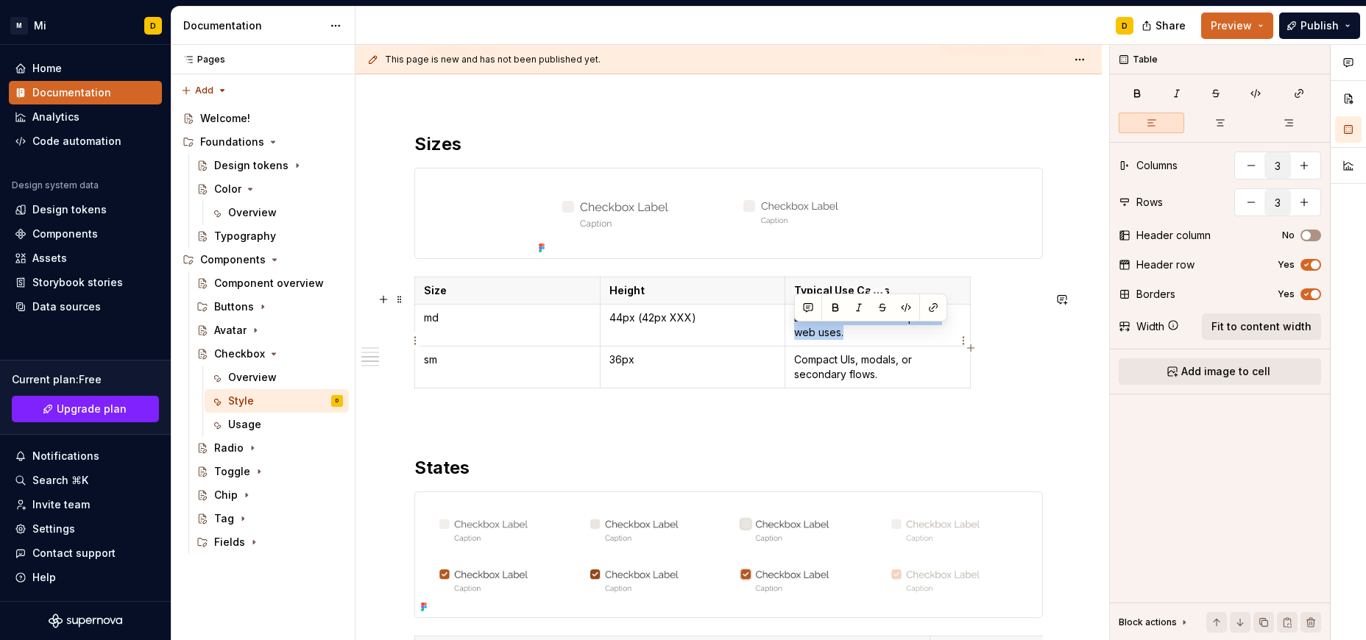
click at [789, 335] on td "Default for most desktop and web uses." at bounding box center [877, 326] width 185 height 42
click at [865, 340] on p "Default for most desktop and web uses." at bounding box center [877, 324] width 167 height 29
click at [802, 331] on p "Default for most desktop and web uses." at bounding box center [877, 324] width 167 height 29
click at [793, 331] on td "Default for most desktop and web uses." at bounding box center [877, 326] width 185 height 42
click at [792, 369] on td "Compact UIs, modals, or secondary flows." at bounding box center [877, 368] width 185 height 42
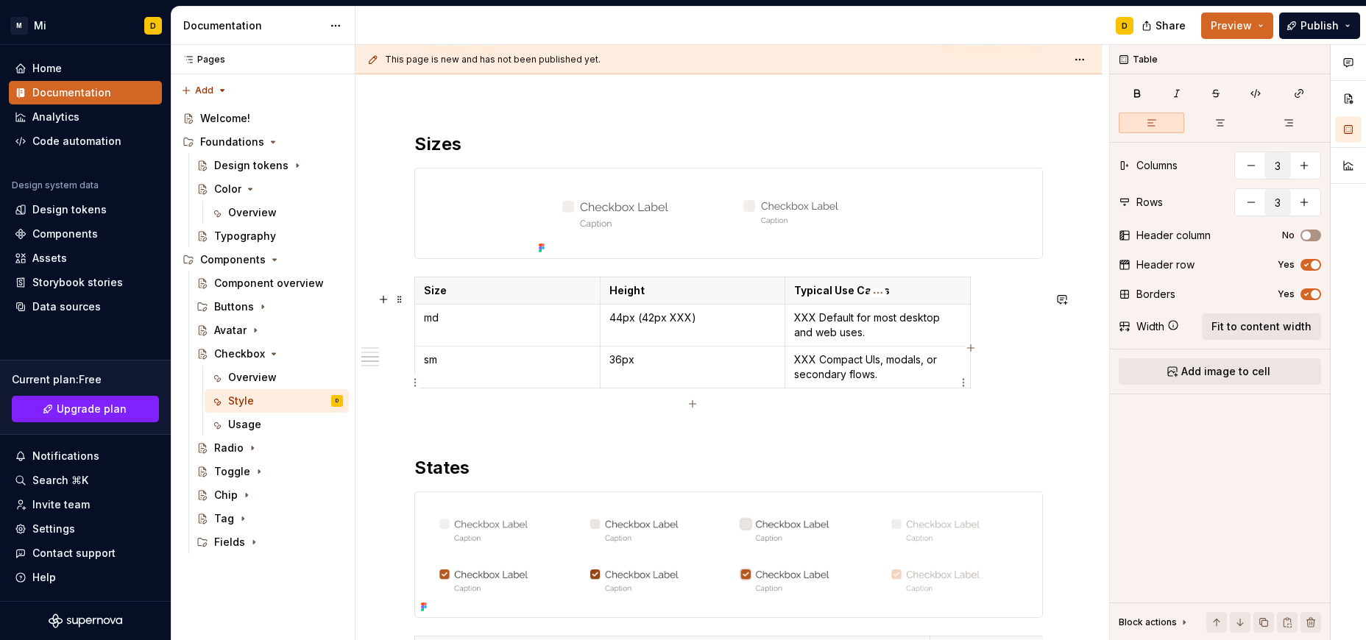
click at [900, 382] on p "XXX Compact UIs, modals, or secondary flows." at bounding box center [877, 366] width 167 height 29
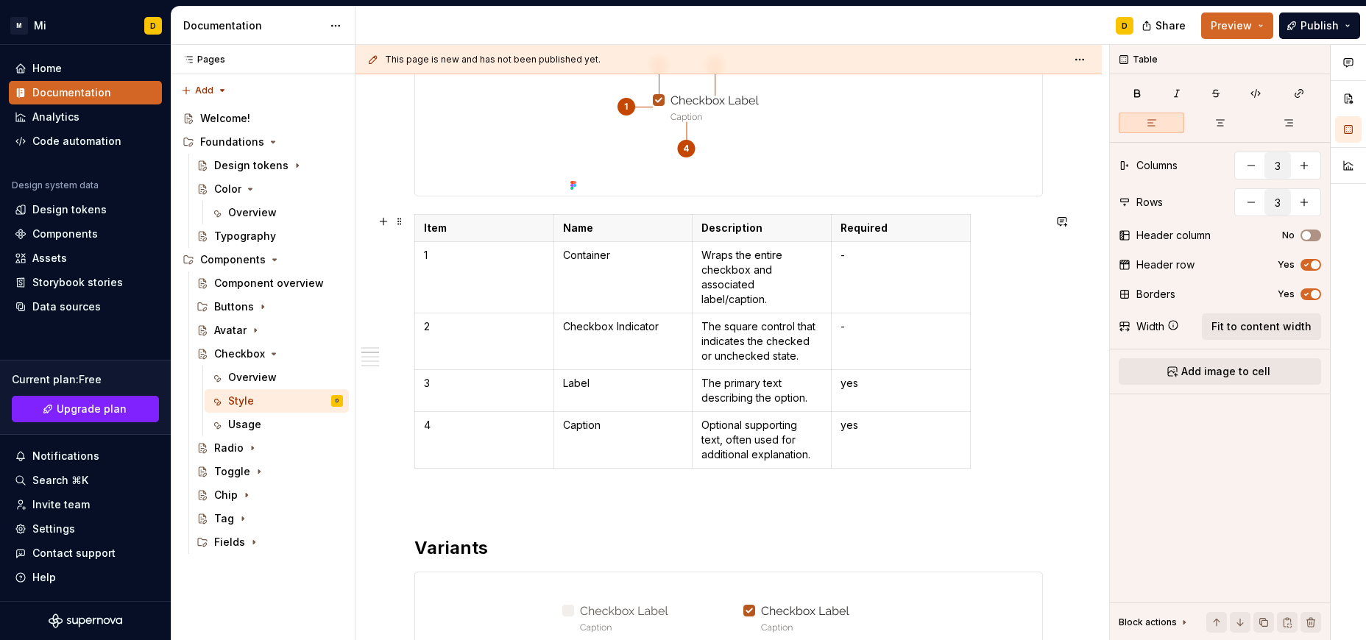
scroll to position [293, 0]
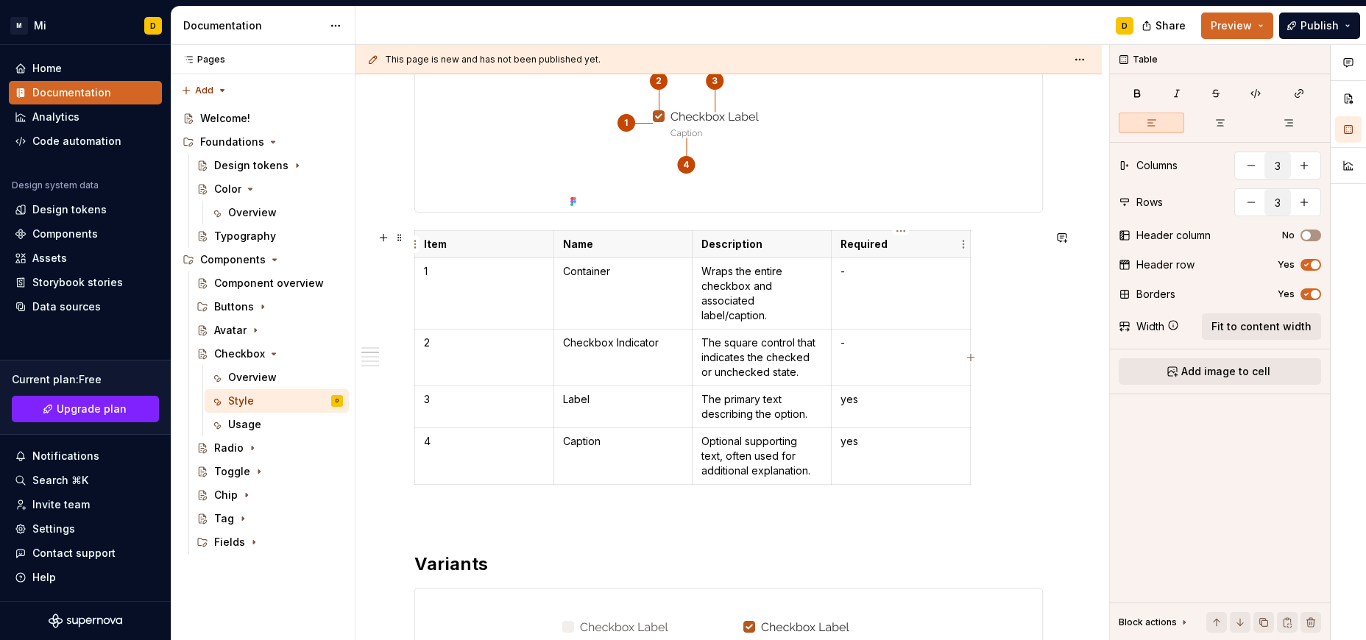
type input "4"
type input "5"
click at [927, 251] on p "Required" at bounding box center [900, 244] width 121 height 15
click at [1237, 323] on span "Fit to content width" at bounding box center [1261, 326] width 100 height 15
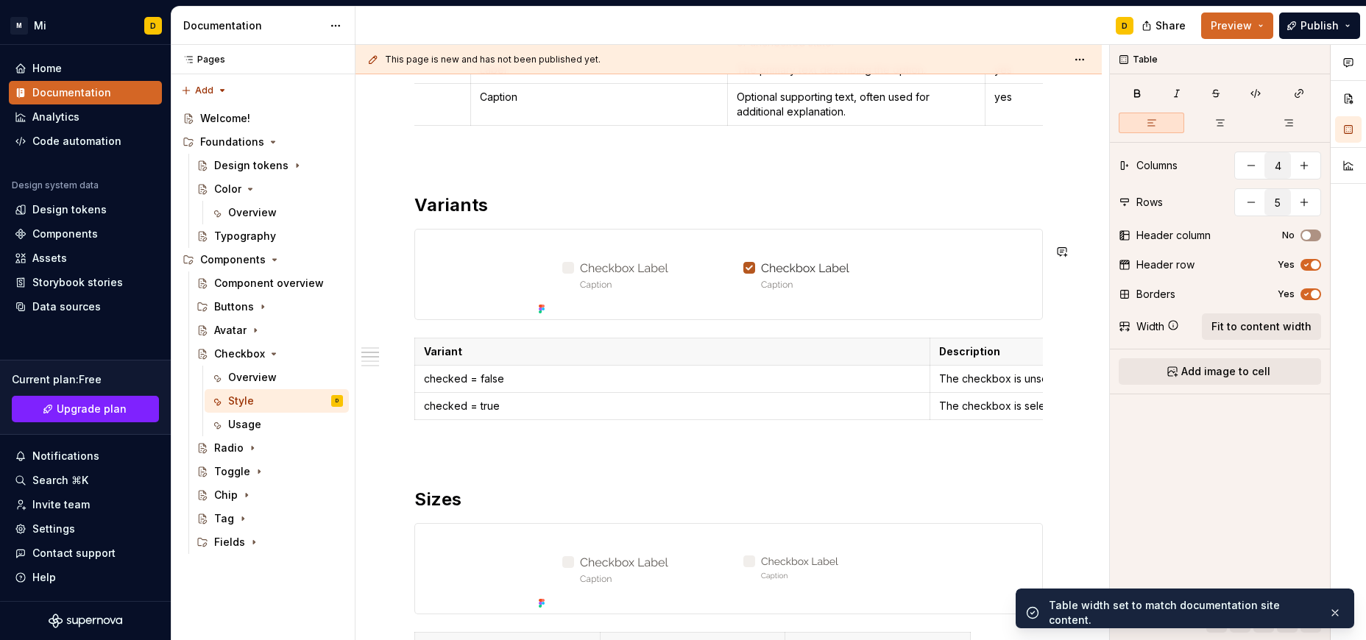
scroll to position [598, 0]
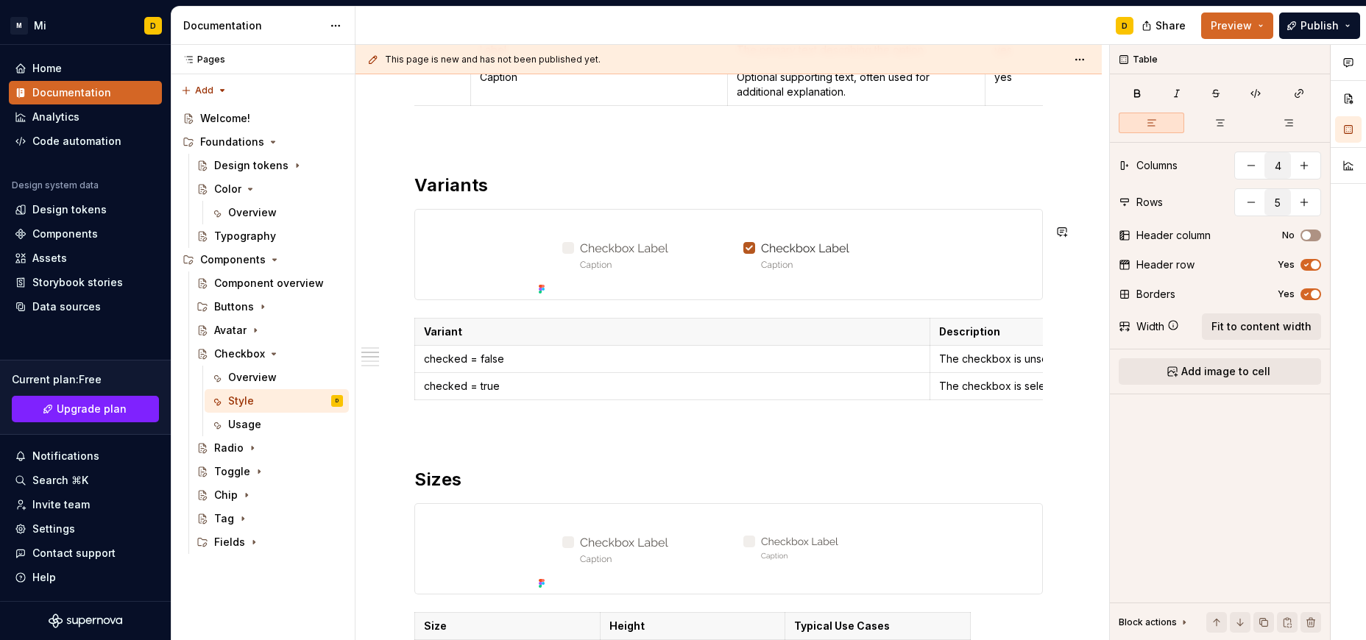
type textarea "*"
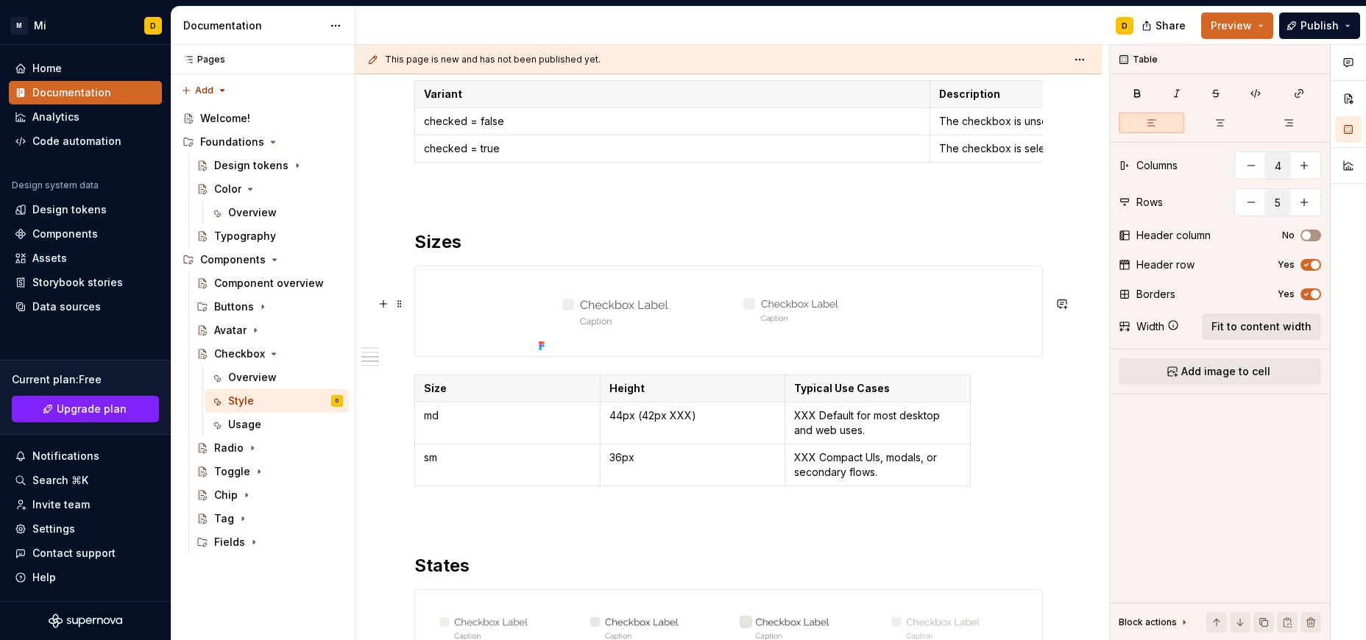
scroll to position [923, 0]
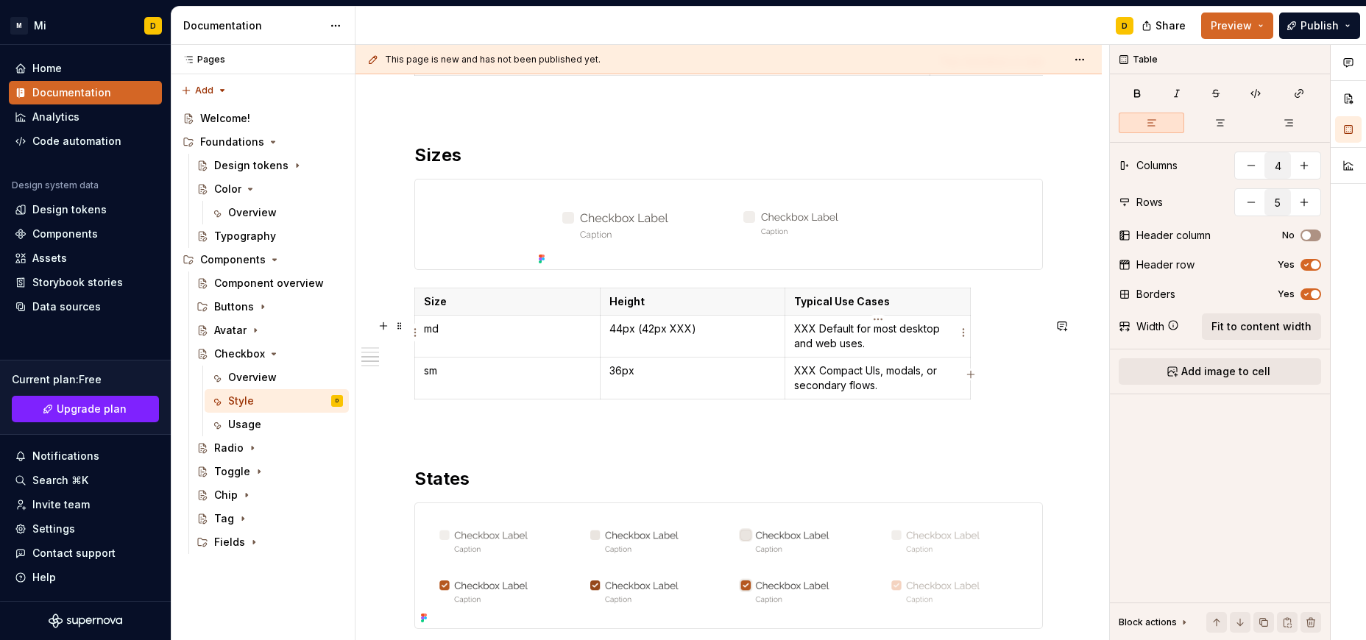
click at [912, 309] on p "Typical Use Cases" at bounding box center [877, 301] width 167 height 15
type input "3"
click at [1218, 325] on span "Fit to content width" at bounding box center [1261, 326] width 100 height 15
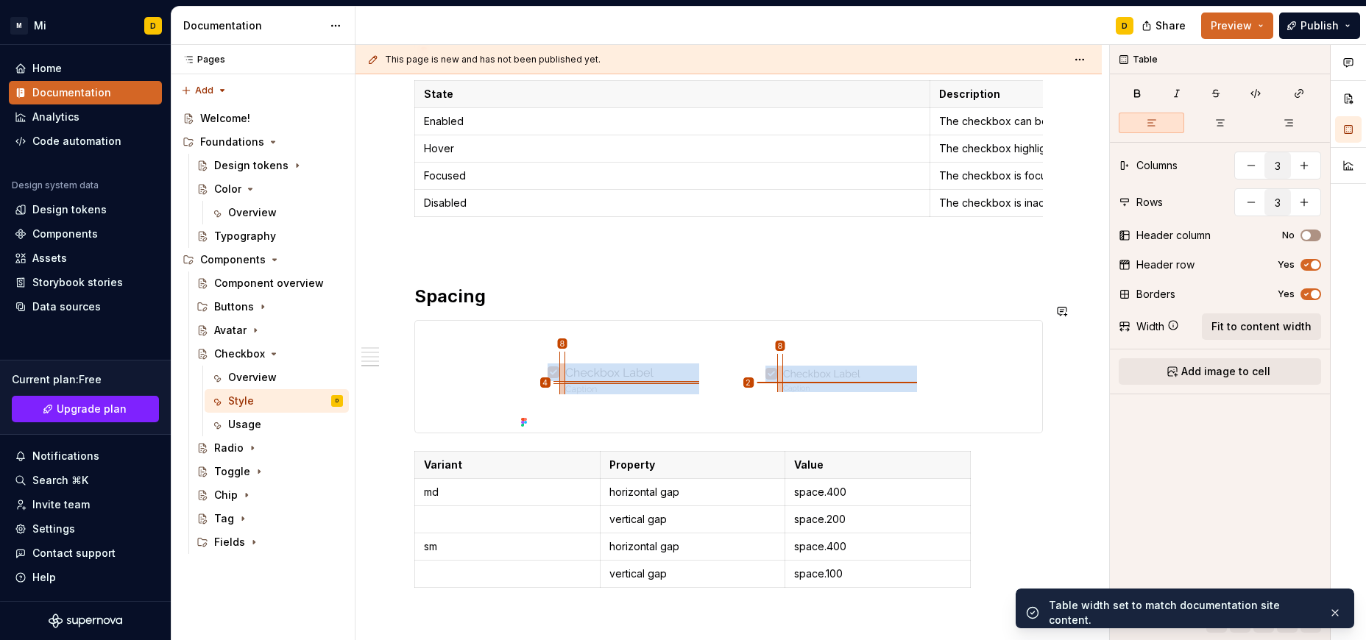
scroll to position [1719, 0]
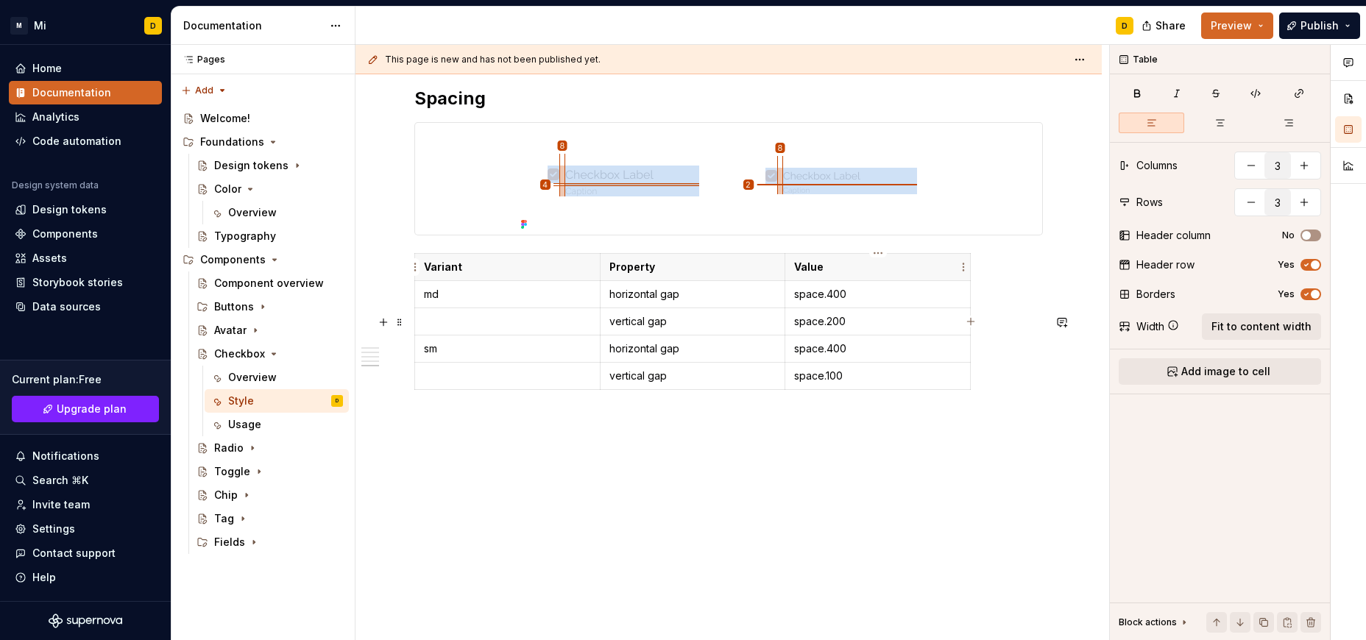
type textarea "*"
click at [895, 263] on p "Value" at bounding box center [877, 267] width 167 height 15
type input "5"
click at [1272, 330] on span "Fit to content width" at bounding box center [1261, 326] width 100 height 15
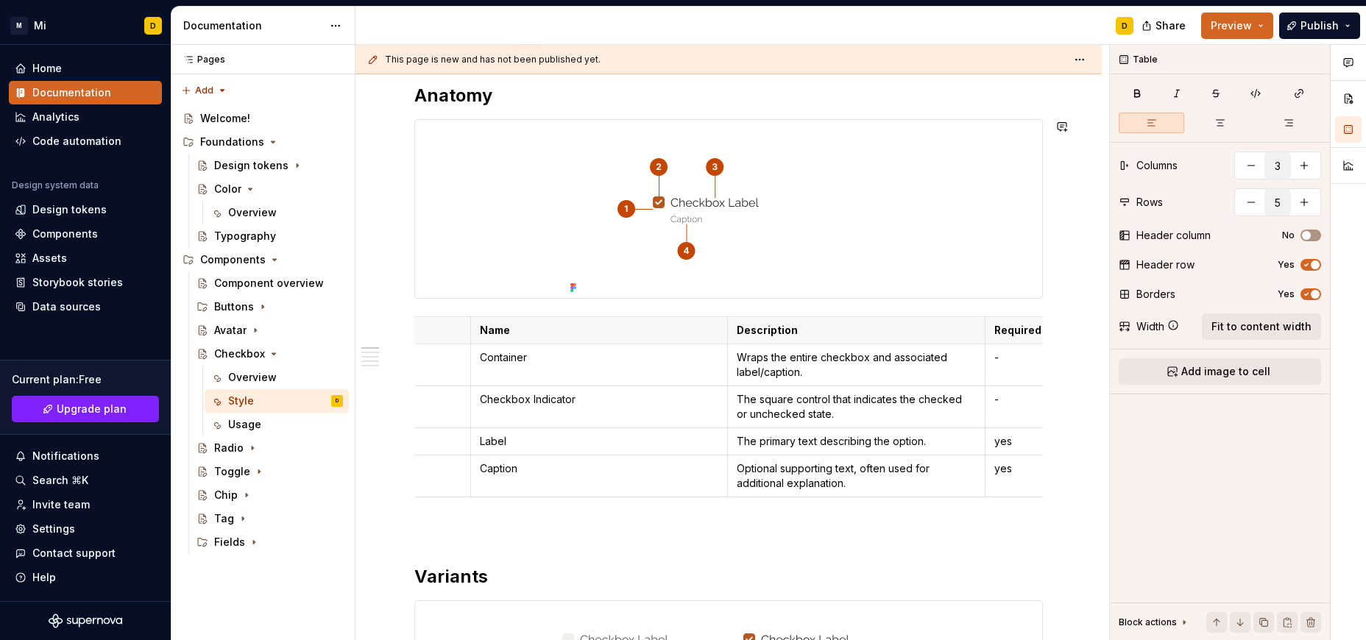
scroll to position [0, 0]
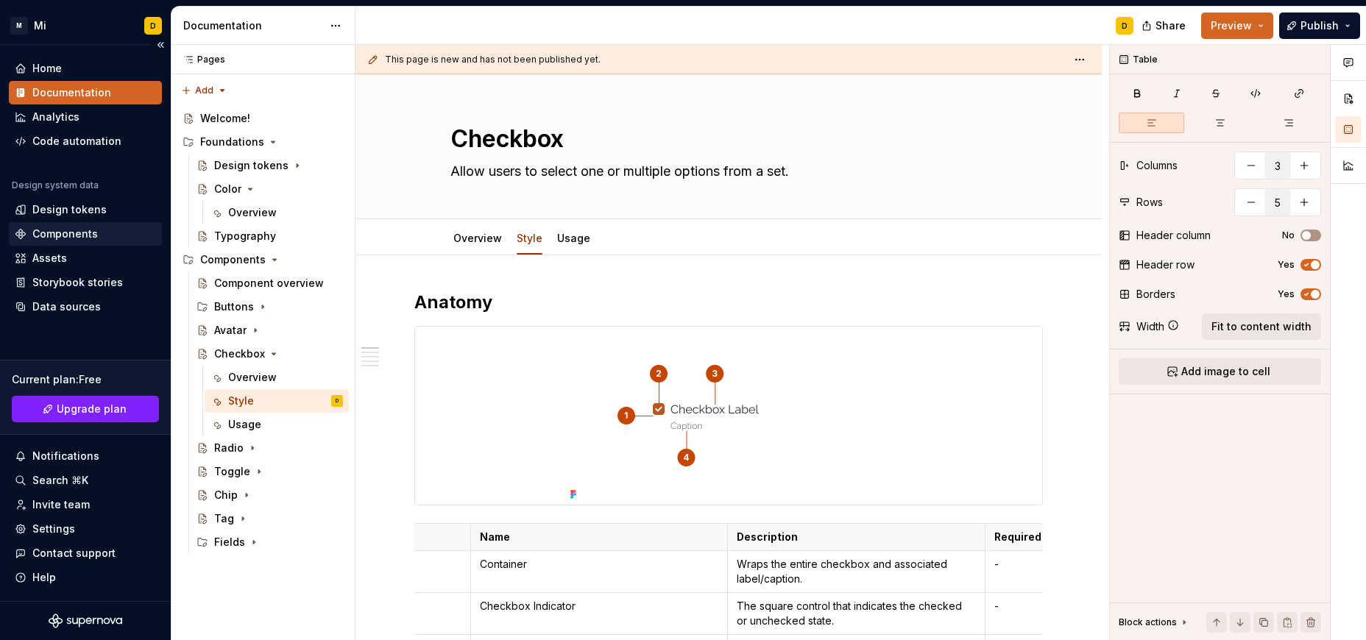
click at [81, 232] on div "Components" at bounding box center [64, 234] width 65 height 15
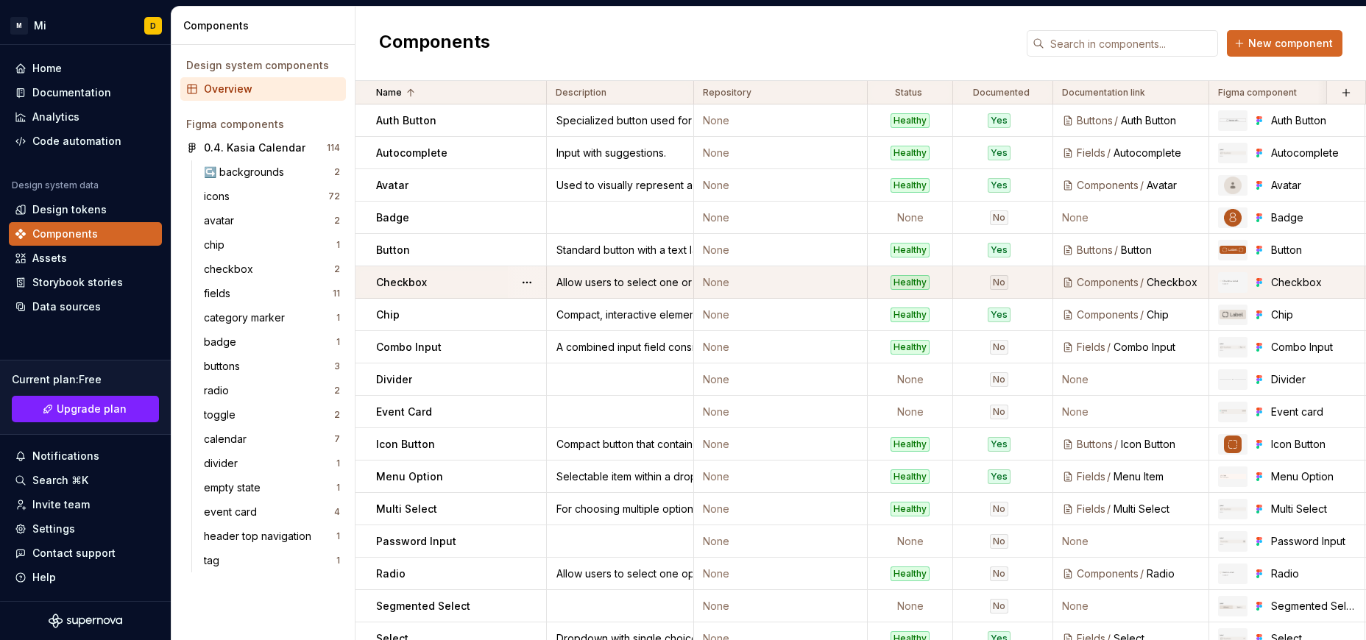
click at [993, 283] on div "No" at bounding box center [999, 282] width 18 height 15
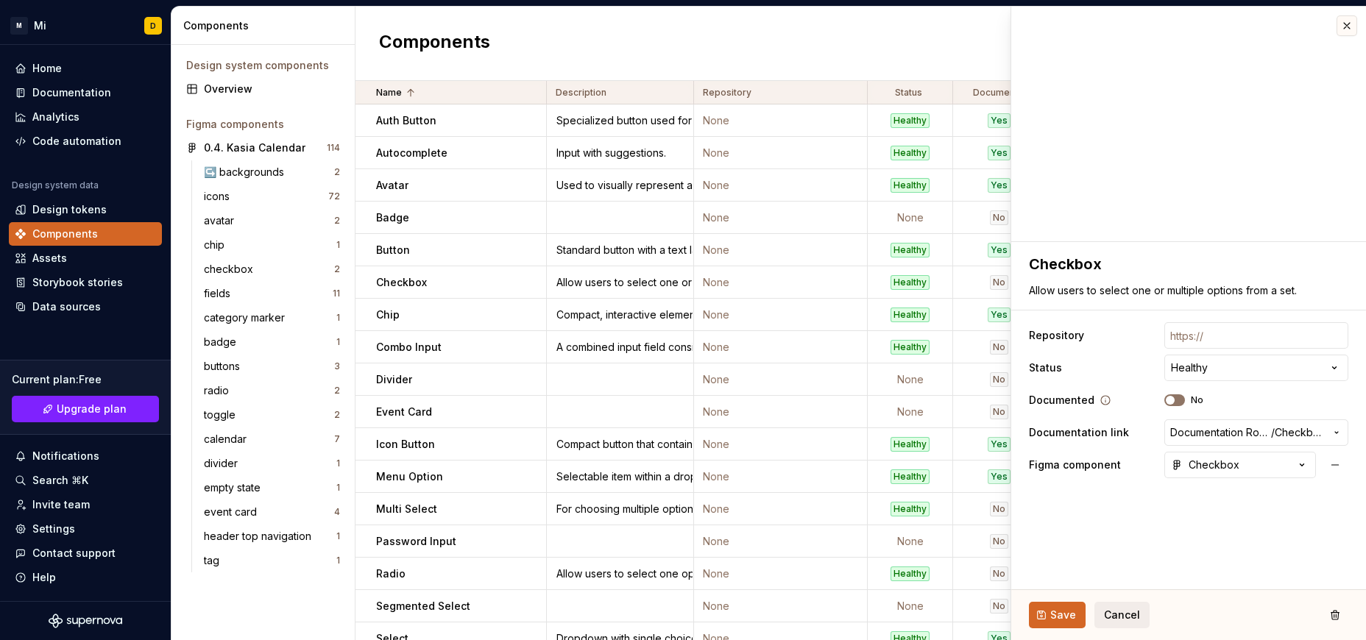
click at [1172, 400] on span "button" at bounding box center [1169, 400] width 9 height 9
click at [1070, 614] on span "Save" at bounding box center [1063, 615] width 26 height 15
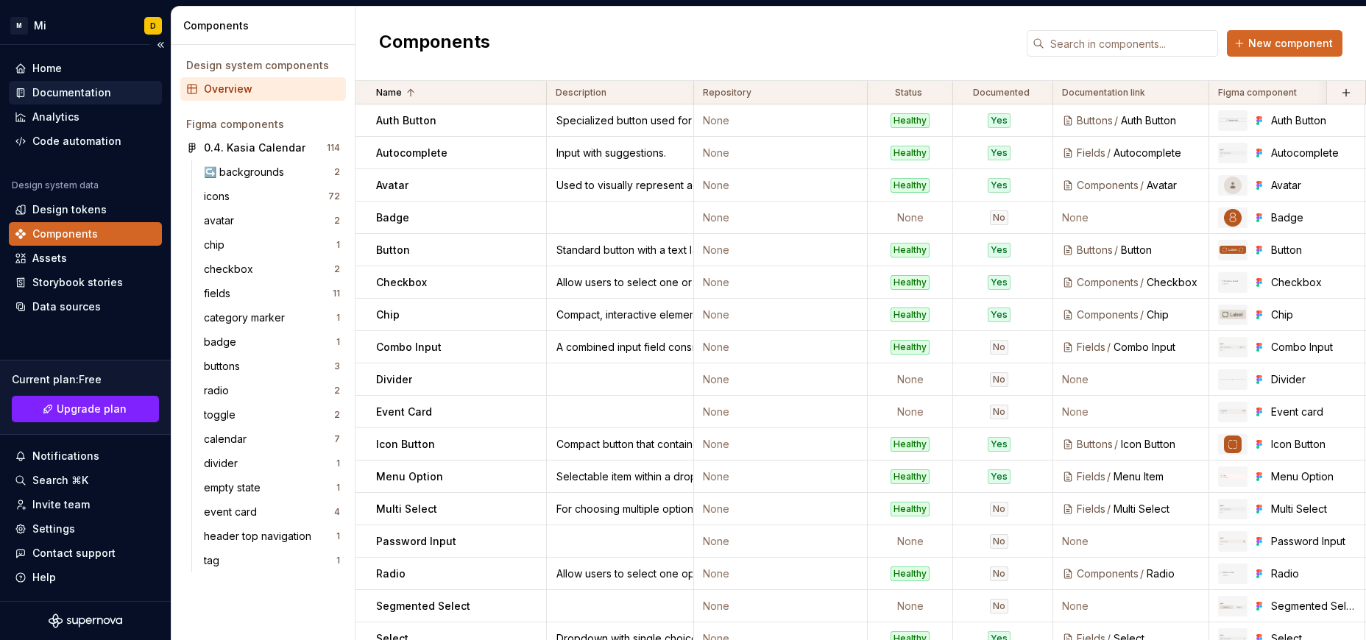
click at [65, 91] on div "Documentation" at bounding box center [71, 92] width 79 height 15
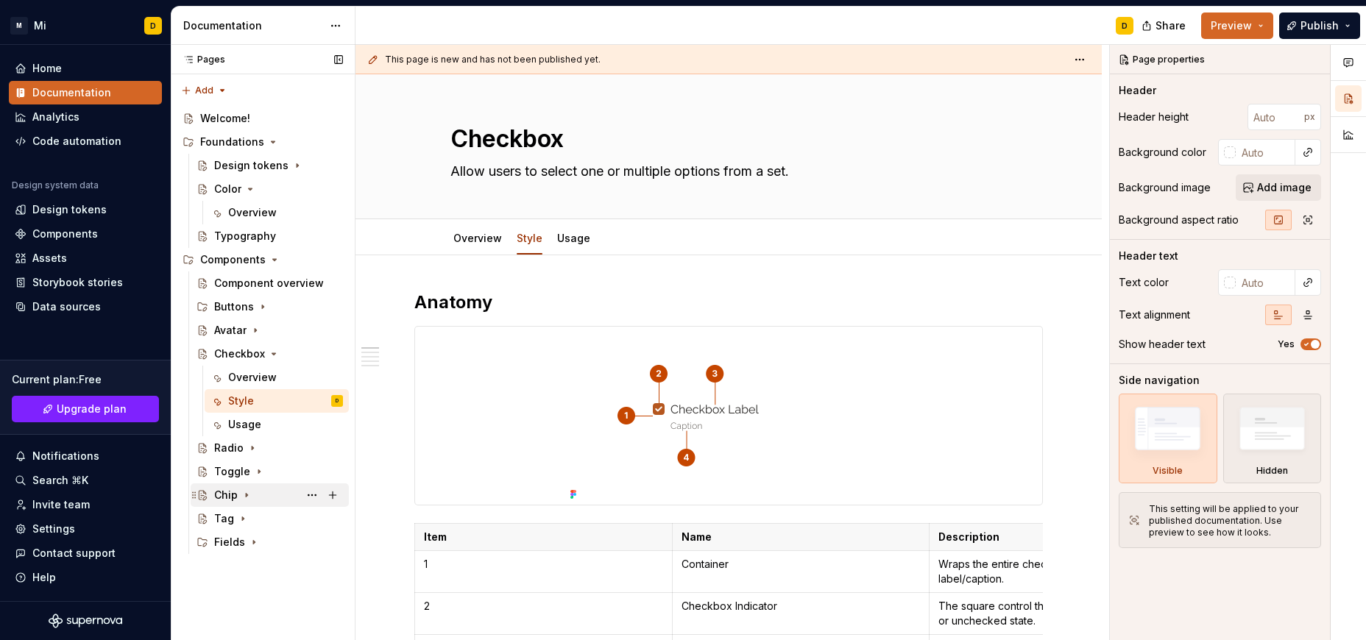
click at [219, 494] on div "Chip" at bounding box center [226, 495] width 24 height 15
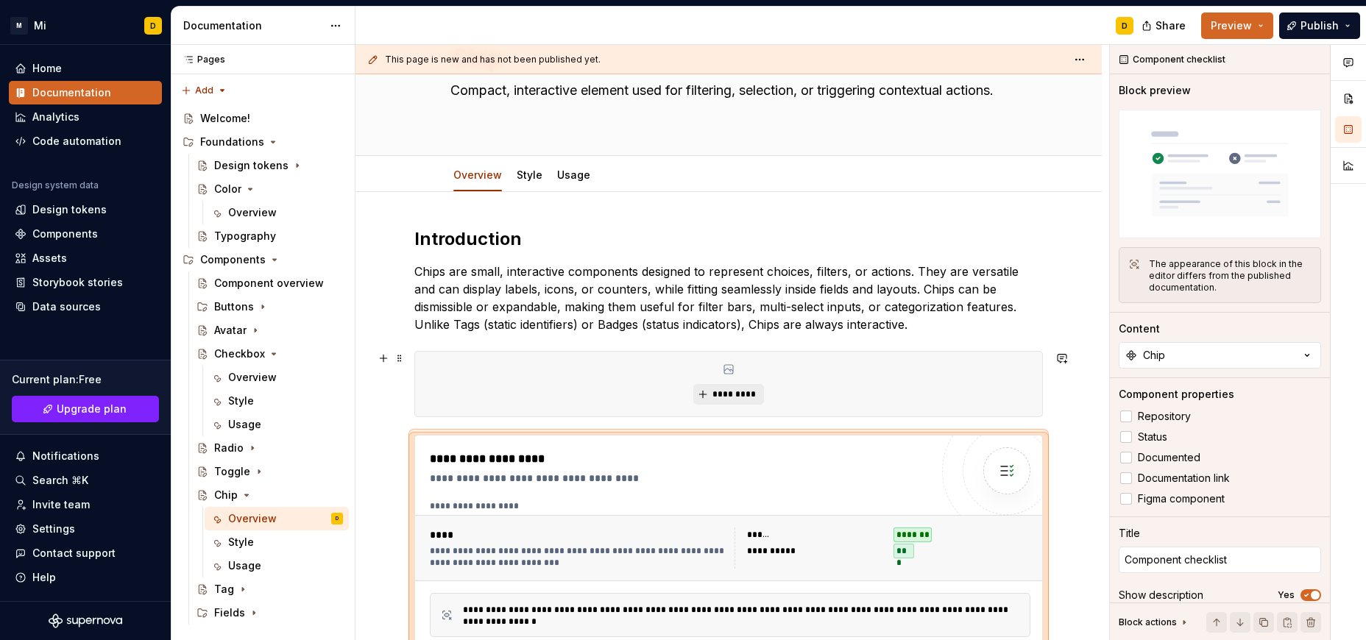
scroll to position [79, 0]
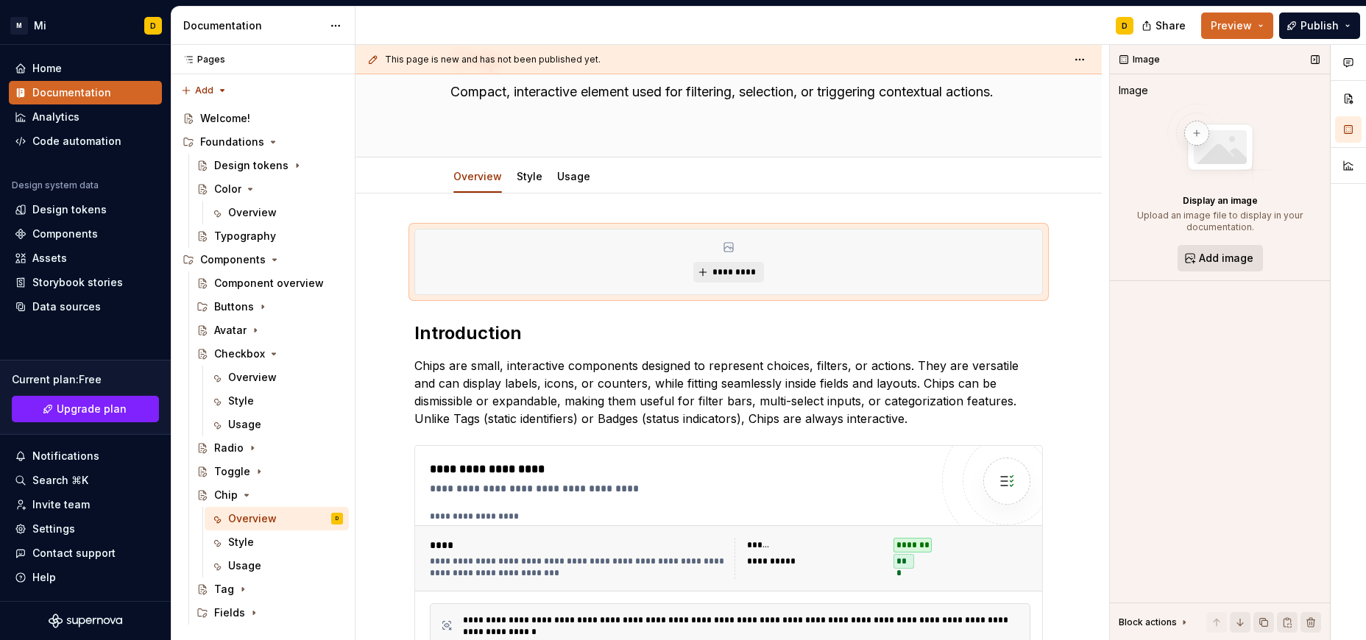
click at [1237, 256] on span "Add image" at bounding box center [1226, 258] width 54 height 15
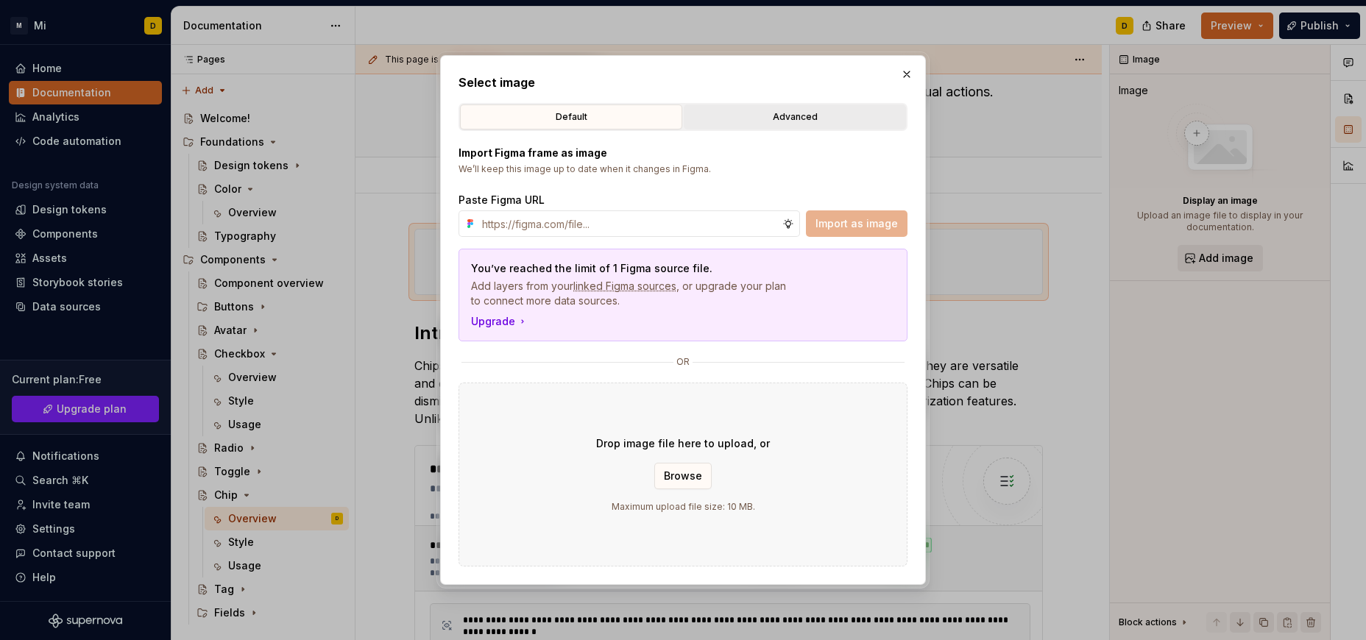
click at [795, 113] on div "Advanced" at bounding box center [795, 117] width 212 height 15
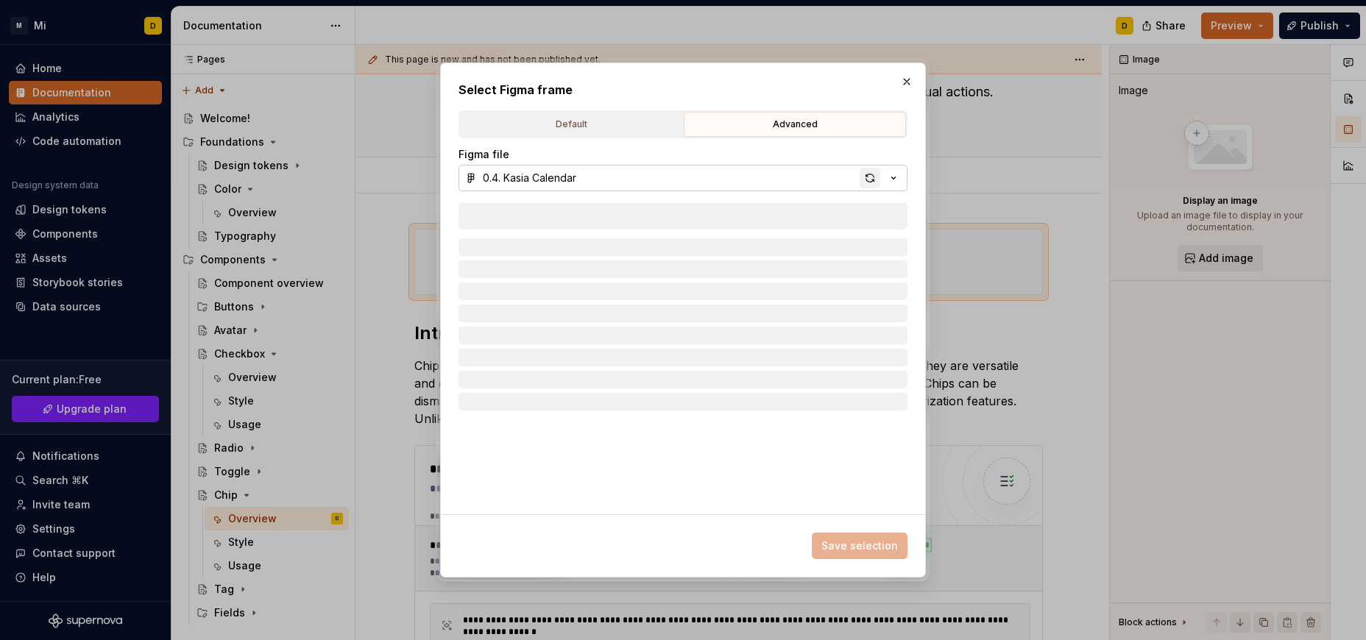
click at [867, 182] on div "button" at bounding box center [869, 178] width 21 height 21
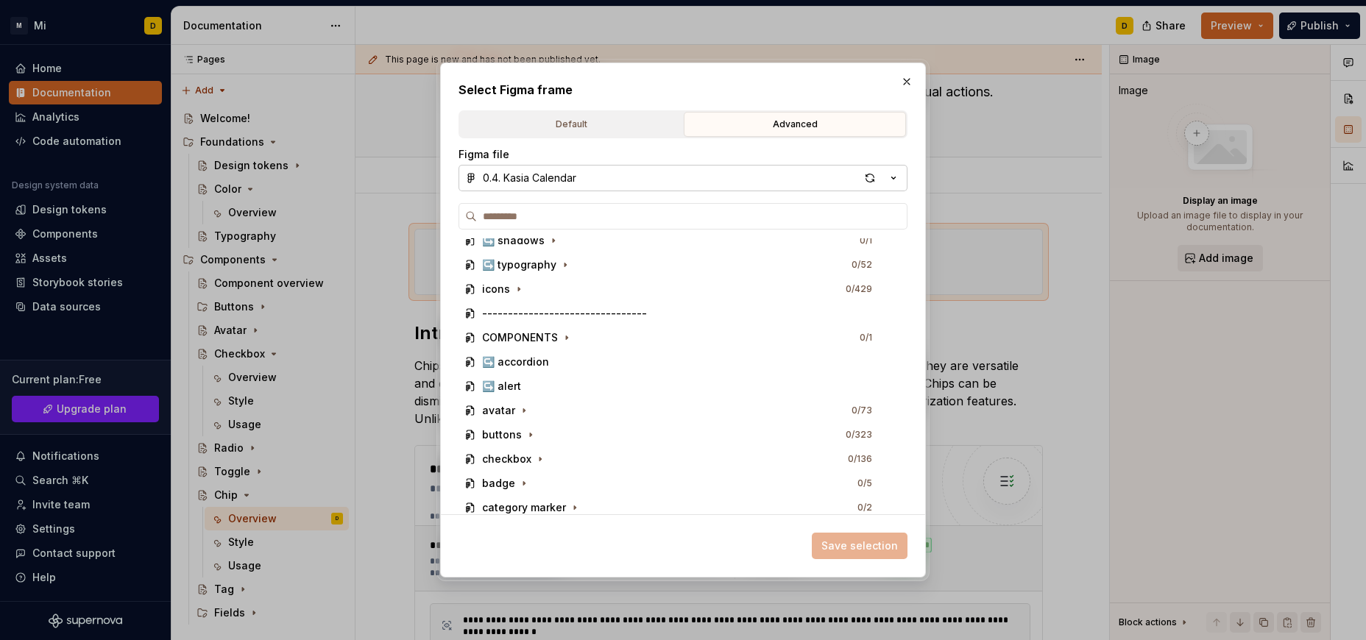
scroll to position [558, 0]
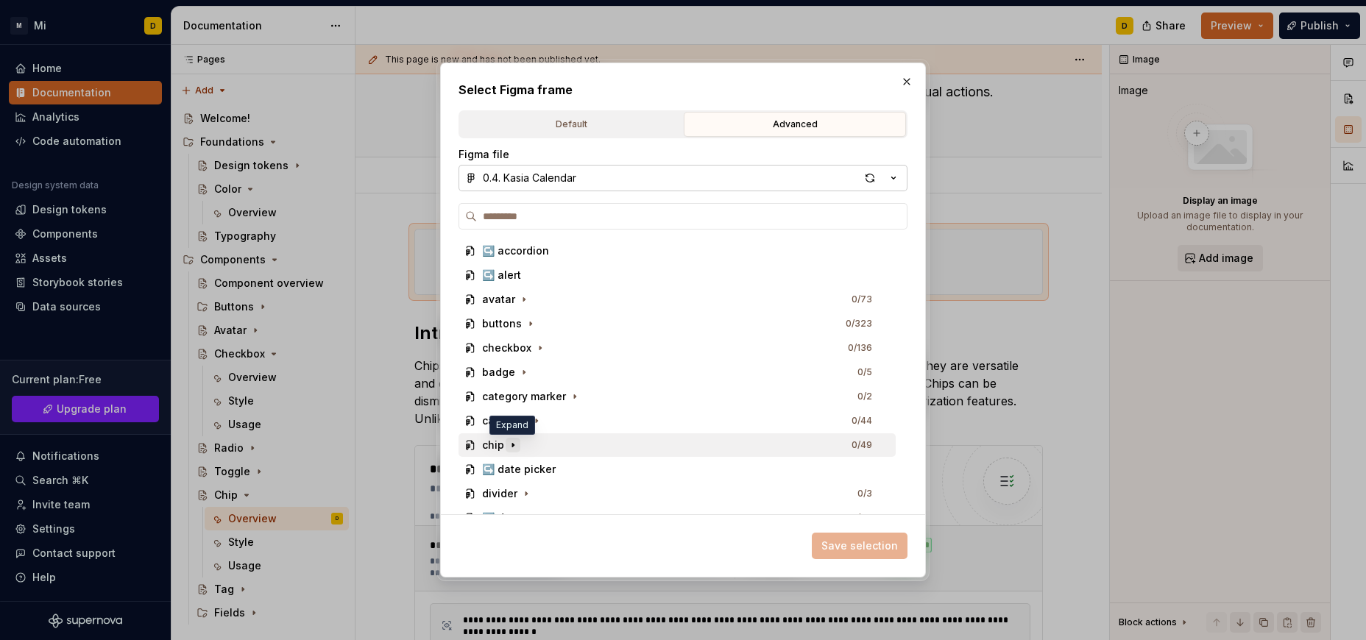
click at [512, 442] on icon "button" at bounding box center [513, 445] width 12 height 12
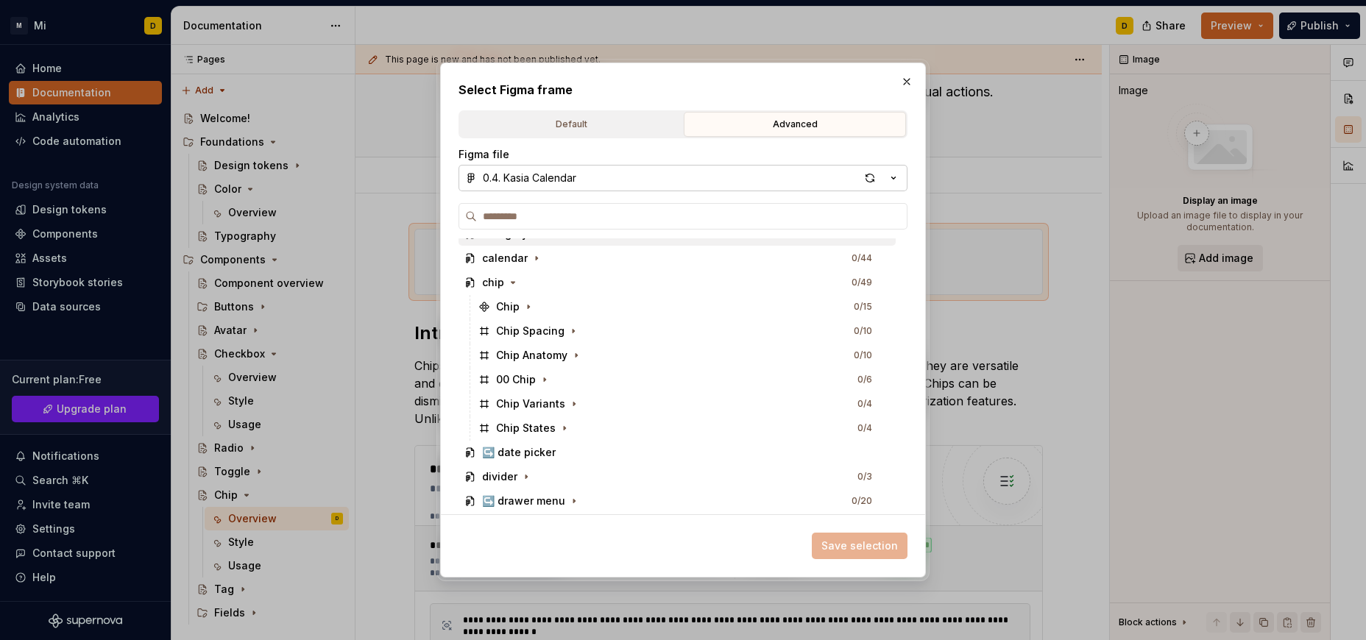
scroll to position [722, 0]
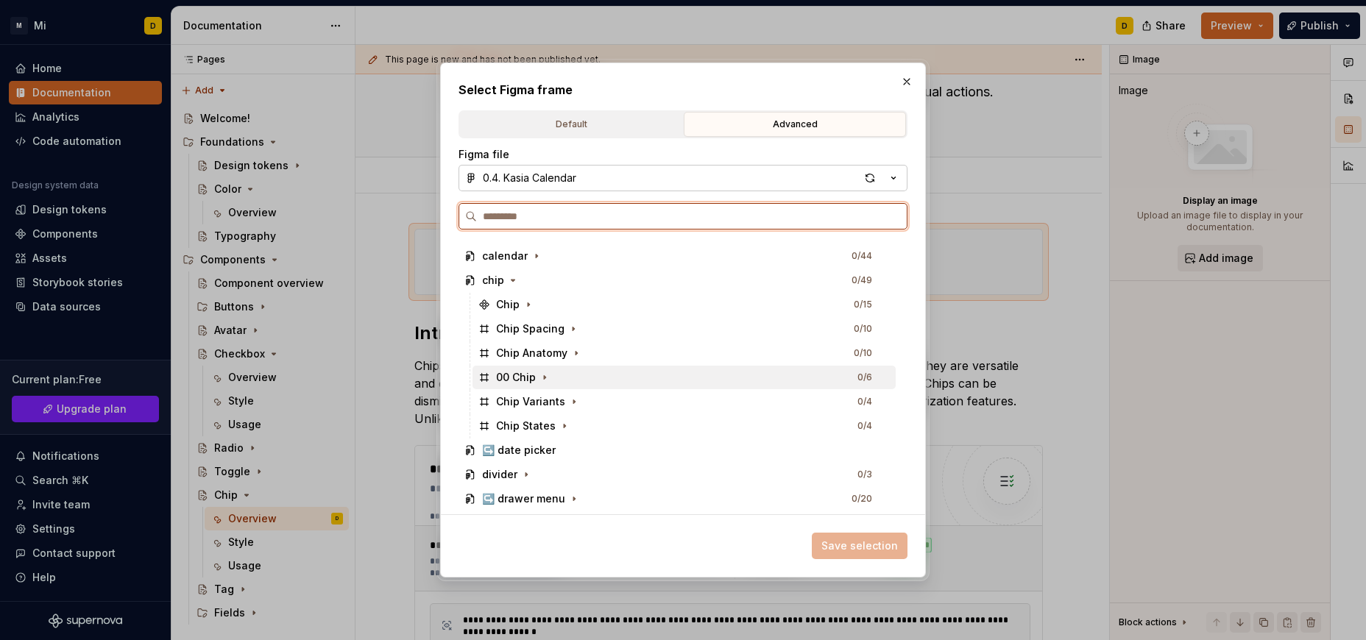
click at [572, 378] on div "00 Chip 0 / 6" at bounding box center [683, 378] width 423 height 24
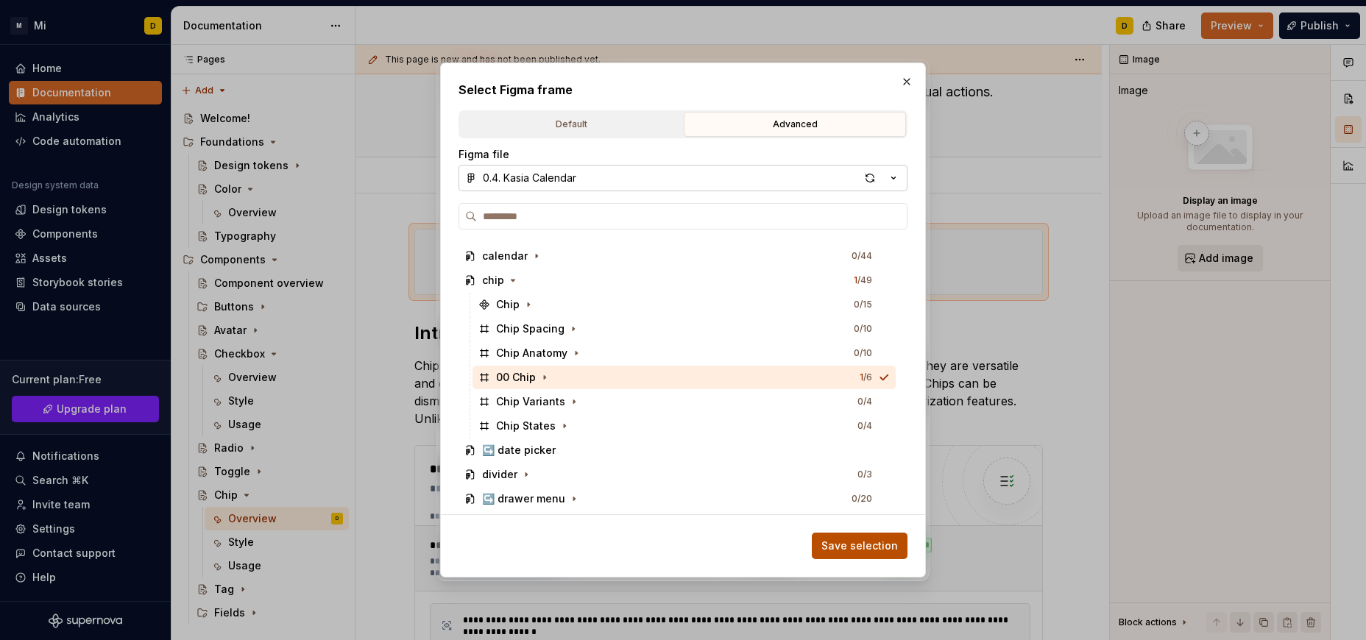
click at [864, 551] on span "Save selection" at bounding box center [859, 546] width 77 height 15
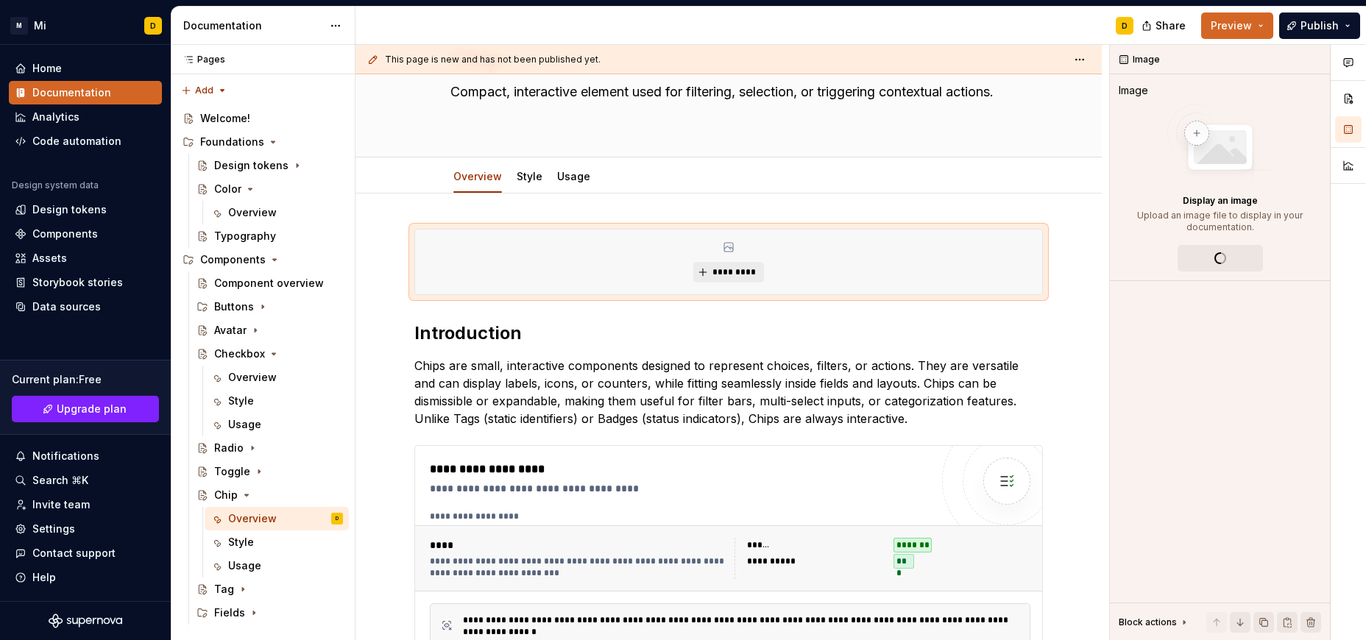
scroll to position [79, 0]
click at [999, 383] on p "Chips are small, interactive components designed to represent choices, filters,…" at bounding box center [728, 392] width 628 height 71
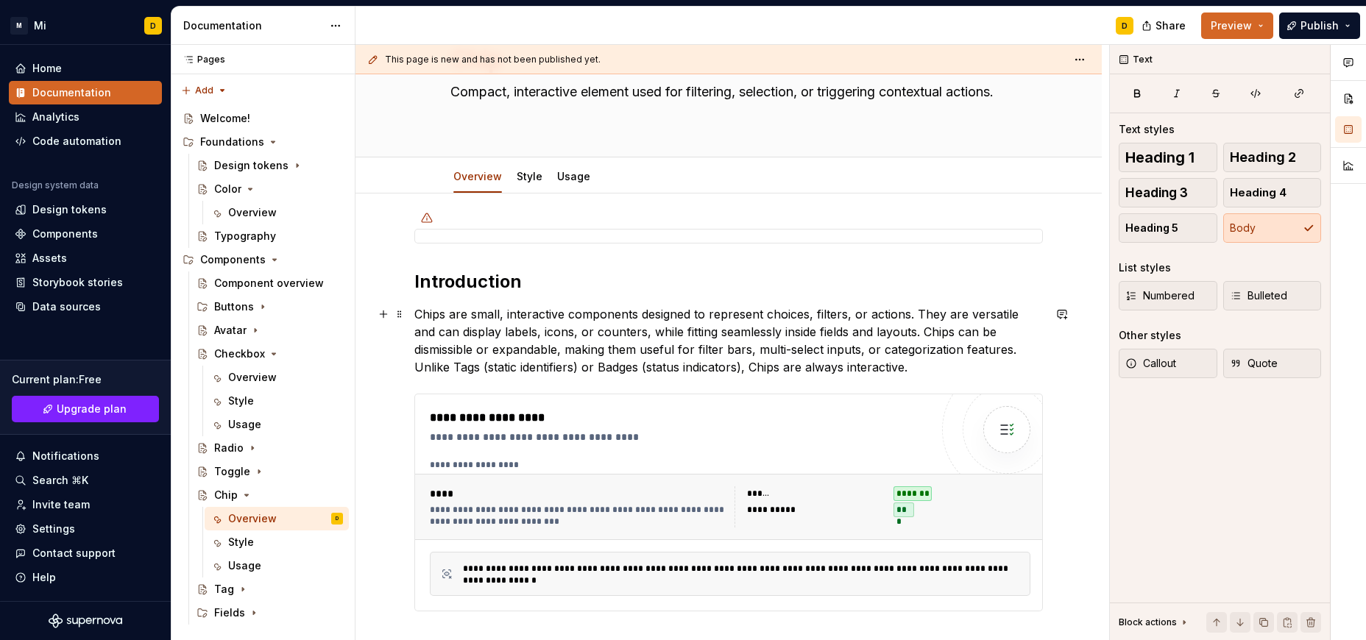
click at [988, 337] on p "Chips are small, interactive components designed to represent choices, filters,…" at bounding box center [728, 340] width 628 height 71
type textarea "*"
click at [945, 324] on p "Chips are small, interactive components designed to represent choices, filters,…" at bounding box center [728, 340] width 628 height 71
click at [1023, 336] on p "Chips are small, interactive components designed to represent choices, filters,…" at bounding box center [728, 340] width 628 height 71
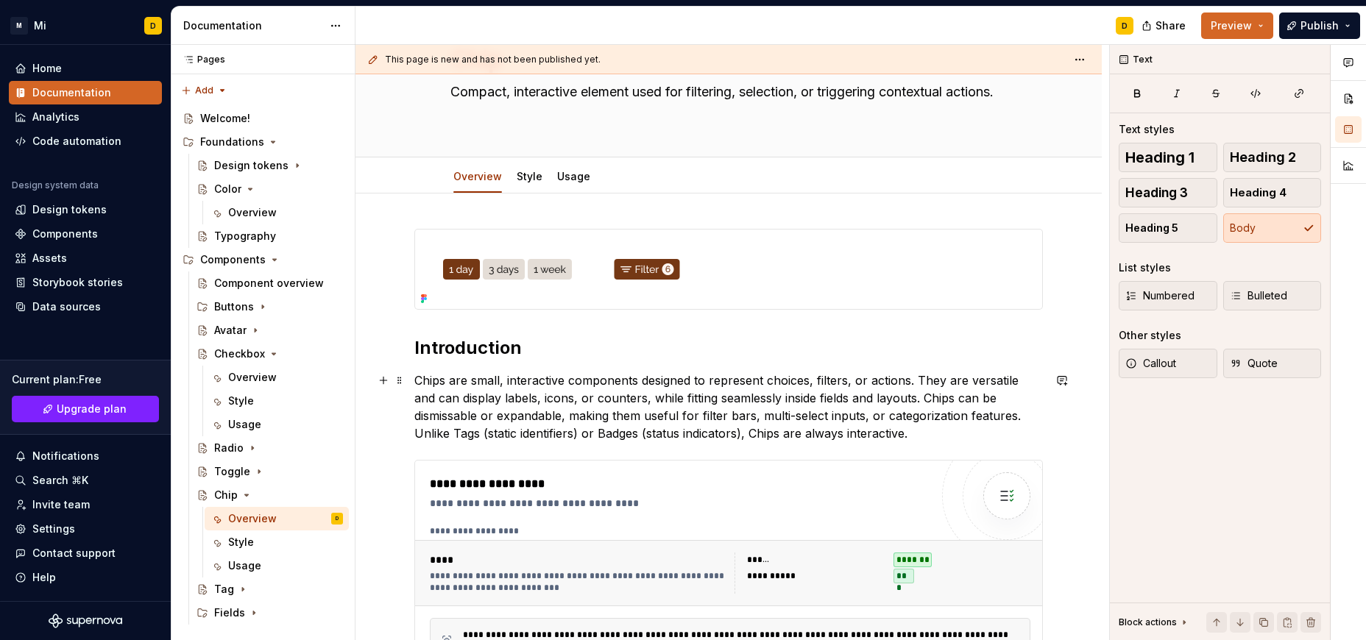
click at [763, 406] on p "Chips are small, interactive components designed to represent choices, filters,…" at bounding box center [728, 407] width 628 height 71
click at [441, 413] on p "Chips are small, interactive components designed to represent choices, filters,…" at bounding box center [728, 407] width 628 height 71
click at [837, 420] on p "Chips are small, interactive components designed to represent choices, filters,…" at bounding box center [728, 407] width 628 height 71
click at [792, 274] on div at bounding box center [728, 269] width 627 height 79
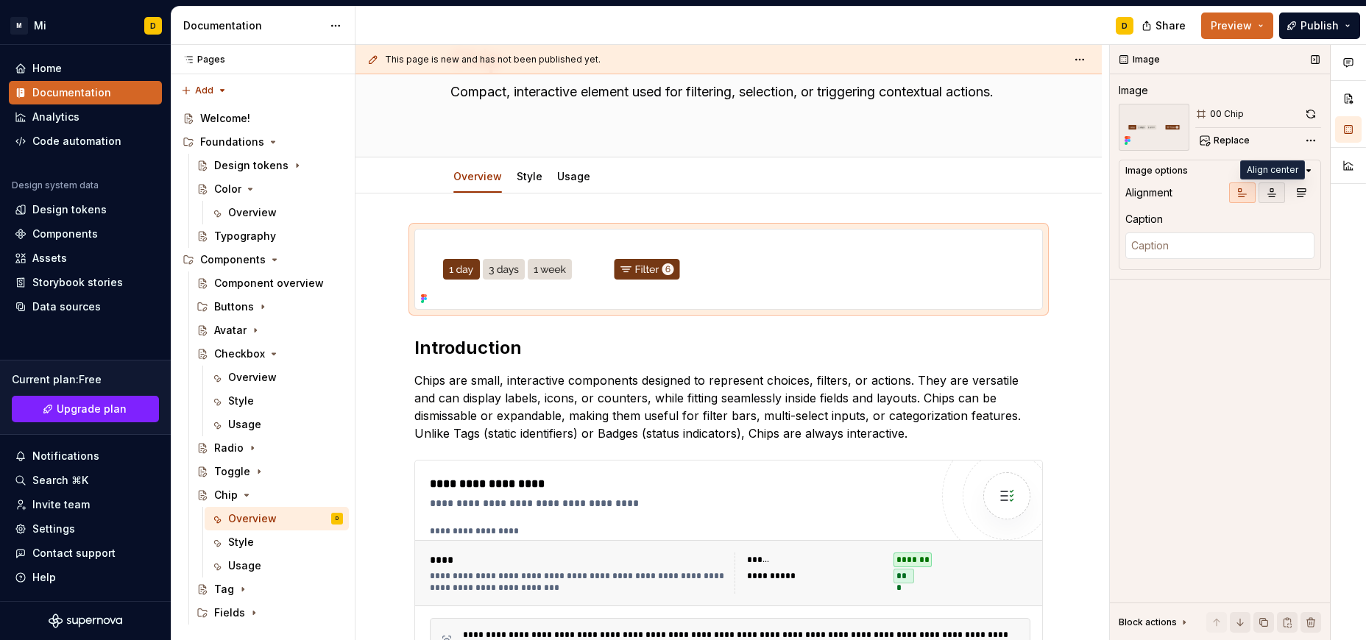
click at [1273, 191] on icon "button" at bounding box center [1272, 193] width 8 height 8
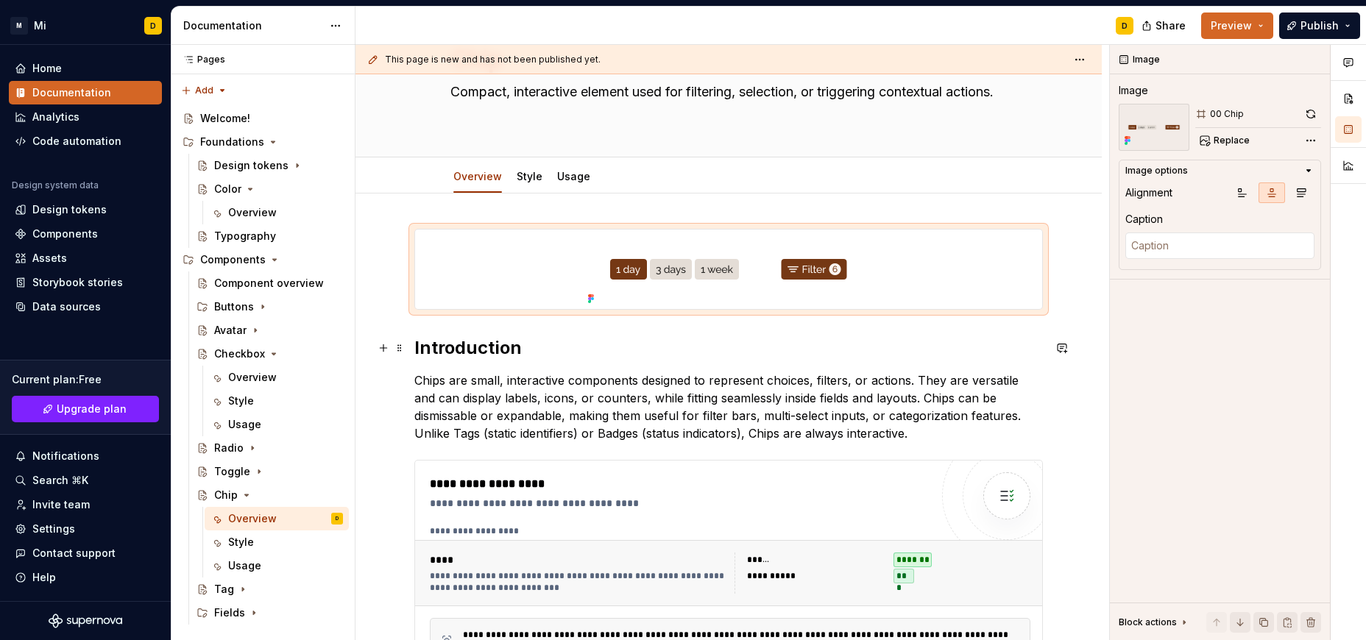
click at [673, 353] on h2 "Introduction" at bounding box center [728, 348] width 628 height 24
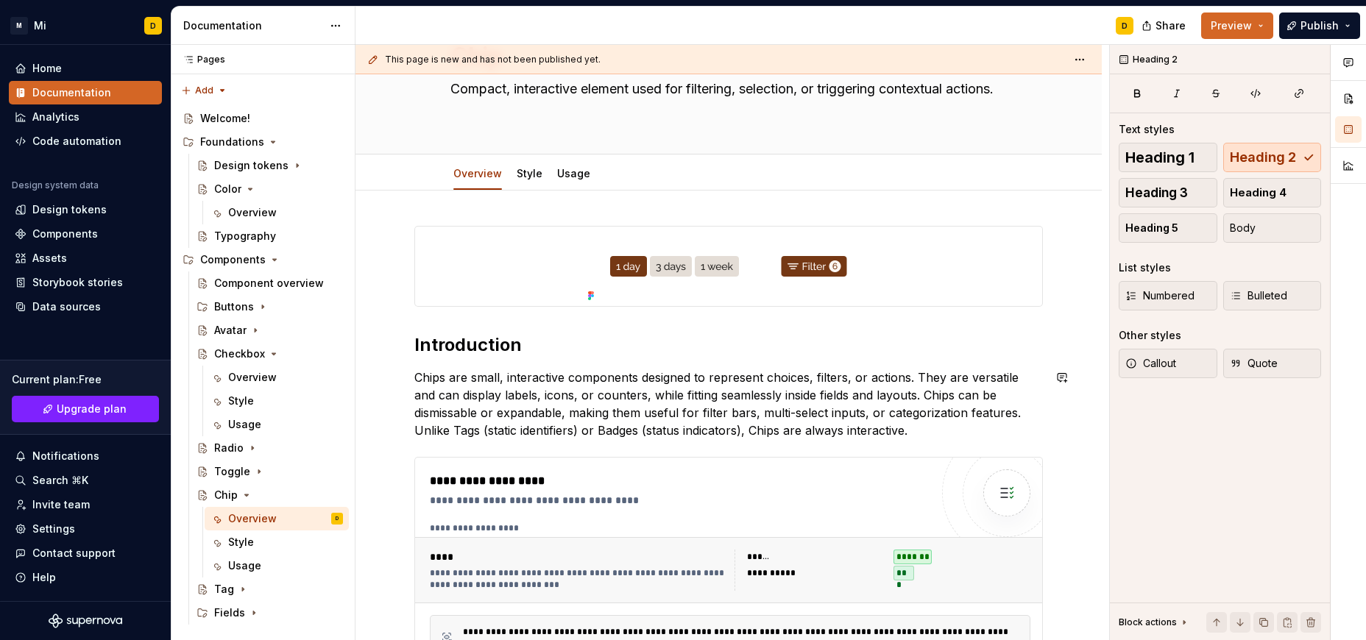
scroll to position [0, 0]
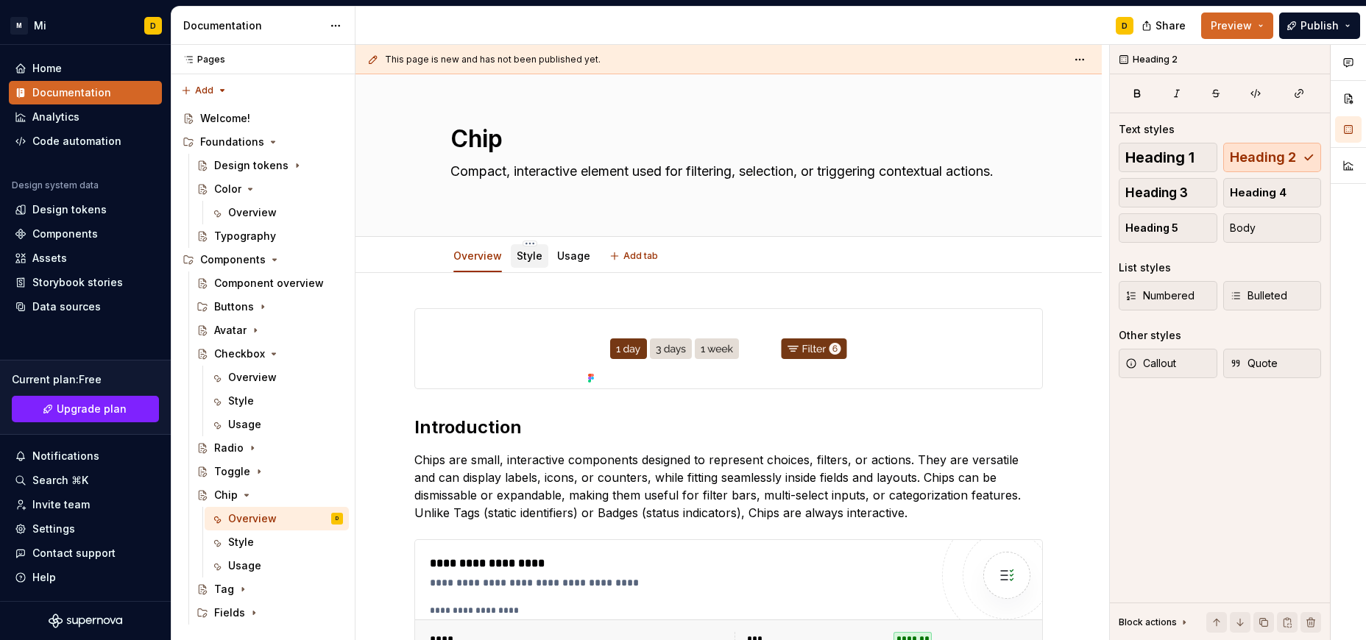
click at [530, 252] on link "Style" at bounding box center [529, 255] width 26 height 13
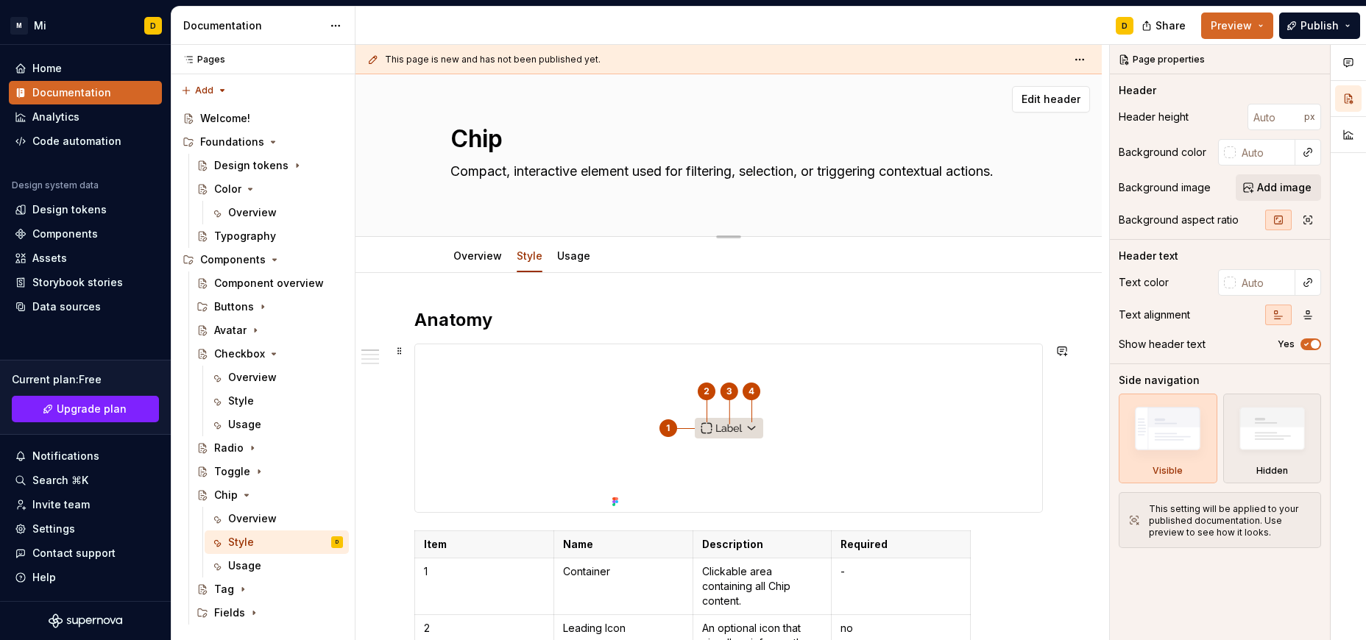
scroll to position [224, 0]
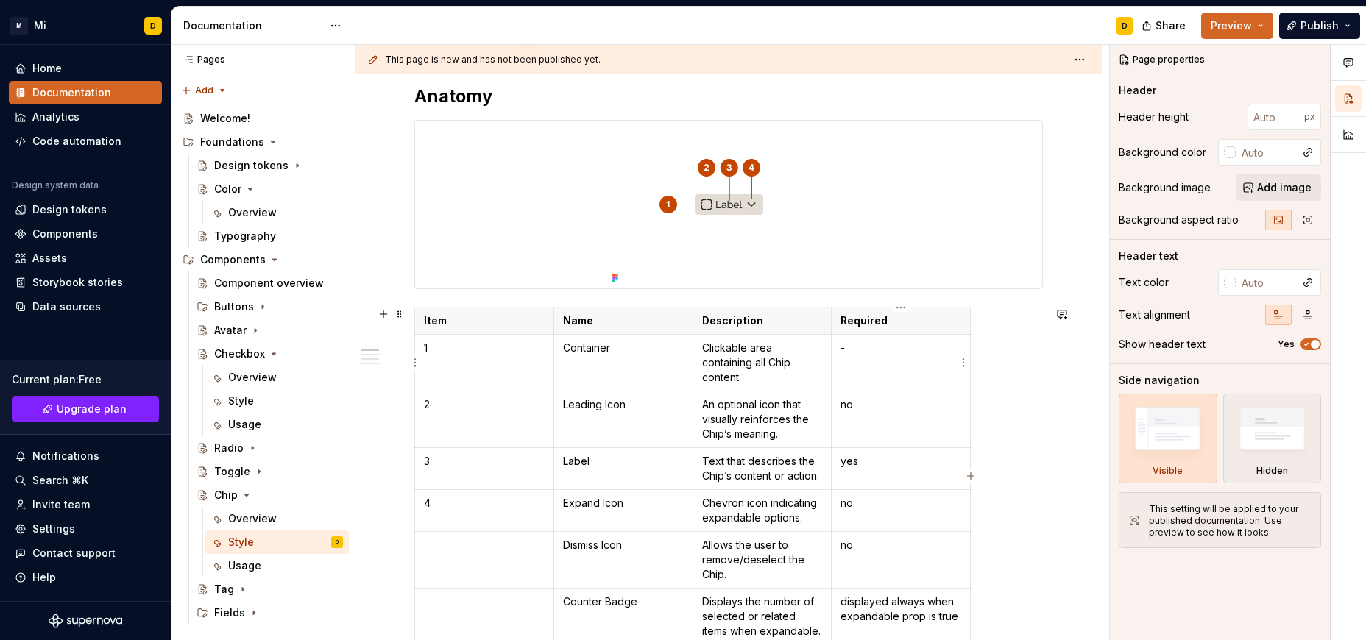
click at [956, 336] on td "-" at bounding box center [900, 363] width 139 height 57
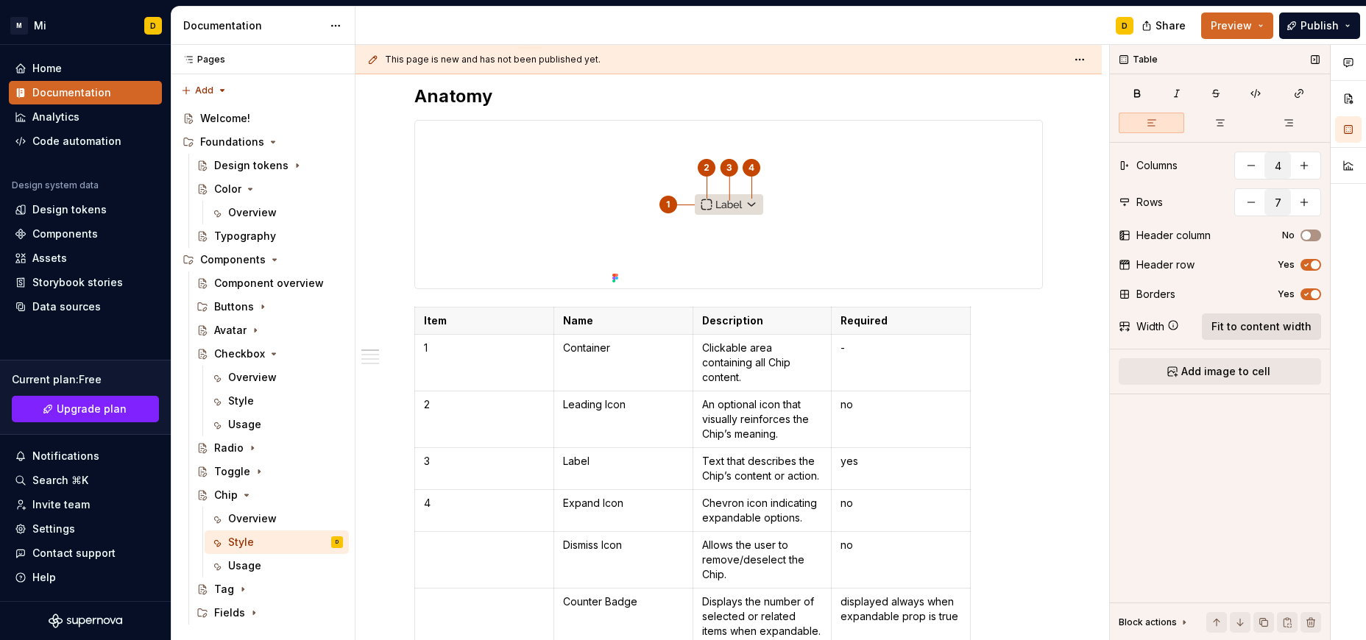
click at [1248, 330] on span "Fit to content width" at bounding box center [1261, 326] width 100 height 15
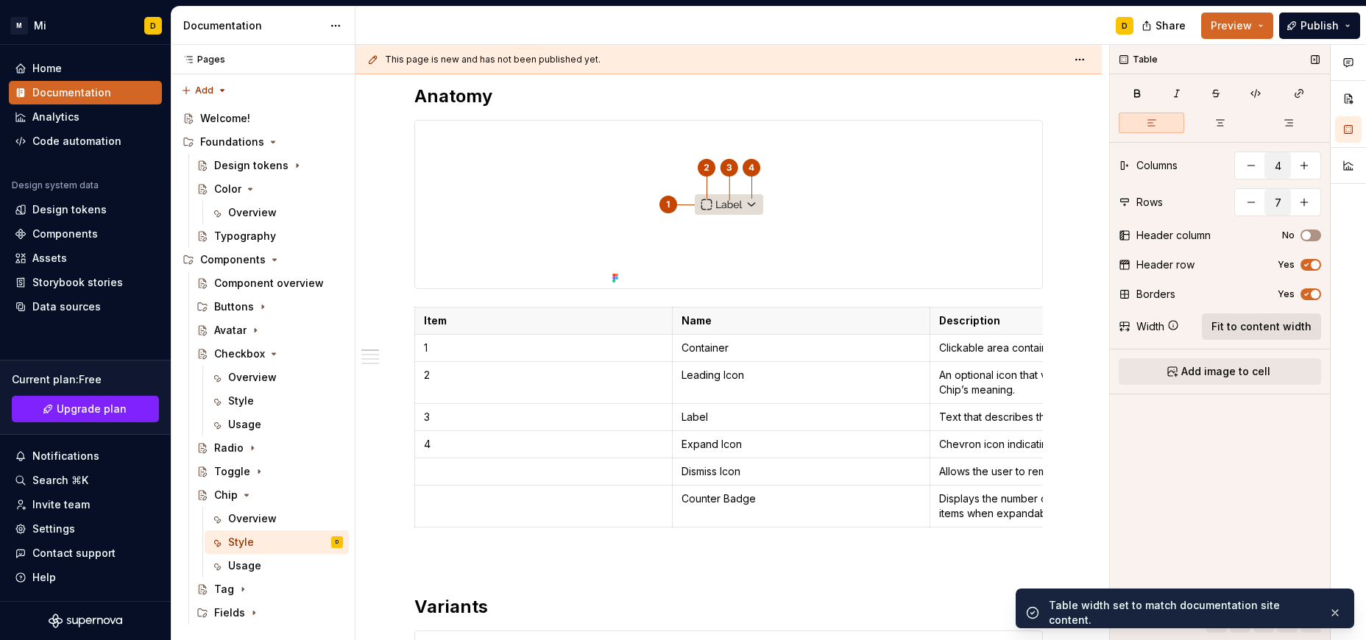
type textarea "*"
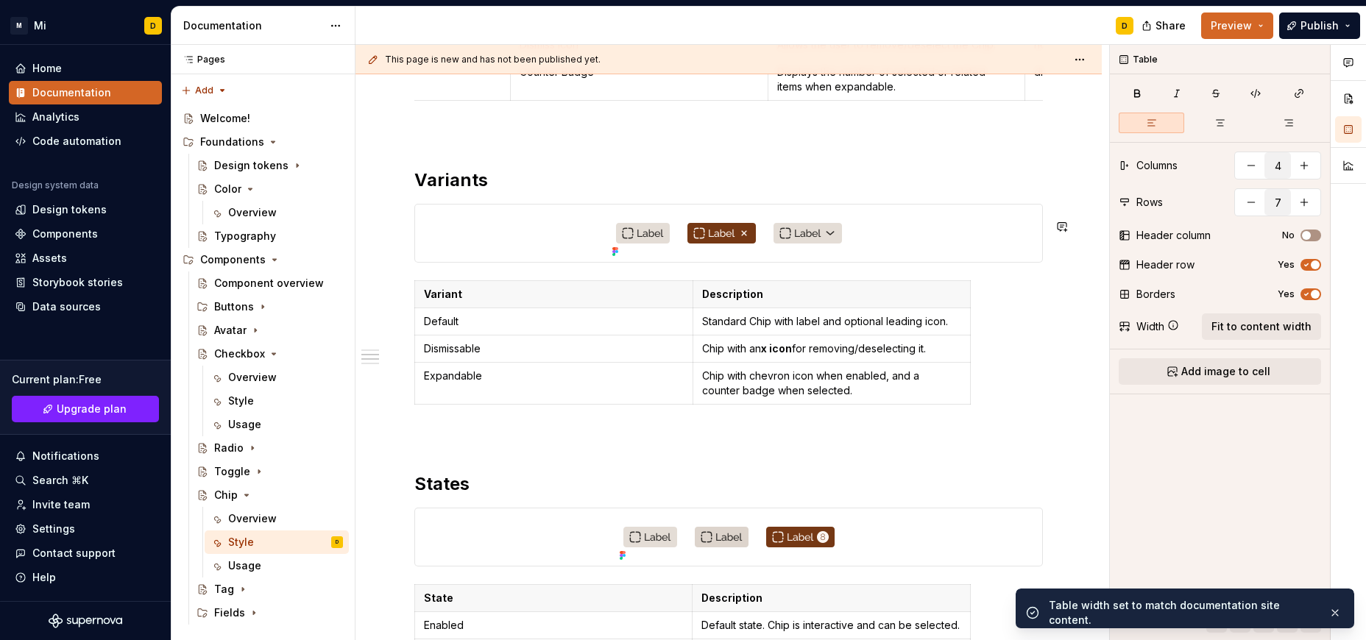
scroll to position [651, 0]
click at [891, 301] on p "Description" at bounding box center [832, 293] width 260 height 15
type input "2"
type input "4"
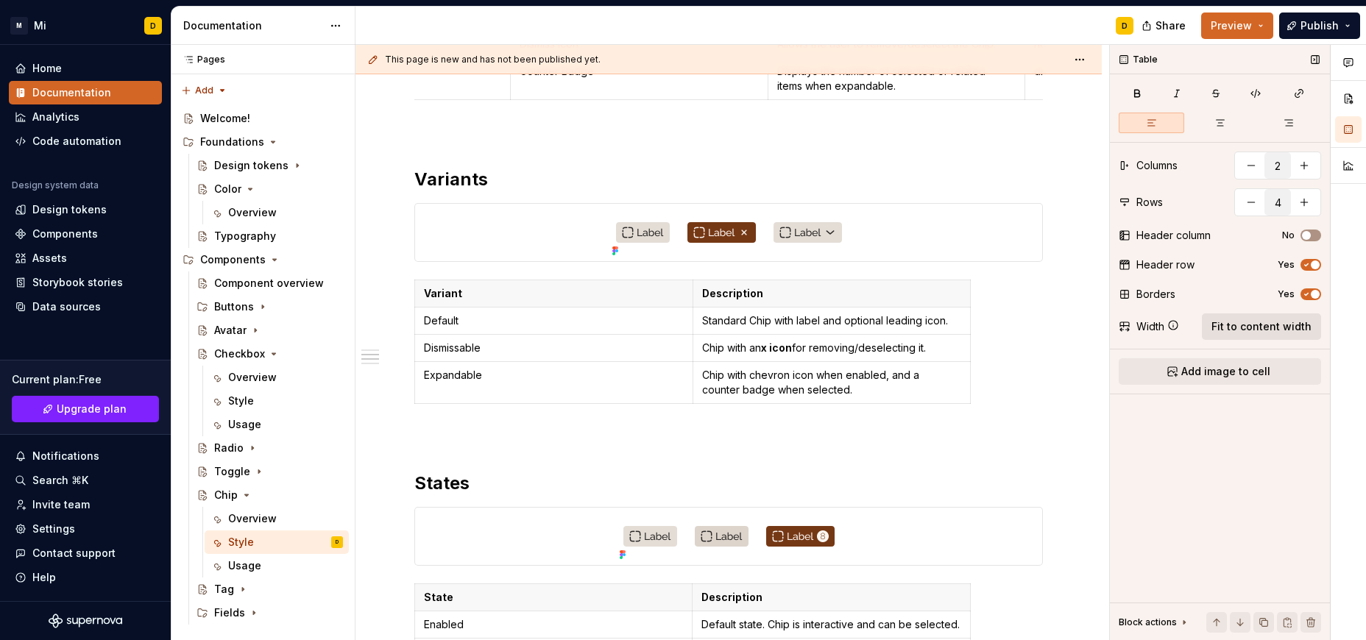
click at [1226, 322] on span "Fit to content width" at bounding box center [1261, 326] width 100 height 15
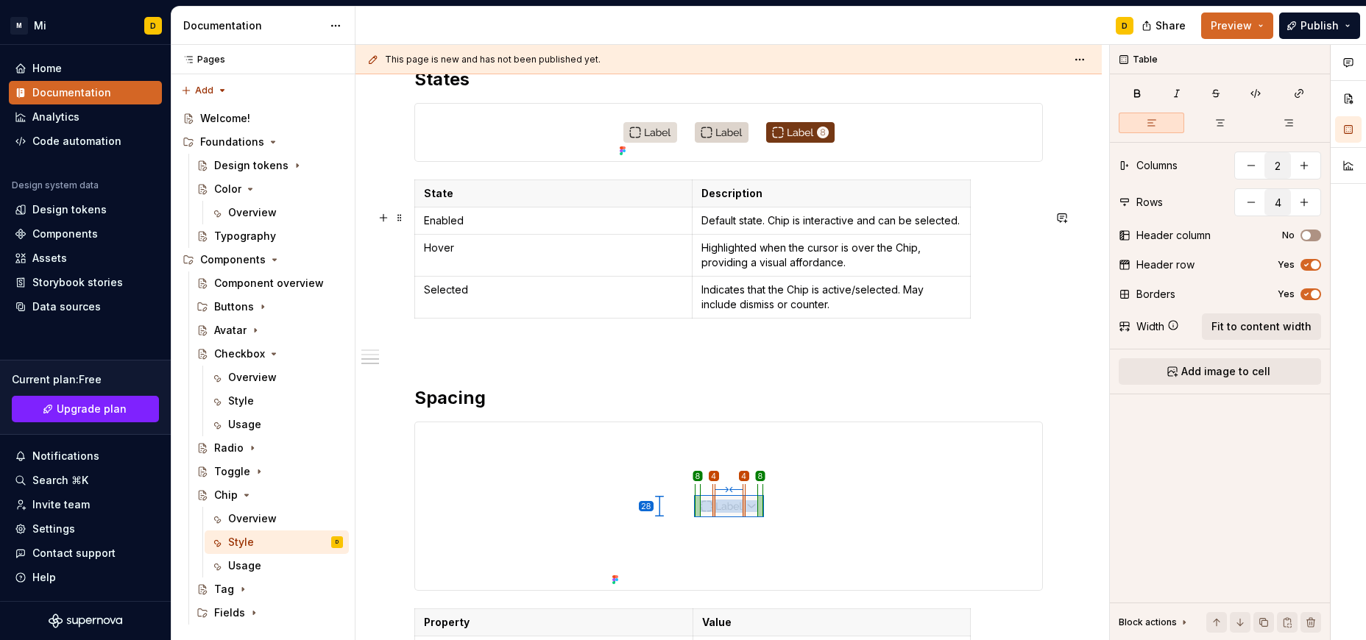
scroll to position [1079, 0]
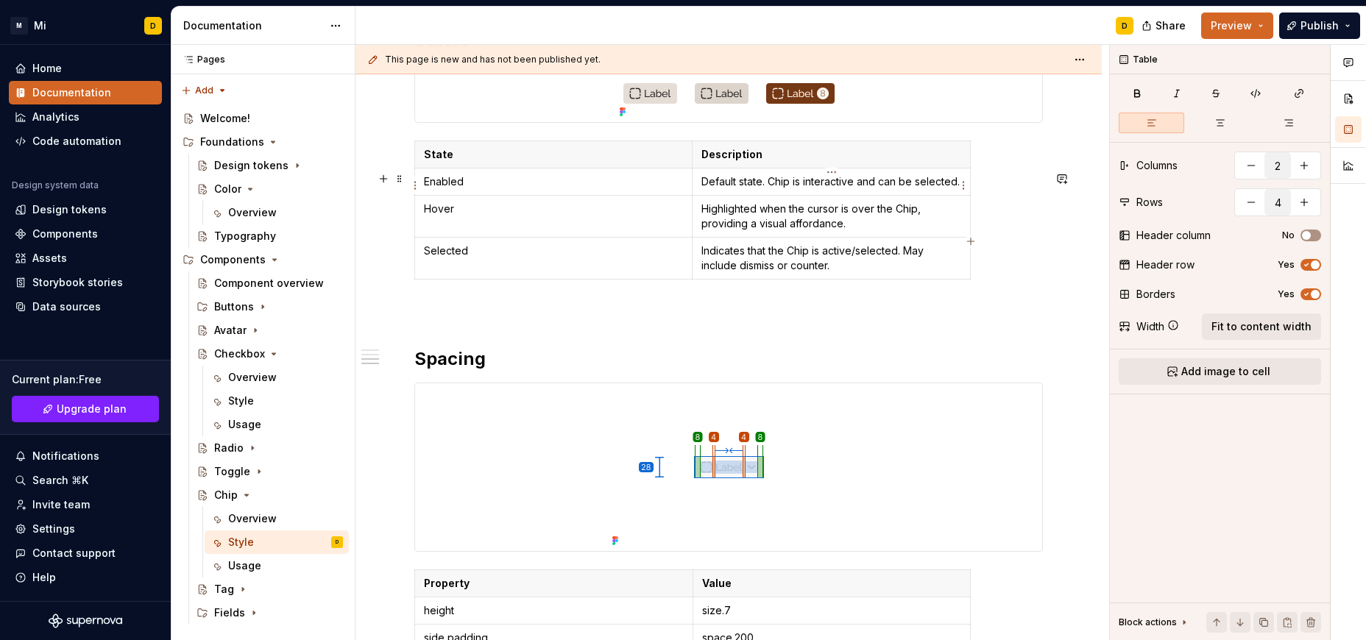
click at [797, 162] on p "Description" at bounding box center [831, 154] width 260 height 15
click at [1237, 327] on span "Fit to content width" at bounding box center [1261, 326] width 100 height 15
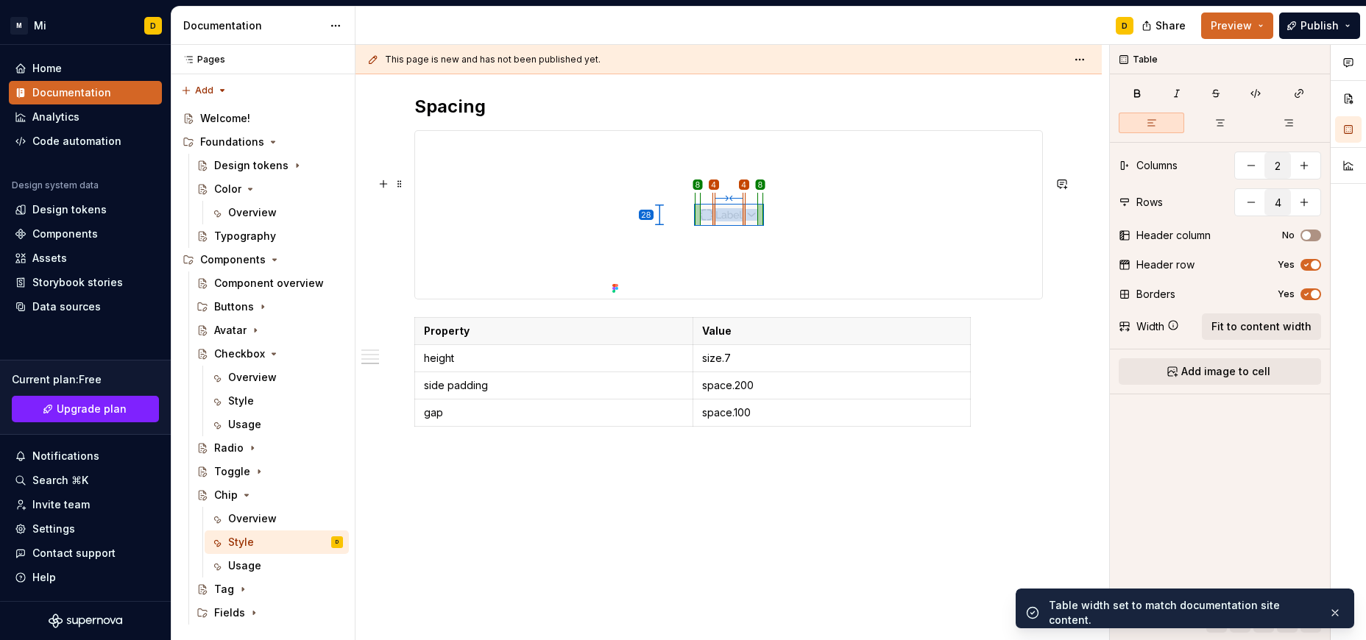
scroll to position [1309, 0]
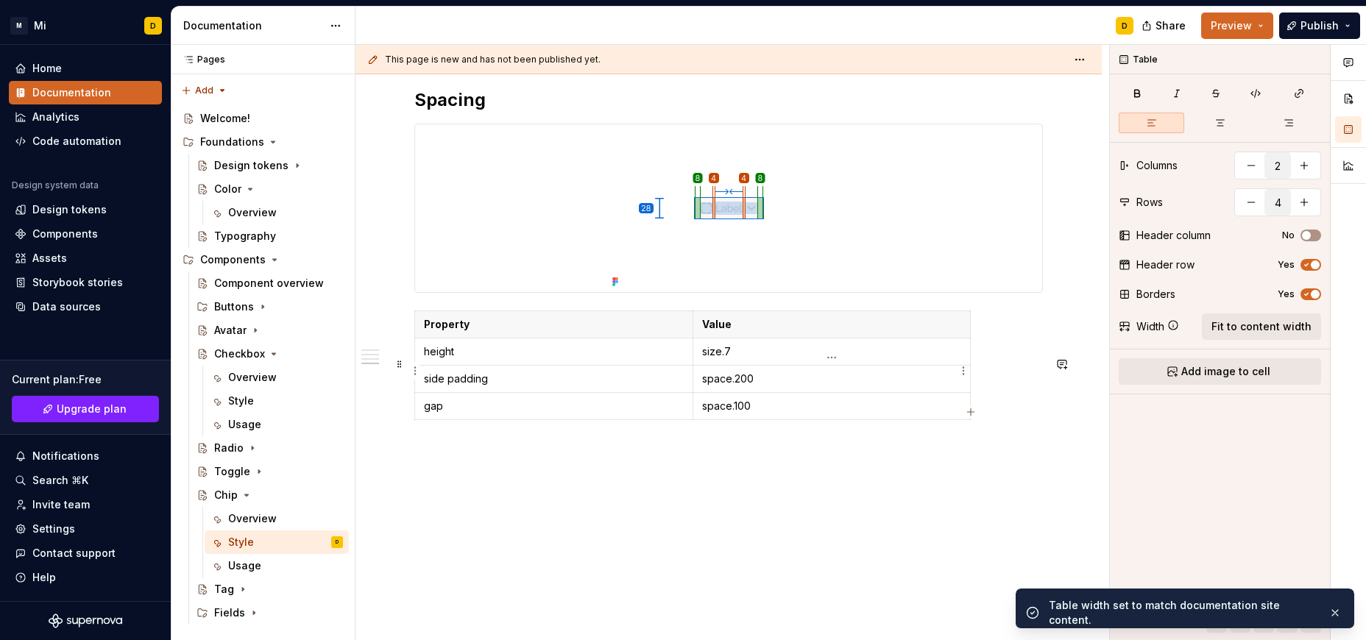
click at [795, 332] on p "Value" at bounding box center [832, 324] width 260 height 15
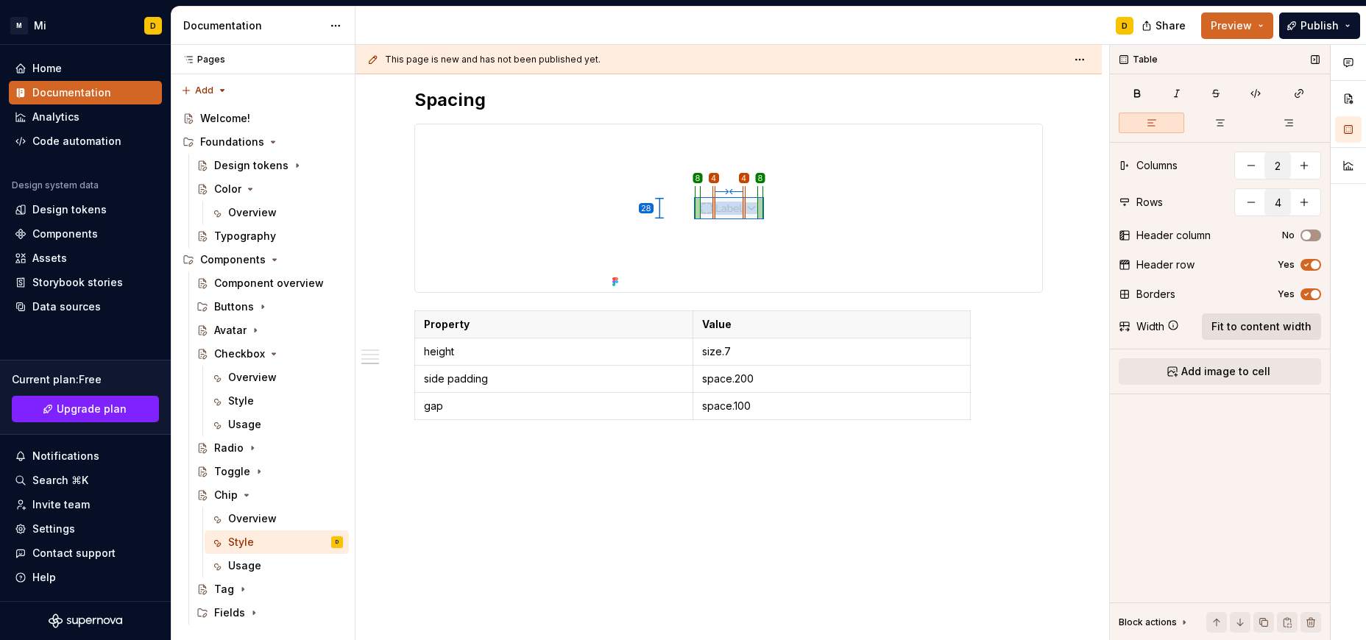
click at [1259, 327] on span "Fit to content width" at bounding box center [1261, 326] width 100 height 15
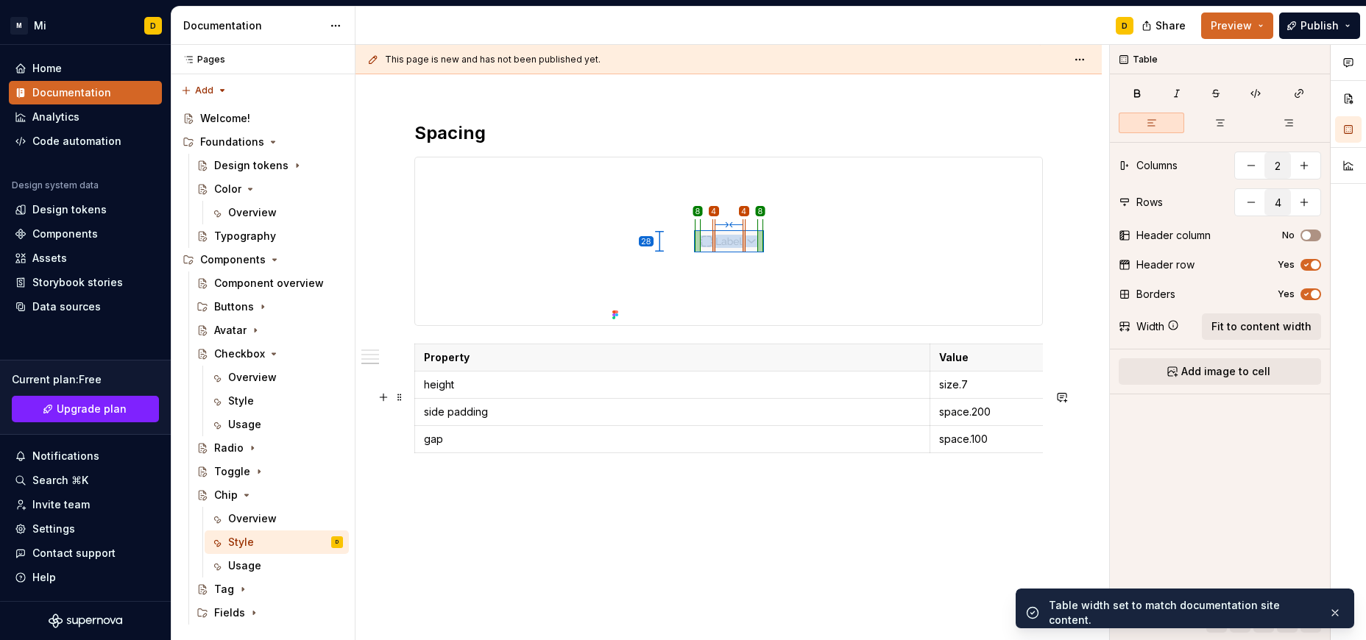
scroll to position [1272, 0]
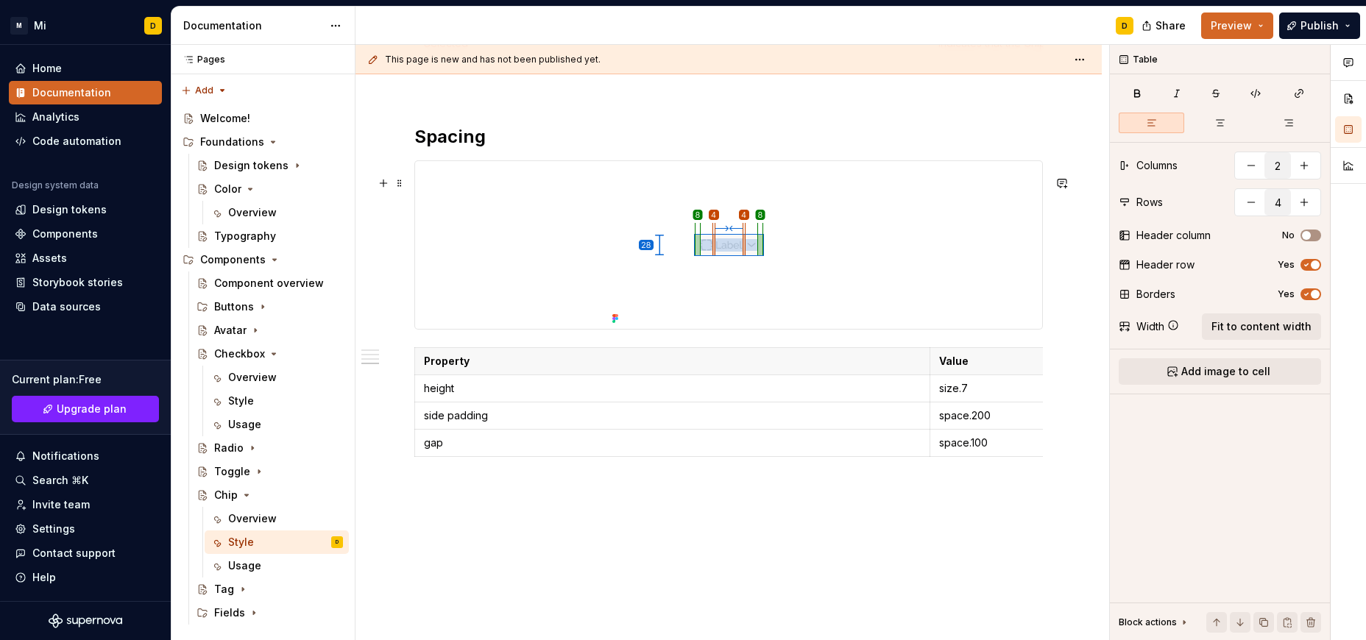
type textarea "*"
click at [419, 149] on h2 "Spacing" at bounding box center [728, 137] width 628 height 24
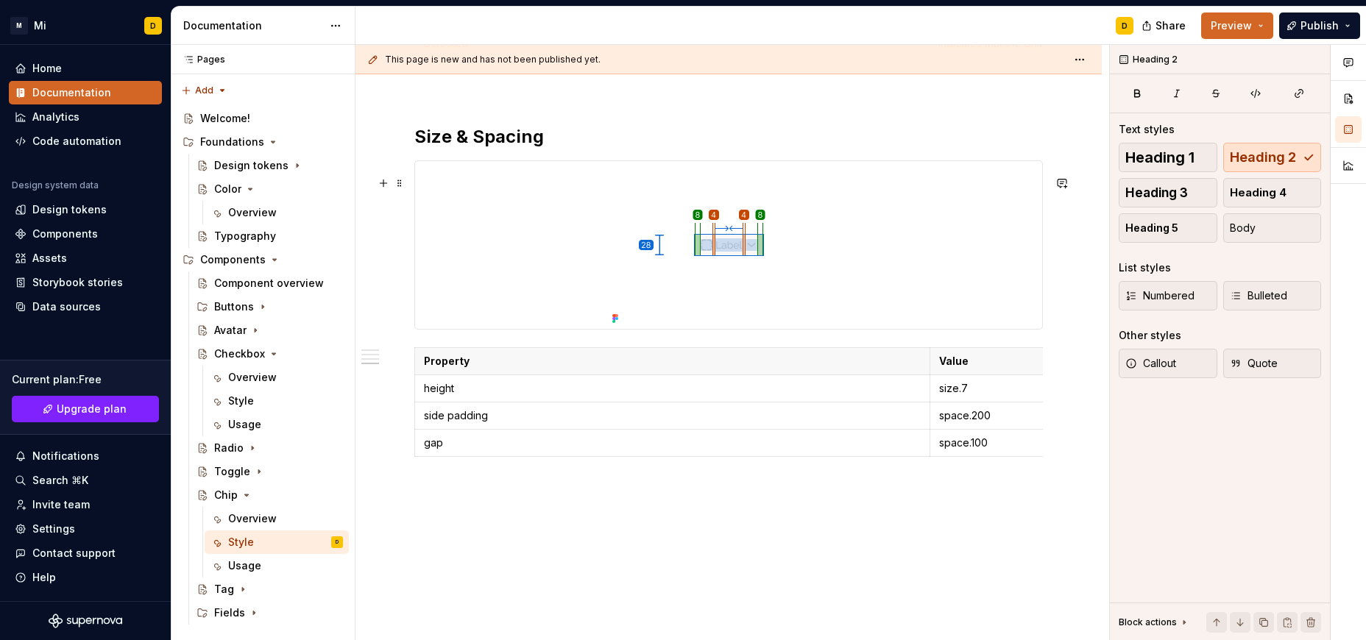
click at [566, 149] on h2 "Size & Spacing" at bounding box center [728, 137] width 628 height 24
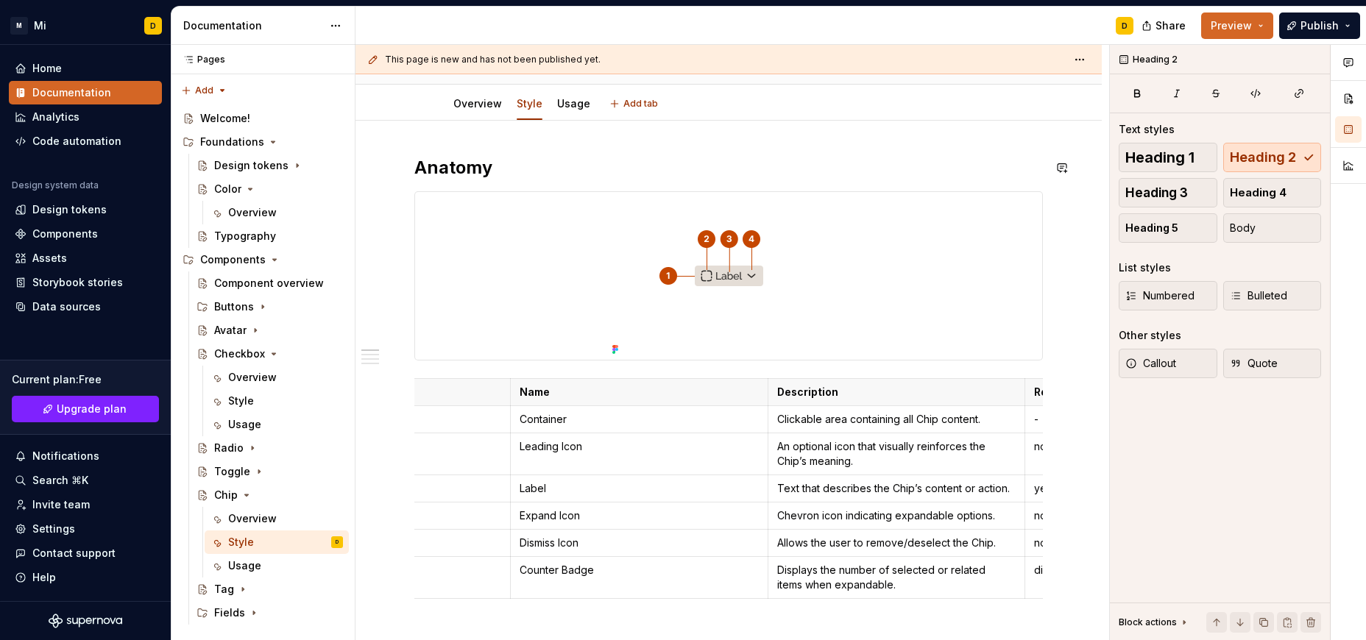
scroll to position [0, 0]
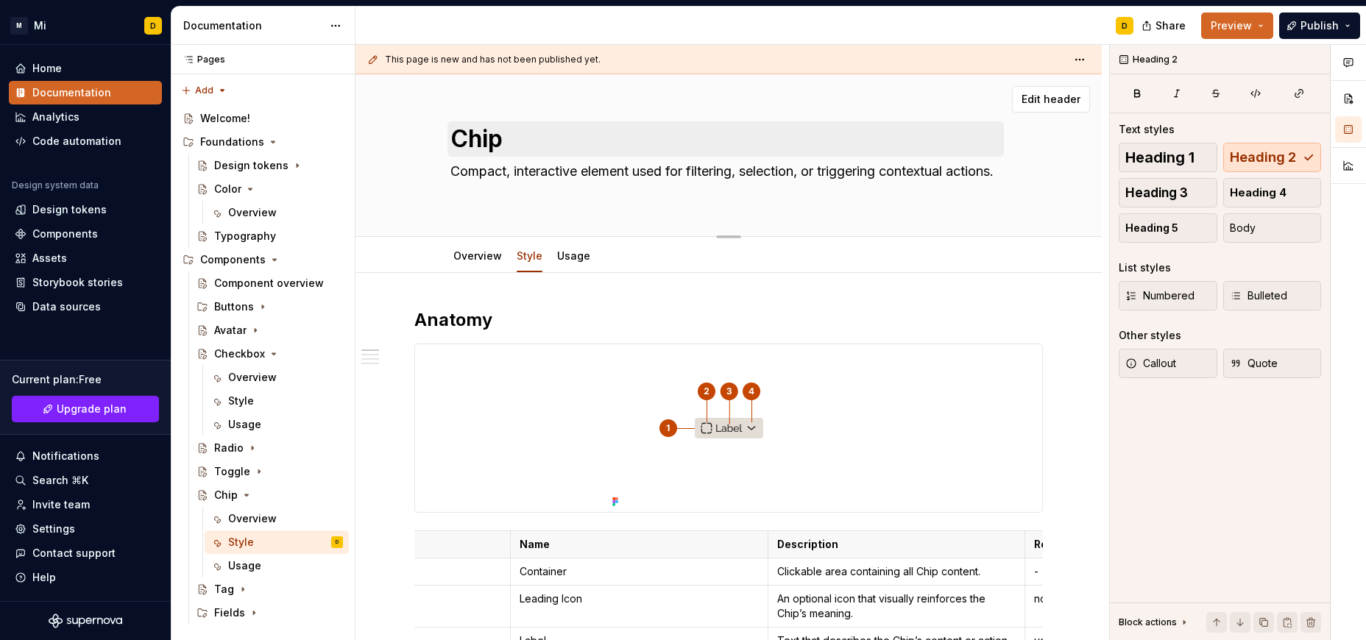
type textarea "*"
